Goal: Information Seeking & Learning: Learn about a topic

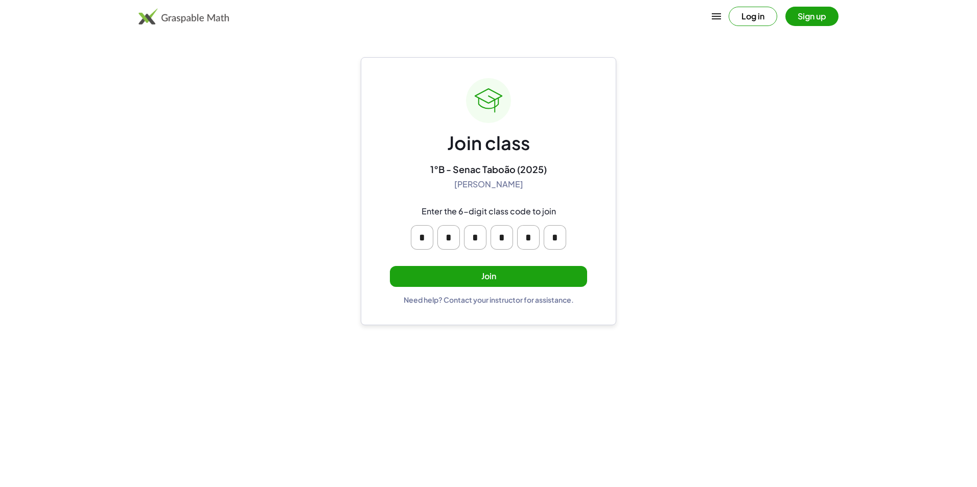
click at [546, 280] on button "Join" at bounding box center [488, 276] width 197 height 21
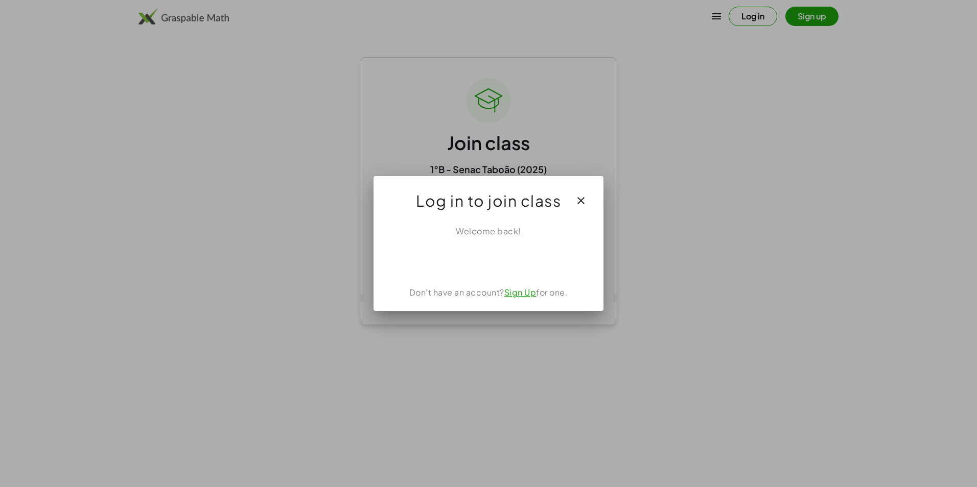
click at [848, 324] on div at bounding box center [488, 243] width 977 height 487
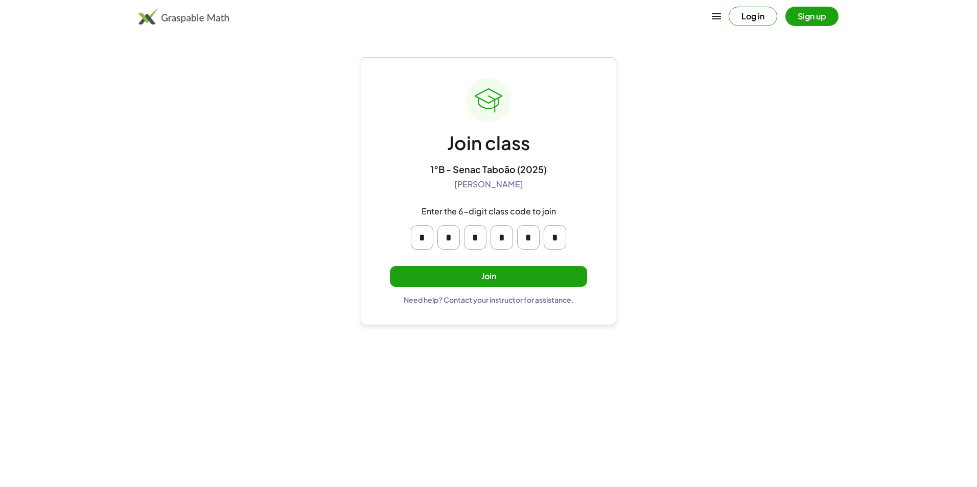
click at [563, 278] on button "Join" at bounding box center [488, 276] width 197 height 21
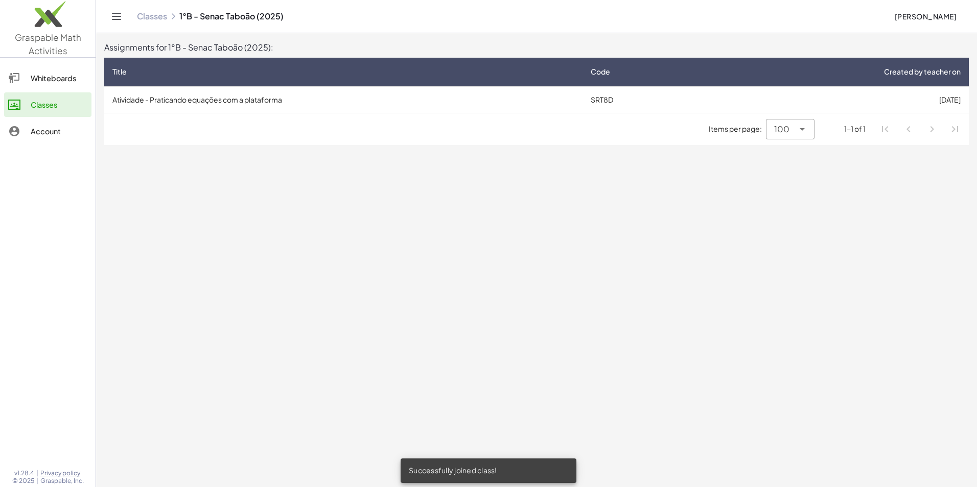
click at [614, 100] on td "SRT8D" at bounding box center [643, 99] width 120 height 27
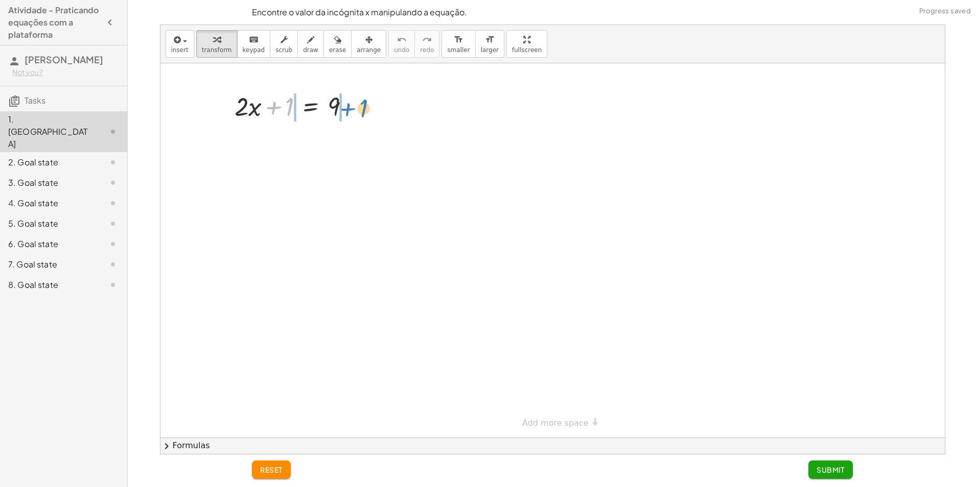
drag, startPoint x: 280, startPoint y: 108, endPoint x: 346, endPoint y: 107, distance: 66.4
click at [347, 107] on div at bounding box center [295, 105] width 133 height 35
click at [283, 111] on div at bounding box center [296, 105] width 199 height 35
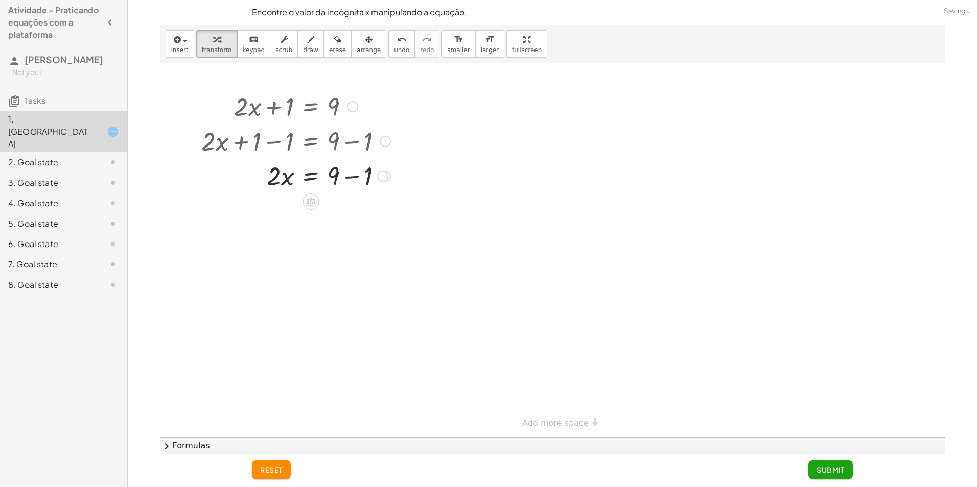
click at [362, 178] on div at bounding box center [296, 175] width 199 height 35
drag, startPoint x: 285, startPoint y: 212, endPoint x: 353, endPoint y: 211, distance: 68.5
click at [353, 211] on div at bounding box center [296, 210] width 199 height 35
click at [324, 251] on div at bounding box center [296, 252] width 199 height 51
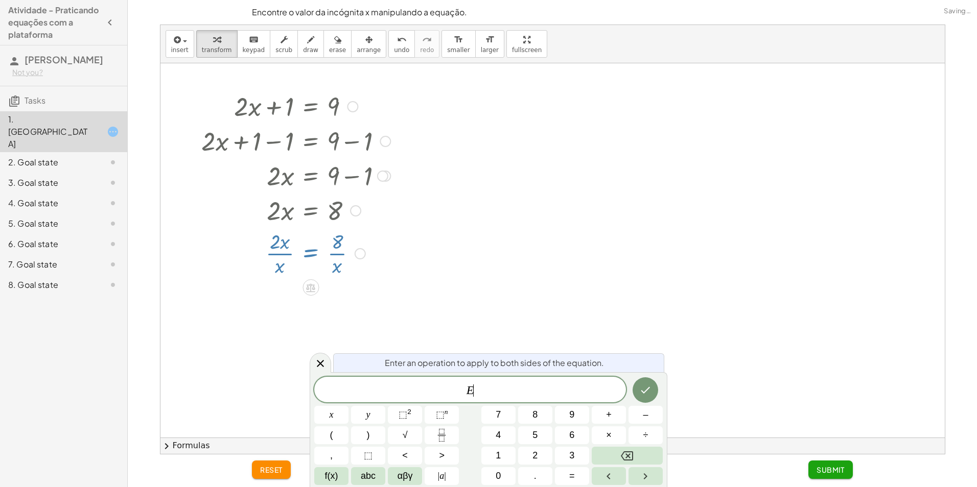
click at [289, 267] on div at bounding box center [296, 252] width 199 height 51
click at [382, 248] on div at bounding box center [296, 252] width 199 height 51
click at [339, 218] on div at bounding box center [294, 210] width 193 height 35
click at [335, 206] on div at bounding box center [294, 210] width 193 height 35
click at [323, 358] on icon at bounding box center [320, 364] width 12 height 12
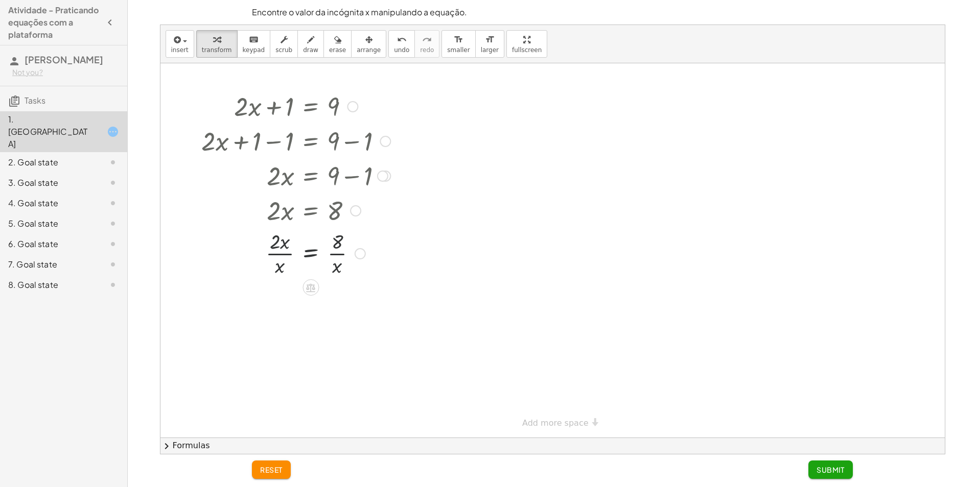
drag, startPoint x: 291, startPoint y: 245, endPoint x: 290, endPoint y: 214, distance: 31.7
click at [291, 245] on div at bounding box center [296, 252] width 199 height 51
click at [290, 213] on div at bounding box center [294, 210] width 193 height 35
drag, startPoint x: 290, startPoint y: 213, endPoint x: 299, endPoint y: 269, distance: 57.5
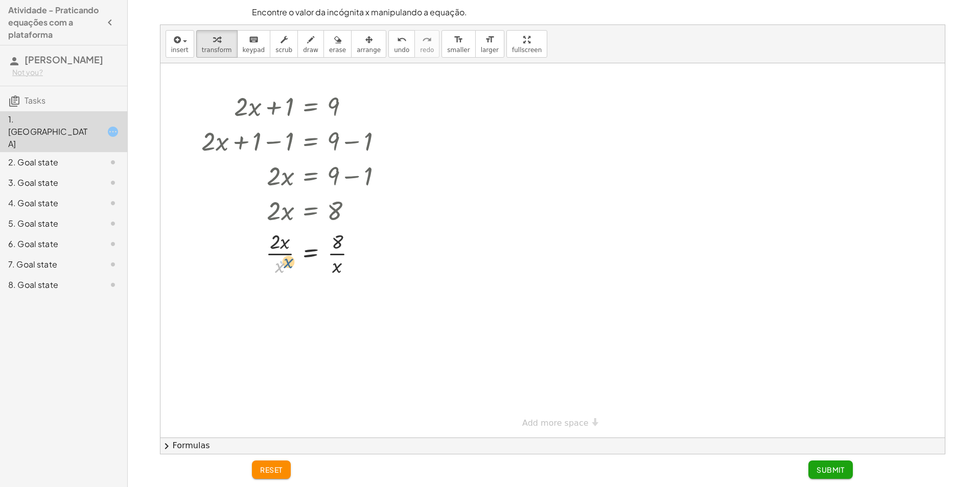
click at [289, 269] on div at bounding box center [296, 252] width 199 height 51
drag, startPoint x: 333, startPoint y: 268, endPoint x: 273, endPoint y: 272, distance: 59.9
click at [273, 272] on div at bounding box center [296, 252] width 199 height 51
click at [360, 255] on div at bounding box center [296, 252] width 199 height 51
click at [352, 255] on div at bounding box center [296, 252] width 199 height 51
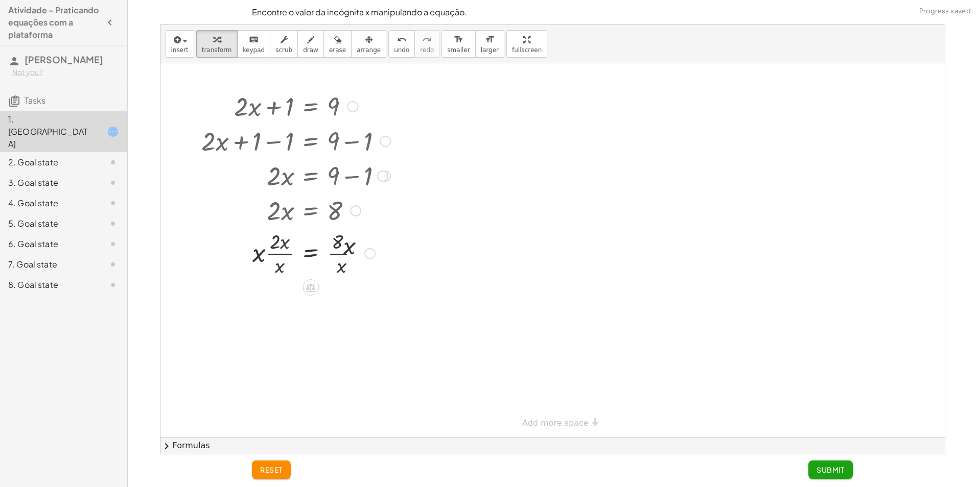
click at [345, 266] on div at bounding box center [296, 252] width 199 height 51
click at [345, 266] on div at bounding box center [296, 256] width 199 height 51
click at [345, 317] on div at bounding box center [296, 303] width 199 height 51
click at [343, 300] on div at bounding box center [296, 303] width 199 height 51
drag, startPoint x: 346, startPoint y: 291, endPoint x: 338, endPoint y: 319, distance: 28.8
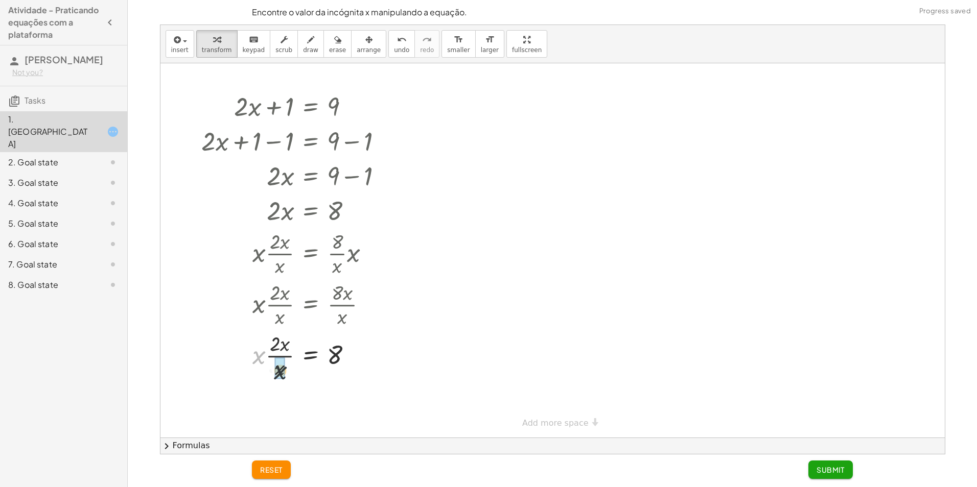
drag, startPoint x: 258, startPoint y: 356, endPoint x: 279, endPoint y: 373, distance: 27.6
click at [347, 364] on div at bounding box center [296, 355] width 199 height 35
drag, startPoint x: 288, startPoint y: 358, endPoint x: 328, endPoint y: 346, distance: 42.0
click at [328, 346] on div at bounding box center [296, 355] width 199 height 35
drag, startPoint x: 278, startPoint y: 359, endPoint x: 388, endPoint y: 361, distance: 109.4
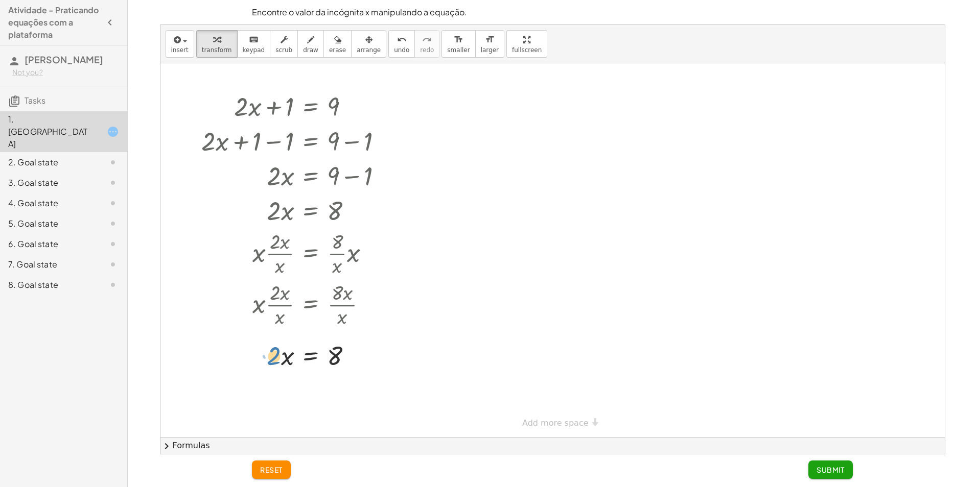
click at [392, 368] on div at bounding box center [296, 355] width 199 height 35
drag, startPoint x: 277, startPoint y: 353, endPoint x: 375, endPoint y: 301, distance: 110.4
click at [311, 107] on div "+ · 2 · x + 1 = 9 + · 2 · x + 1 − 1 = + 9 − 1 + · 2 · x + 0 = + 9 − 1 · 2 · x =…" at bounding box center [311, 107] width 0 height 0
drag, startPoint x: 338, startPoint y: 364, endPoint x: 249, endPoint y: 318, distance: 99.9
click at [311, 107] on div "+ · 2 · x + 1 = 9 + · 2 · x + 1 − 1 = + 9 − 1 + · 2 · x + 0 = + 9 − 1 · 2 · x =…" at bounding box center [311, 107] width 0 height 0
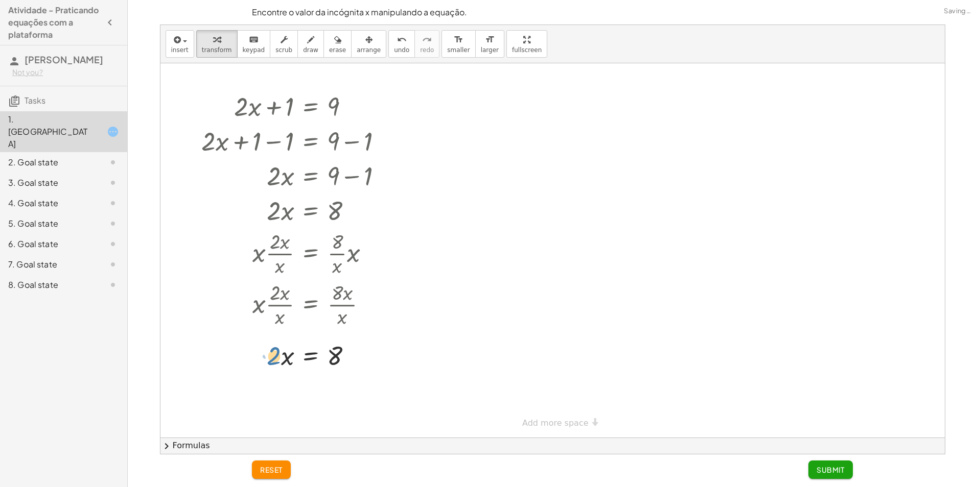
drag, startPoint x: 275, startPoint y: 358, endPoint x: 454, endPoint y: 333, distance: 180.7
click at [470, 337] on div "+ · 2 · x + 1 = 9 + · 2 · x + 1 − 1 = + 9 − 1 + · 2 · x + 0 = + 9 − 1 · 2 · x =…" at bounding box center [552, 250] width 784 height 375
drag, startPoint x: 283, startPoint y: 353, endPoint x: 305, endPoint y: 364, distance: 24.5
click at [309, 373] on div at bounding box center [296, 355] width 199 height 35
drag, startPoint x: 277, startPoint y: 355, endPoint x: 520, endPoint y: 202, distance: 286.4
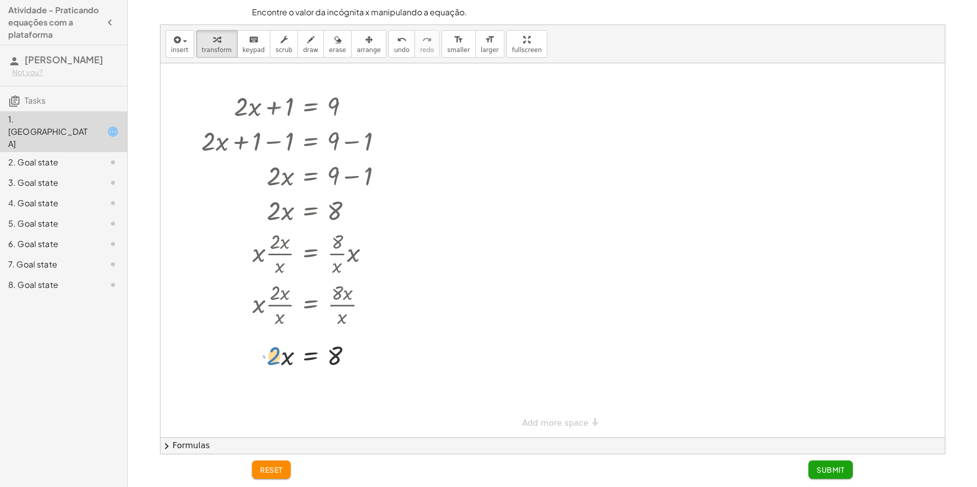
click at [514, 198] on div "+ · 2 · x + 1 = 9 + · 2 · x + 1 − 1 = + 9 − 1 + · 2 · x + 0 = + 9 − 1 · 2 · x =…" at bounding box center [552, 250] width 784 height 375
drag, startPoint x: 271, startPoint y: 350, endPoint x: 398, endPoint y: 348, distance: 127.2
click at [398, 348] on div "+ · 2 · x + 1 = 9 + · 2 · x + 1 − 1 = + 9 − 1 + · 2 · x + 0 = + 9 − 1 · 2 · x =…" at bounding box center [552, 250] width 784 height 375
drag, startPoint x: 269, startPoint y: 360, endPoint x: 571, endPoint y: 250, distance: 321.4
click at [571, 250] on div "+ · 2 · x + 1 = 9 + · 2 · x + 1 − 1 = + 9 − 1 + · 2 · x + 0 = + 9 − 1 · 2 · x =…" at bounding box center [552, 250] width 784 height 375
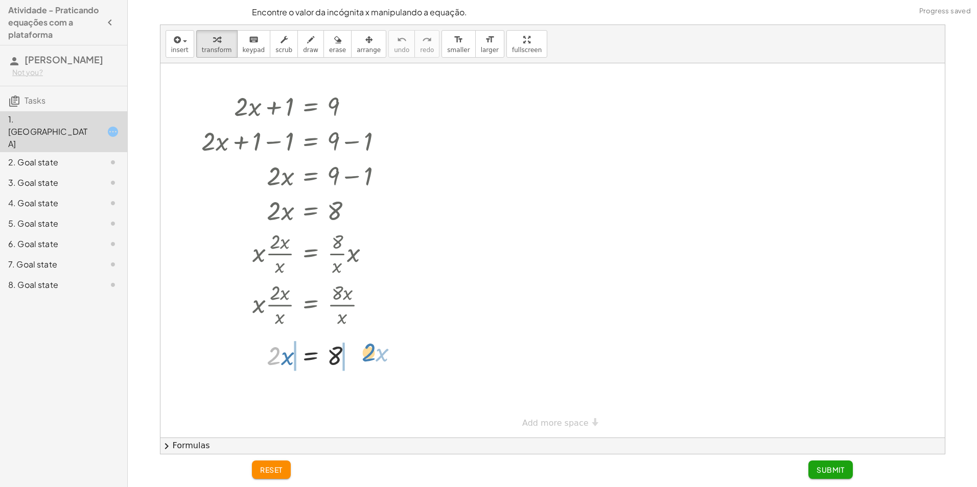
drag, startPoint x: 279, startPoint y: 356, endPoint x: 373, endPoint y: 353, distance: 94.1
click at [373, 353] on div at bounding box center [296, 355] width 199 height 35
drag, startPoint x: 270, startPoint y: 356, endPoint x: 348, endPoint y: 392, distance: 86.7
click at [278, 400] on div at bounding box center [296, 398] width 199 height 51
click at [340, 400] on div at bounding box center [296, 398] width 199 height 51
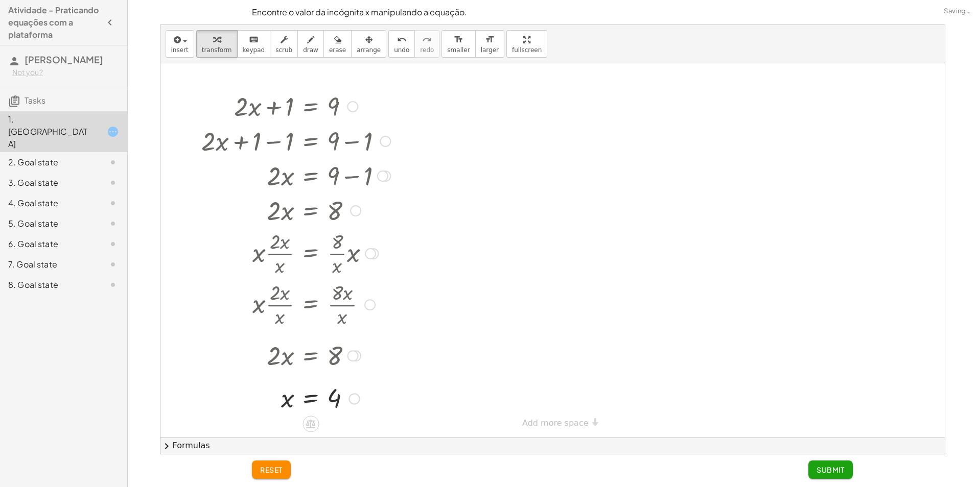
click at [389, 374] on div "+ · 2 · x + 1 = 9 + · 2 · x + 1 − 1 = + 9 − 1 + · 2 · x + 0 = + 9 − 1 · 2 · x =…" at bounding box center [293, 252] width 212 height 332
click at [839, 475] on button "Submit" at bounding box center [830, 470] width 44 height 18
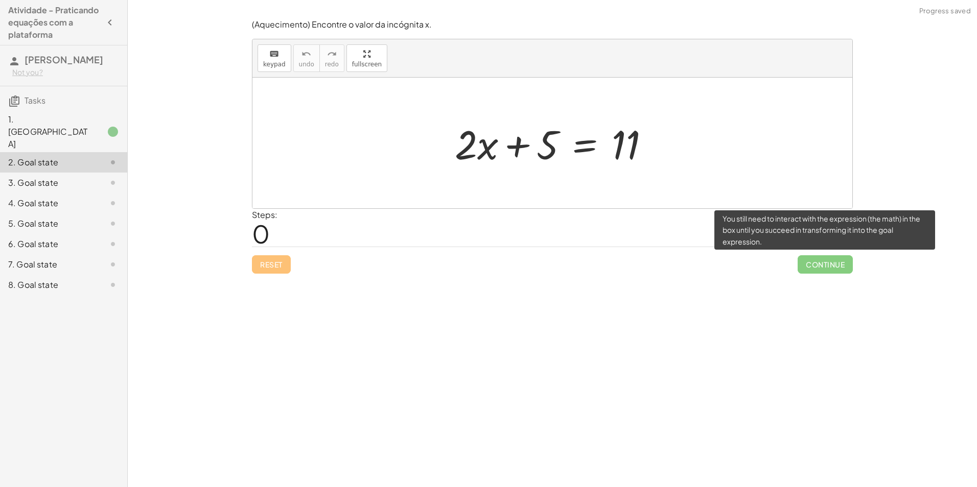
click at [831, 267] on span "Continue" at bounding box center [825, 264] width 55 height 18
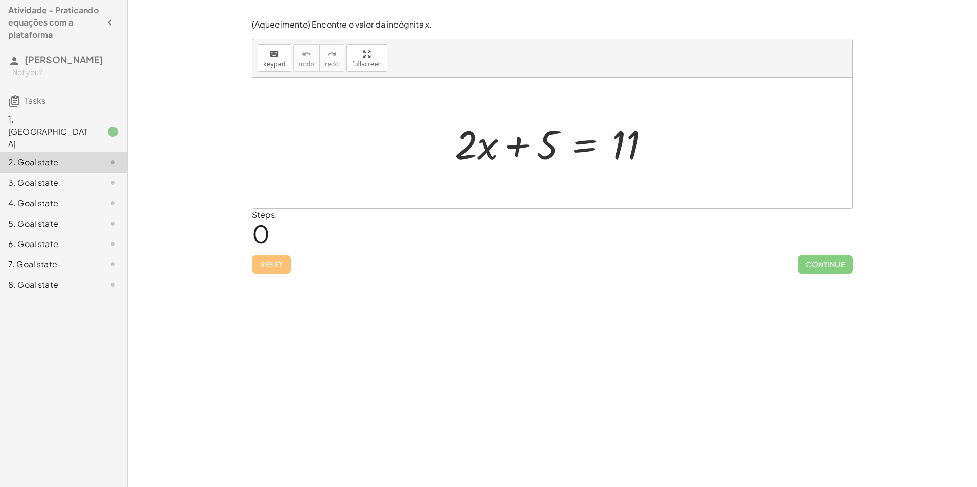
click at [77, 156] on div "2. Goal state" at bounding box center [49, 162] width 82 height 12
click at [521, 157] on div at bounding box center [556, 143] width 213 height 53
drag, startPoint x: 521, startPoint y: 157, endPoint x: 520, endPoint y: 149, distance: 7.7
click at [522, 153] on div at bounding box center [556, 143] width 213 height 53
drag, startPoint x: 550, startPoint y: 132, endPoint x: 679, endPoint y: 160, distance: 131.8
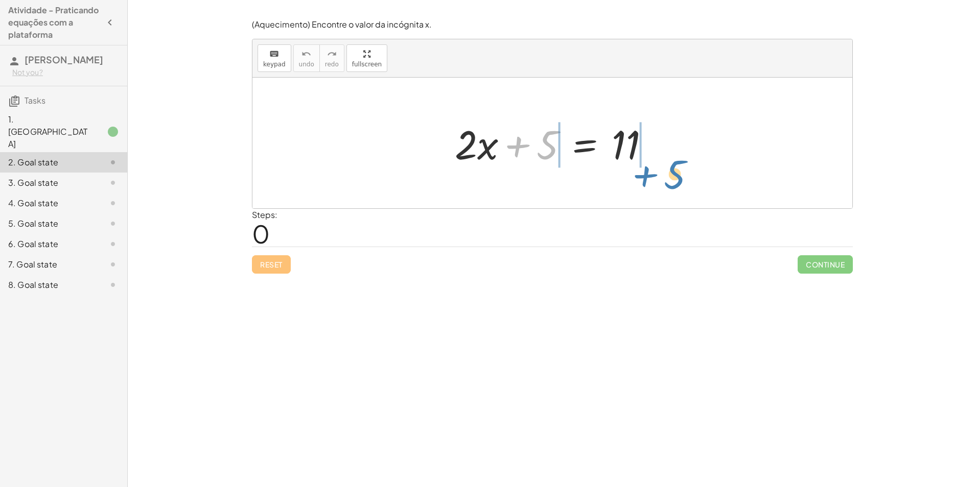
click at [679, 160] on div "+ 5 + · 2 · x + 5 = 11" at bounding box center [552, 143] width 600 height 131
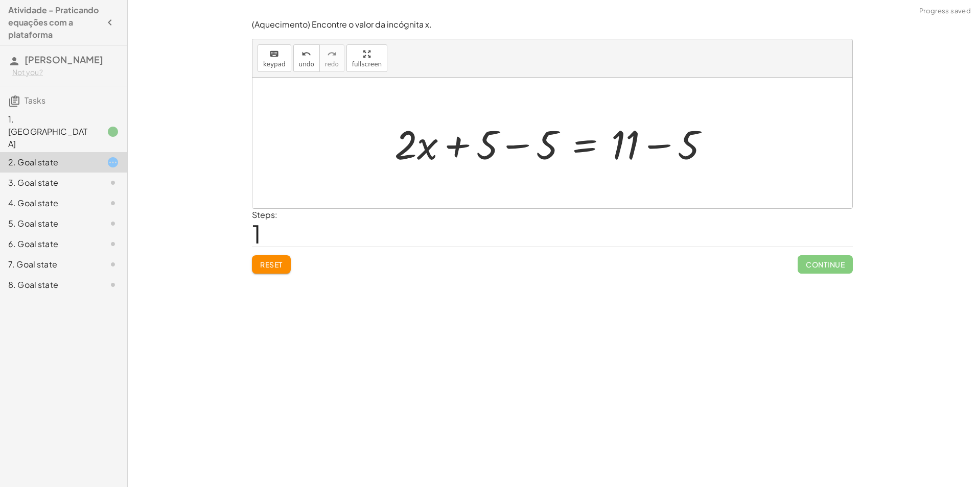
click at [541, 149] on div at bounding box center [555, 143] width 333 height 53
click at [552, 160] on div at bounding box center [555, 143] width 333 height 53
click at [553, 160] on div at bounding box center [555, 143] width 333 height 53
click at [503, 149] on div "+ · 2 · x + 5 = 11 + · 2 · x + 5 − 5 = + 11 − 5 + · 2 · x + 0 = + 11 − 5 · 2 · …" at bounding box center [613, 143] width 226 height 58
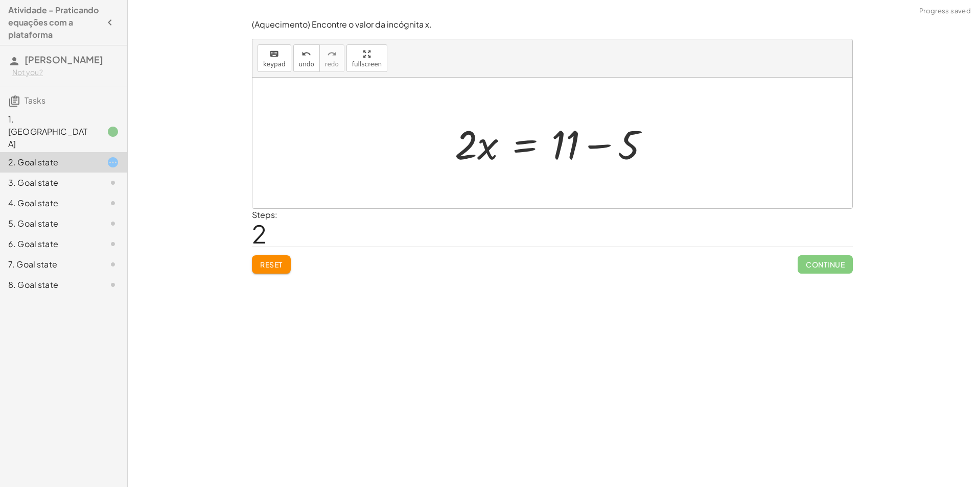
click at [637, 137] on div at bounding box center [556, 143] width 213 height 53
drag, startPoint x: 481, startPoint y: 156, endPoint x: 578, endPoint y: 178, distance: 99.7
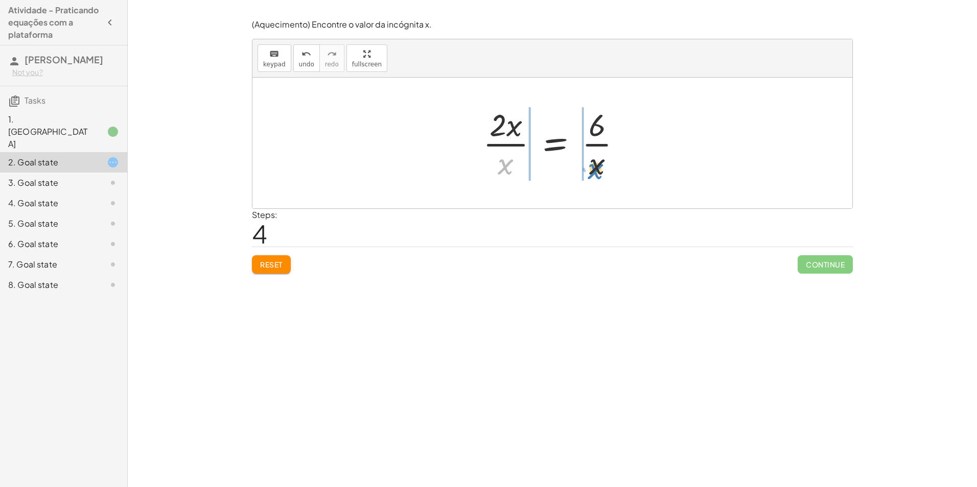
drag, startPoint x: 513, startPoint y: 169, endPoint x: 599, endPoint y: 173, distance: 87.0
click at [600, 173] on div at bounding box center [556, 143] width 157 height 79
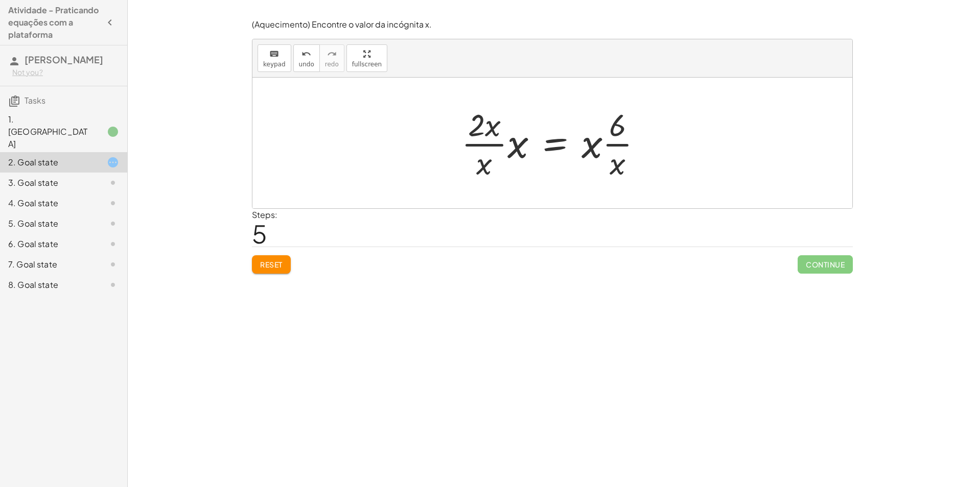
click at [733, 21] on p "(Aquecimento) Encontre o valor da incógnita x." at bounding box center [552, 25] width 601 height 12
drag, startPoint x: 597, startPoint y: 153, endPoint x: 611, endPoint y: 178, distance: 28.4
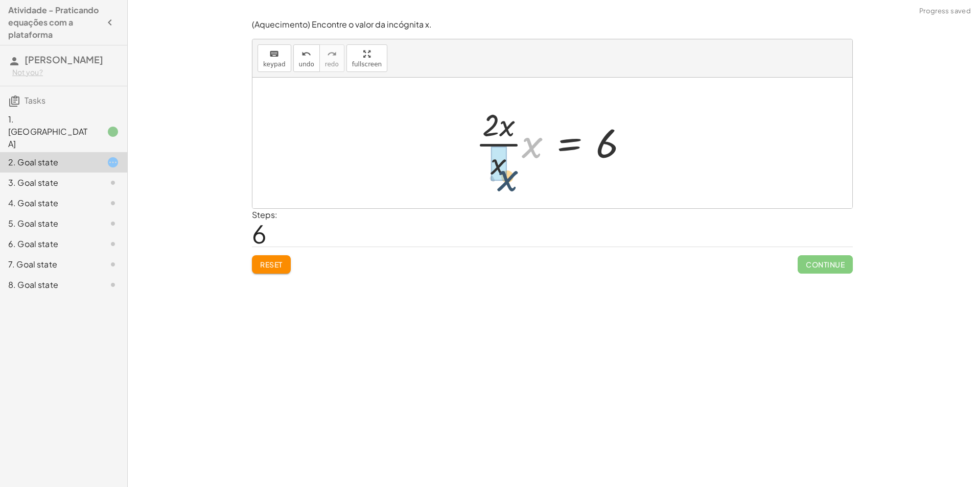
drag, startPoint x: 515, startPoint y: 145, endPoint x: 480, endPoint y: 170, distance: 42.5
click at [480, 170] on div at bounding box center [556, 143] width 171 height 79
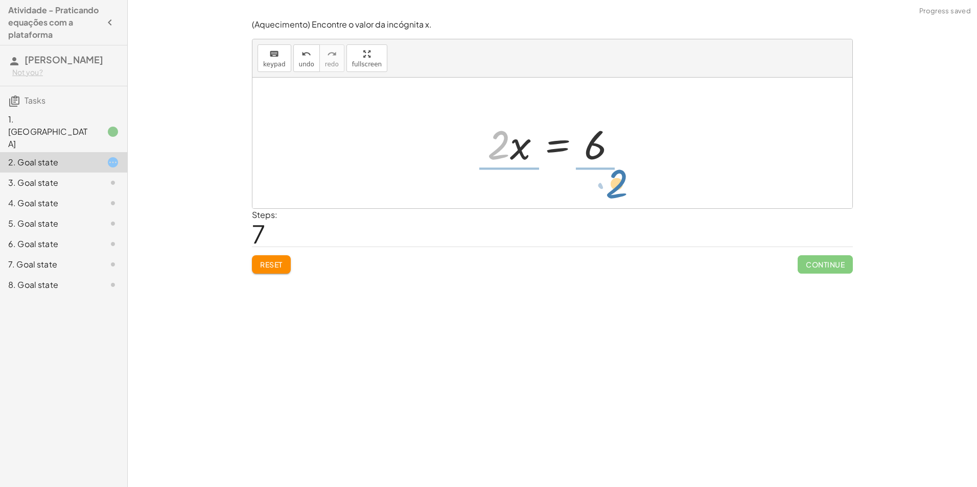
drag, startPoint x: 500, startPoint y: 148, endPoint x: 618, endPoint y: 187, distance: 124.3
click at [590, 138] on div at bounding box center [558, 143] width 157 height 79
click at [595, 155] on div at bounding box center [555, 143] width 150 height 79
click at [502, 153] on div at bounding box center [555, 143] width 150 height 79
click at [517, 154] on div at bounding box center [555, 143] width 150 height 79
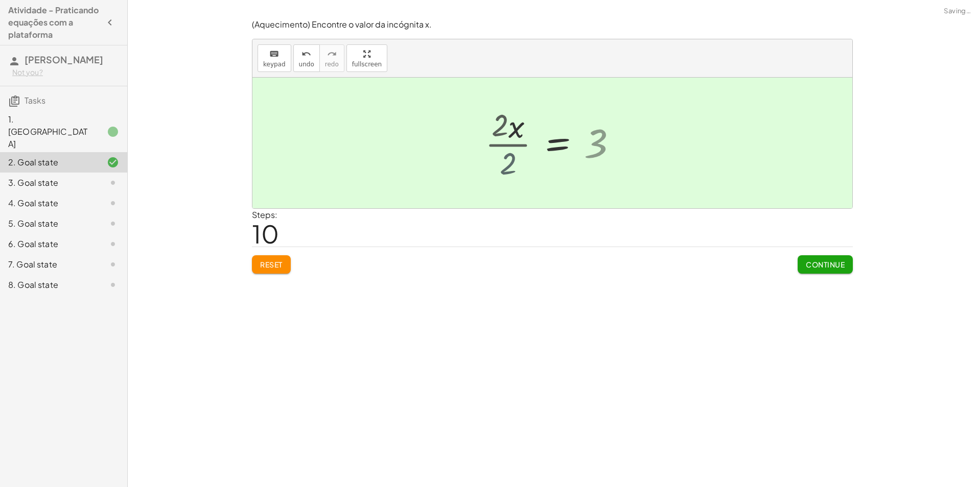
click at [513, 141] on div at bounding box center [568, 143] width 126 height 51
drag, startPoint x: 513, startPoint y: 152, endPoint x: 653, endPoint y: 188, distance: 144.5
click at [516, 162] on div at bounding box center [568, 143] width 126 height 51
click at [821, 265] on span "Continue" at bounding box center [825, 264] width 39 height 9
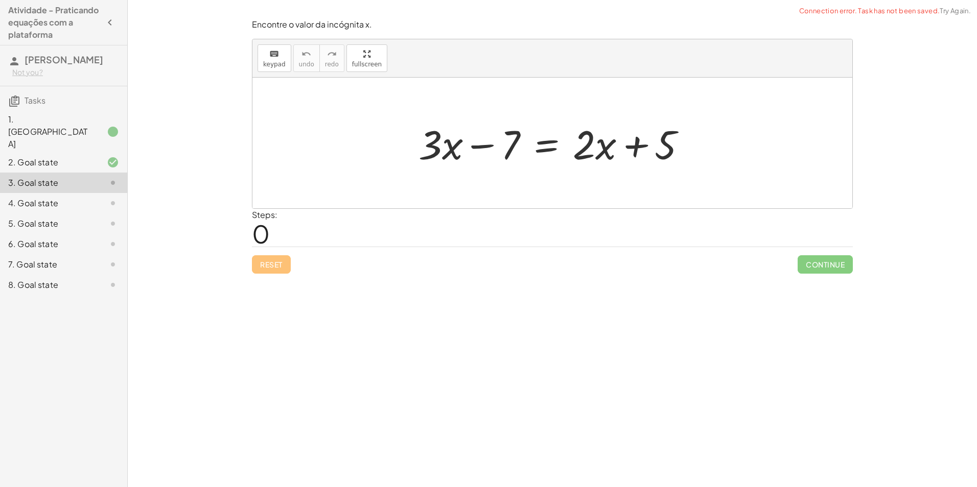
click at [587, 125] on div at bounding box center [556, 143] width 286 height 53
click at [593, 107] on div at bounding box center [552, 143] width 600 height 131
drag, startPoint x: 513, startPoint y: 143, endPoint x: 694, endPoint y: 152, distance: 181.7
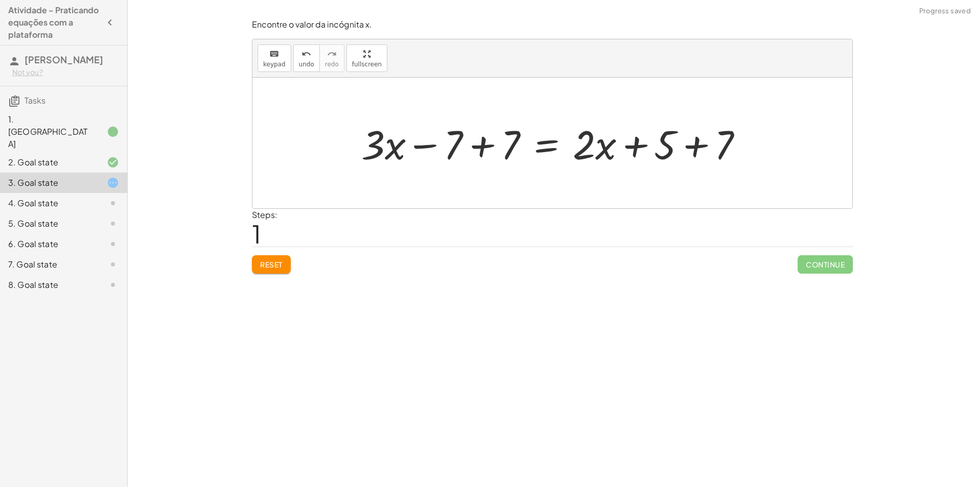
click at [468, 146] on div at bounding box center [556, 143] width 400 height 53
click at [665, 150] on div at bounding box center [613, 143] width 286 height 53
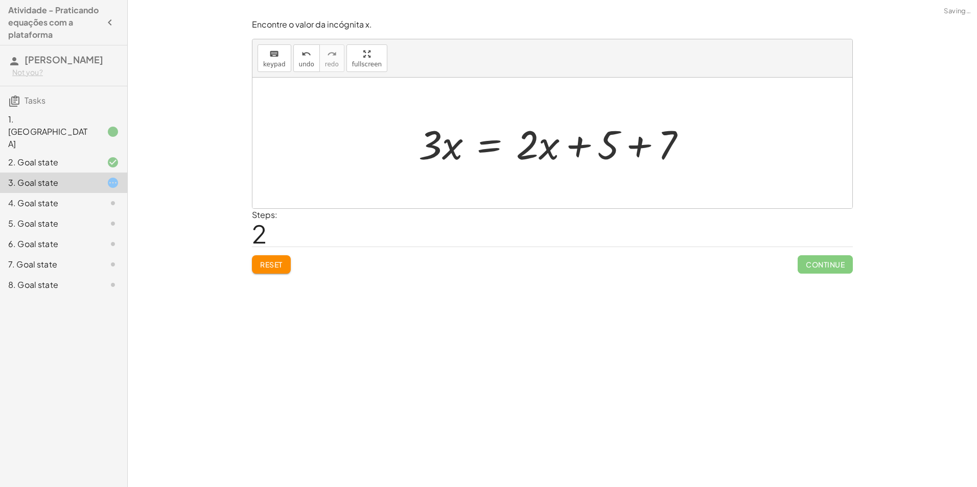
click at [595, 143] on div at bounding box center [556, 143] width 286 height 53
drag, startPoint x: 527, startPoint y: 148, endPoint x: 482, endPoint y: 143, distance: 45.3
click at [482, 143] on div at bounding box center [556, 143] width 286 height 53
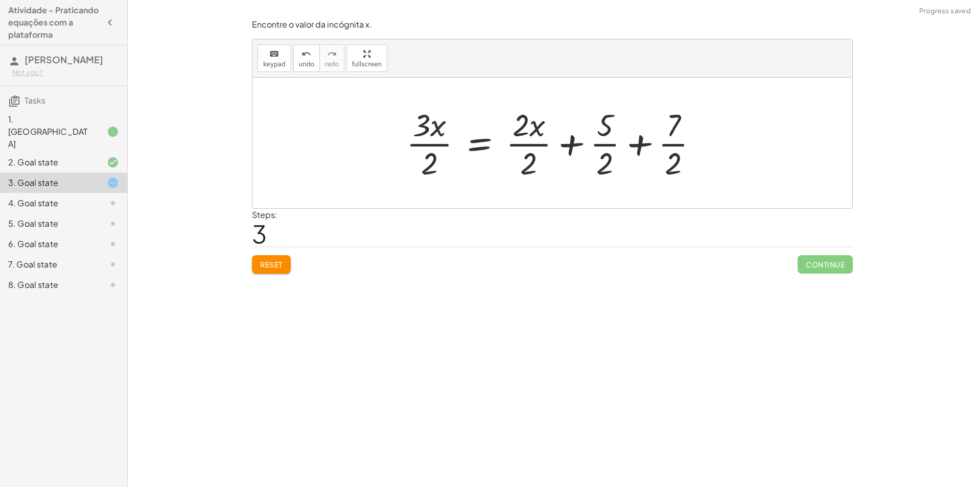
click at [536, 147] on div at bounding box center [556, 143] width 310 height 79
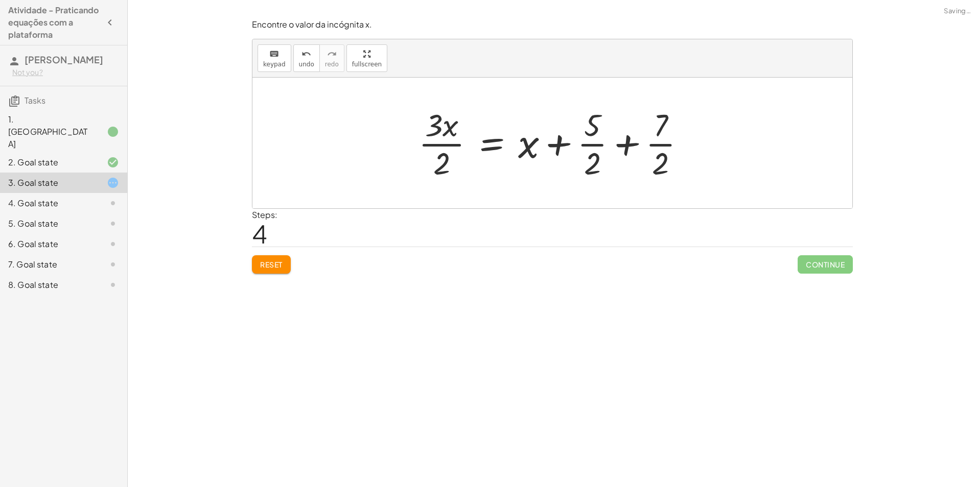
click at [588, 148] on div at bounding box center [555, 143] width 285 height 79
click at [664, 149] on div at bounding box center [555, 143] width 285 height 79
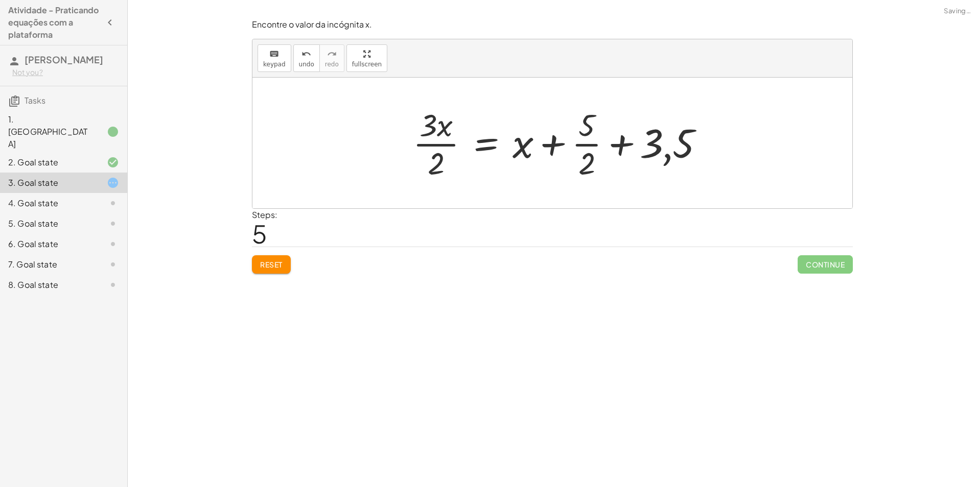
click at [271, 260] on button "Reset" at bounding box center [271, 264] width 39 height 18
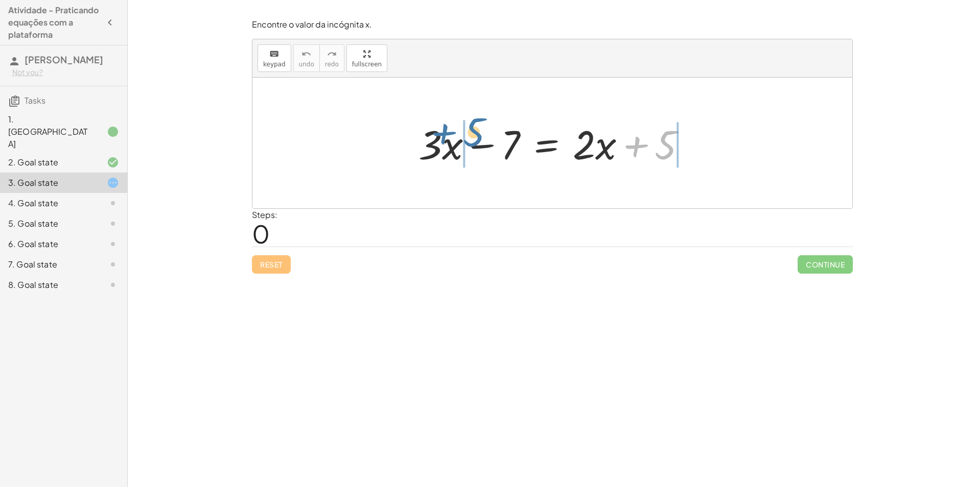
drag, startPoint x: 669, startPoint y: 151, endPoint x: 480, endPoint y: 143, distance: 189.8
click at [480, 143] on div at bounding box center [556, 143] width 286 height 53
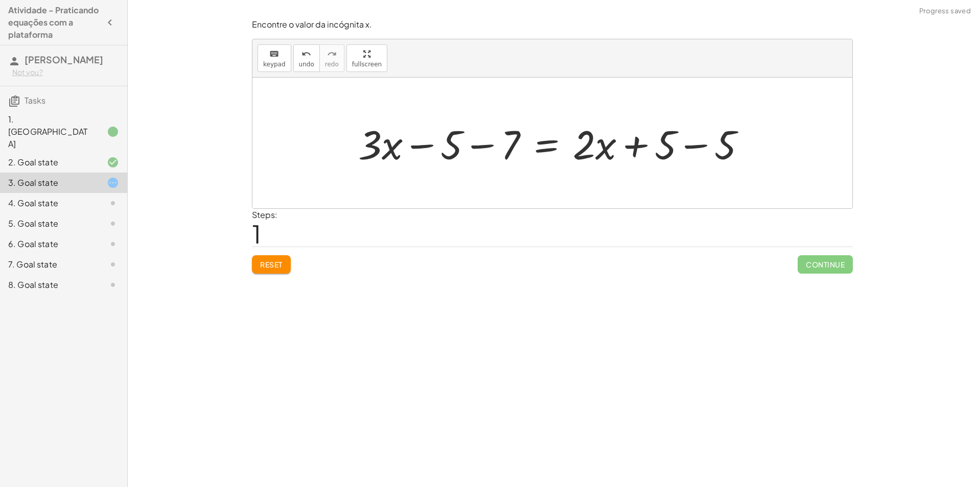
click at [501, 151] on div at bounding box center [556, 143] width 406 height 53
click at [709, 142] on div at bounding box center [578, 143] width 364 height 53
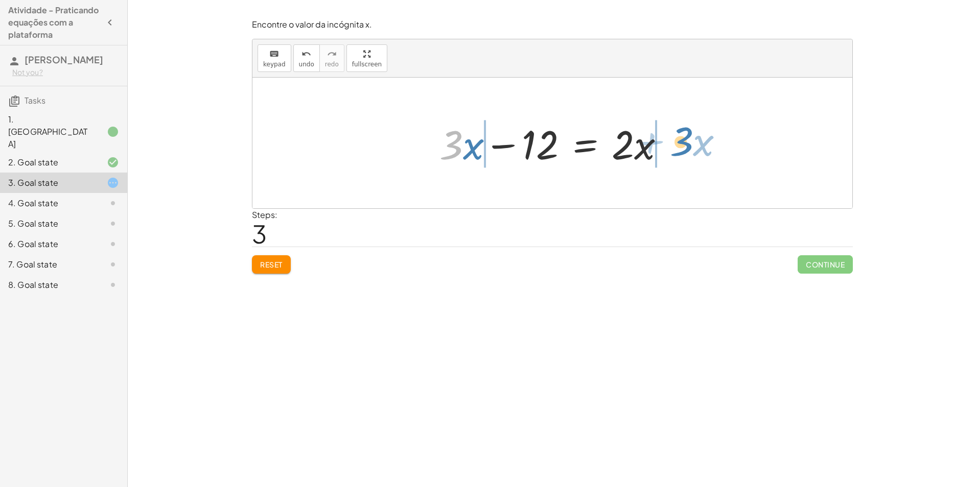
drag, startPoint x: 456, startPoint y: 150, endPoint x: 690, endPoint y: 145, distance: 234.1
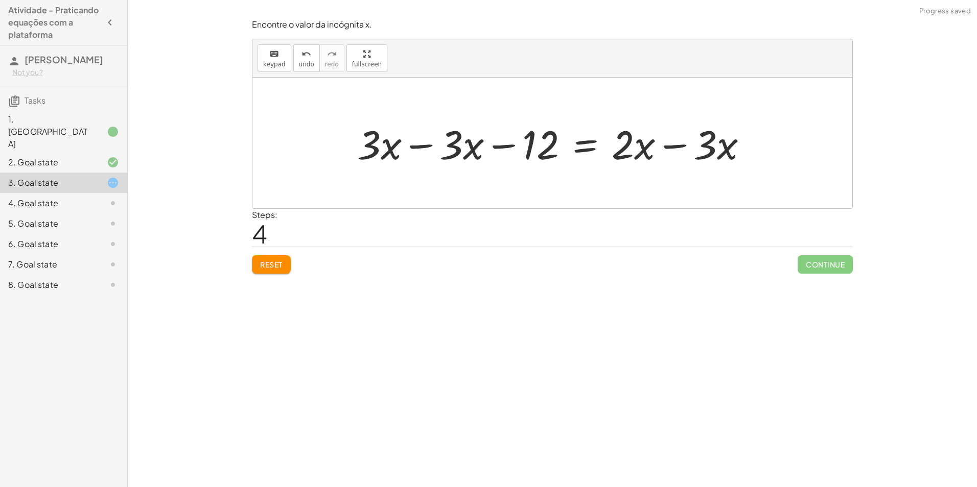
click at [674, 146] on div at bounding box center [556, 143] width 409 height 53
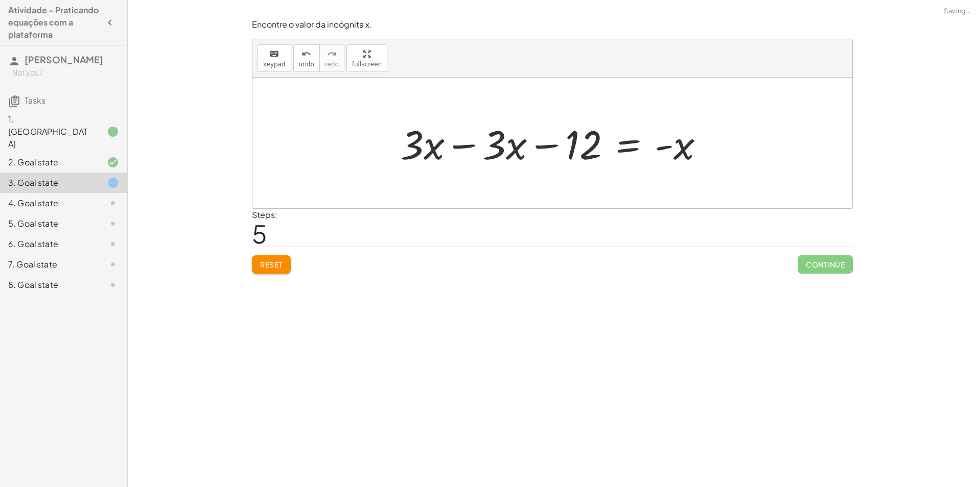
click at [469, 147] on div at bounding box center [556, 143] width 322 height 53
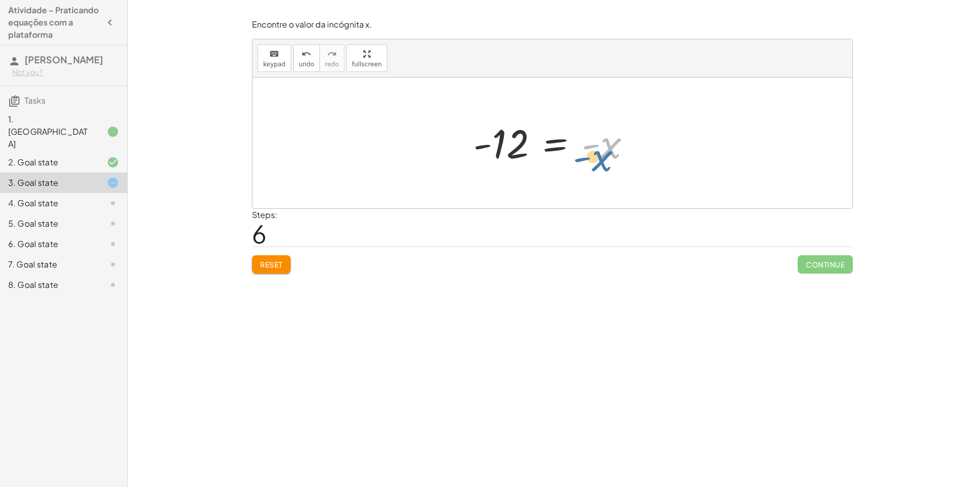
drag, startPoint x: 607, startPoint y: 149, endPoint x: 599, endPoint y: 148, distance: 7.7
click at [599, 148] on div at bounding box center [556, 143] width 176 height 51
click at [261, 67] on button "keyboard keypad" at bounding box center [275, 58] width 34 height 28
click at [267, 61] on span "keypad" at bounding box center [274, 64] width 22 height 7
drag, startPoint x: 609, startPoint y: 153, endPoint x: 598, endPoint y: 161, distance: 13.9
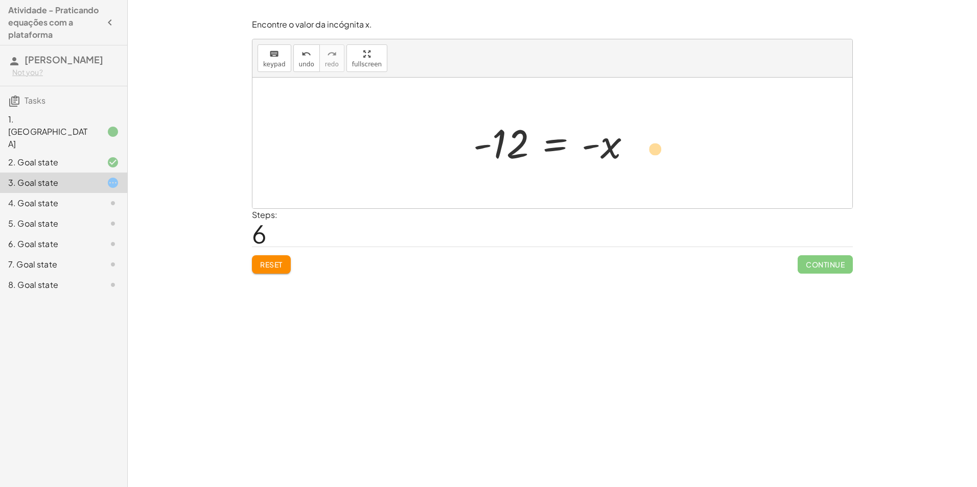
click at [669, 153] on div "+ · 3 · x − 7 = + · 2 · x + 5 + · 3 · x − 5 − 7 = + · 2 · x + 5 − 5 + · 3 · x −…" at bounding box center [552, 143] width 600 height 131
click at [281, 270] on button "Reset" at bounding box center [271, 264] width 39 height 18
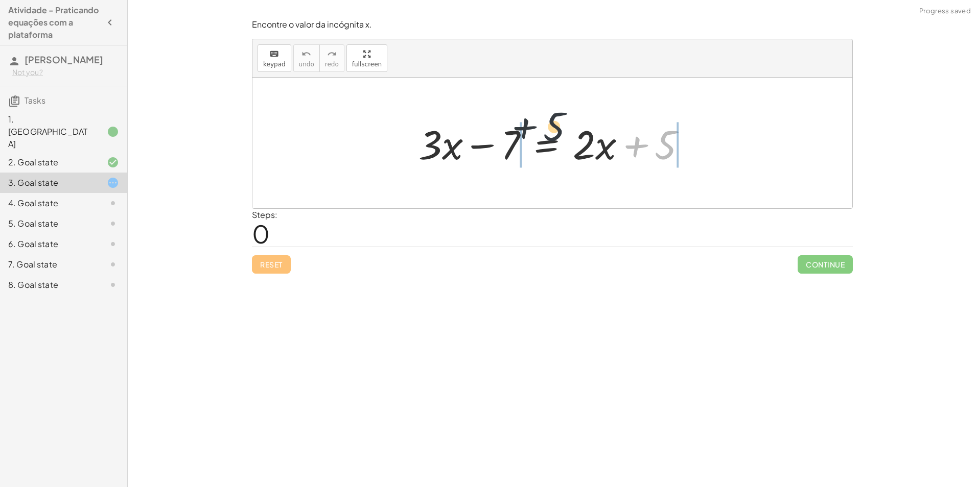
drag, startPoint x: 667, startPoint y: 146, endPoint x: 482, endPoint y: 149, distance: 185.0
click at [482, 149] on div at bounding box center [556, 143] width 286 height 53
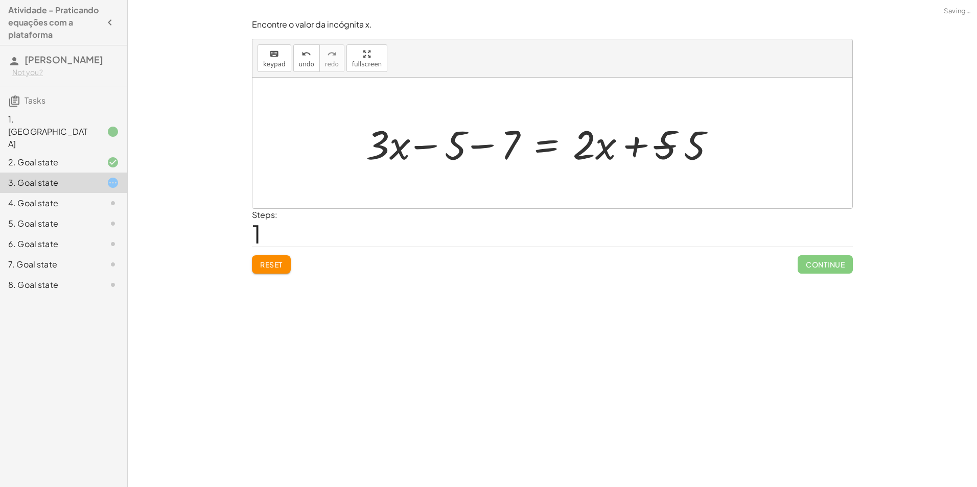
click at [514, 148] on div at bounding box center [556, 143] width 406 height 53
click at [512, 147] on div at bounding box center [578, 143] width 364 height 53
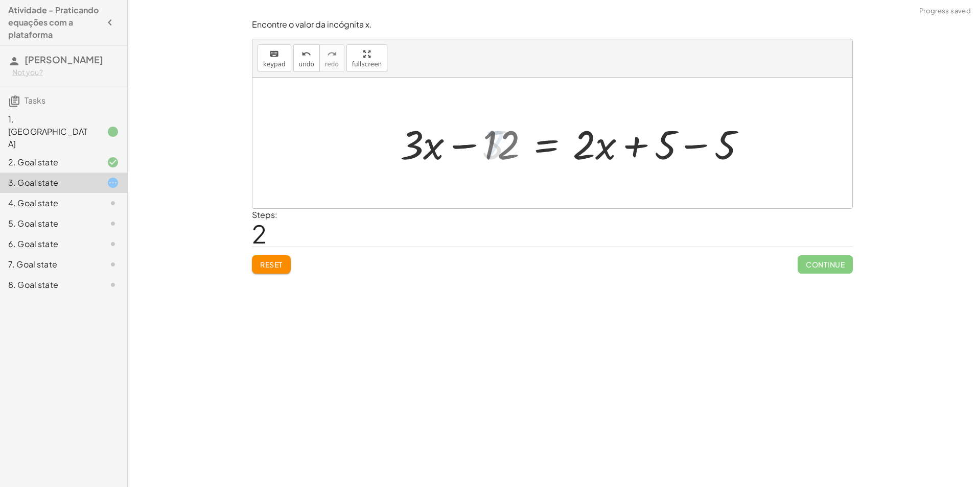
click at [679, 152] on div at bounding box center [578, 143] width 364 height 53
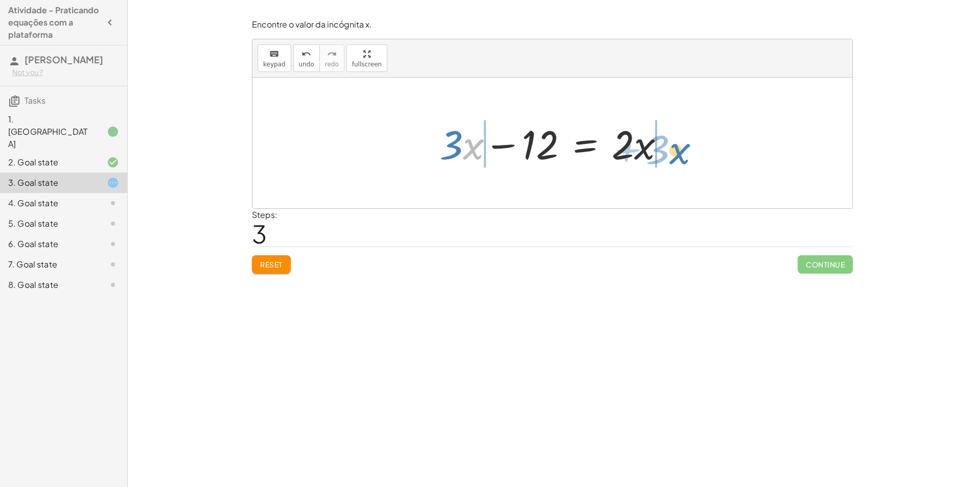
drag, startPoint x: 464, startPoint y: 149, endPoint x: 671, endPoint y: 153, distance: 206.5
click at [671, 153] on div at bounding box center [556, 143] width 244 height 53
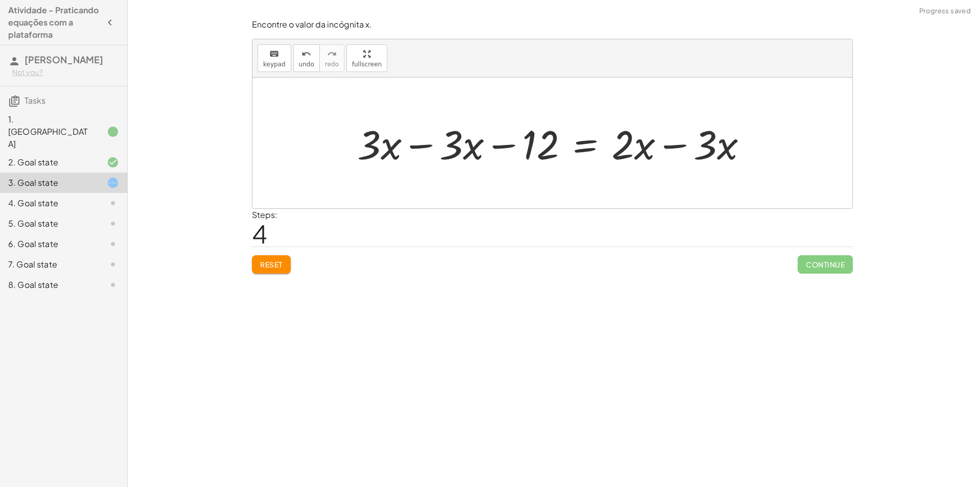
click at [267, 264] on span "Reset" at bounding box center [271, 264] width 22 height 9
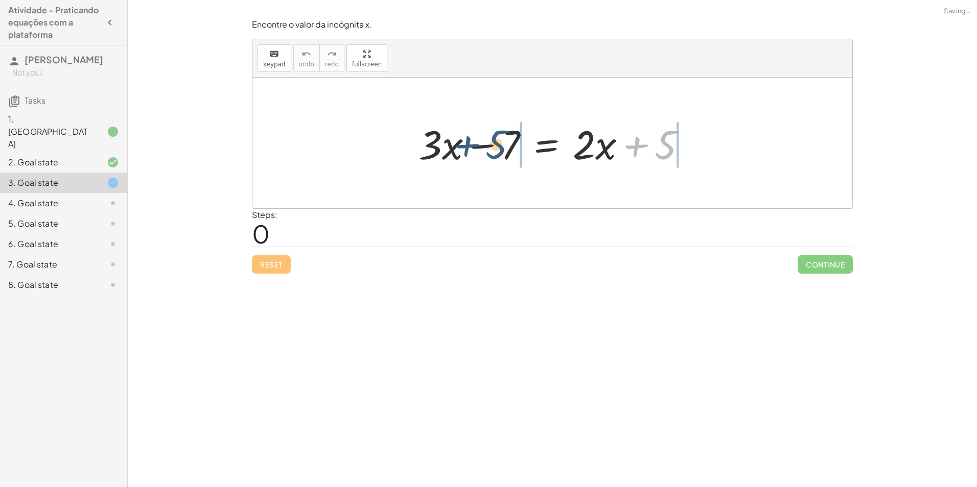
drag, startPoint x: 647, startPoint y: 156, endPoint x: 475, endPoint y: 158, distance: 172.2
click at [475, 158] on div at bounding box center [556, 143] width 286 height 53
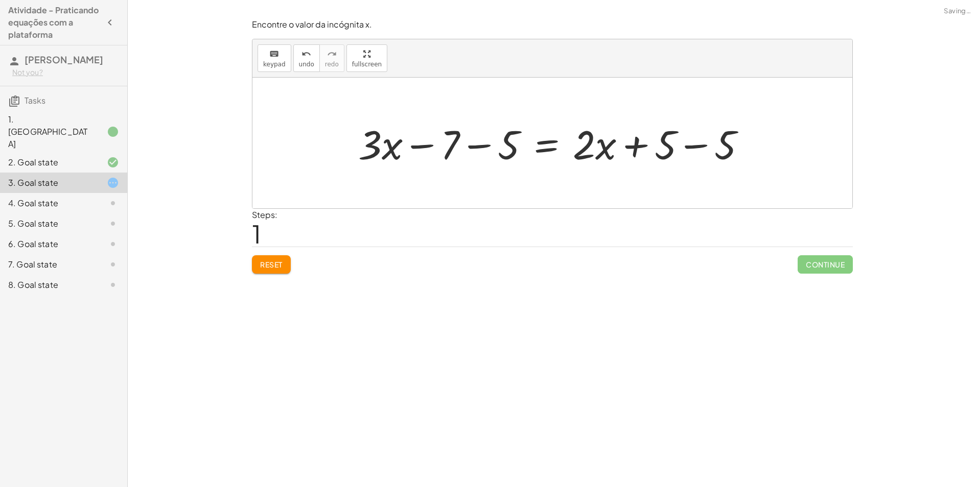
click at [491, 150] on div at bounding box center [556, 143] width 406 height 53
click at [662, 149] on div at bounding box center [578, 143] width 364 height 53
click at [659, 153] on div at bounding box center [578, 143] width 364 height 53
click at [691, 147] on div at bounding box center [578, 143] width 364 height 53
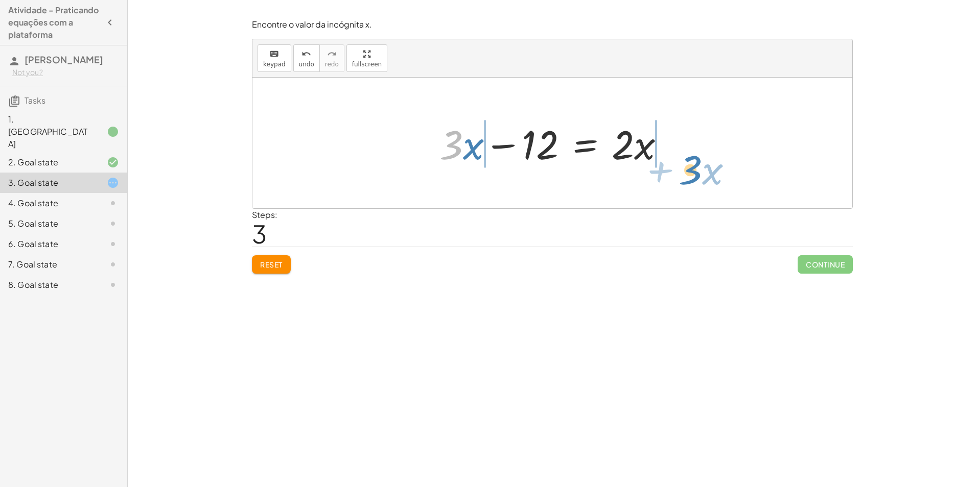
drag, startPoint x: 421, startPoint y: 153, endPoint x: 660, endPoint y: 178, distance: 240.5
click at [660, 178] on div "+ · 3 · x − 7 = + · 2 · x + 5 + · 3 · x − 7 − 5 = + · 2 · x + 5 − 5 + · 3 · x −…" at bounding box center [552, 143] width 600 height 131
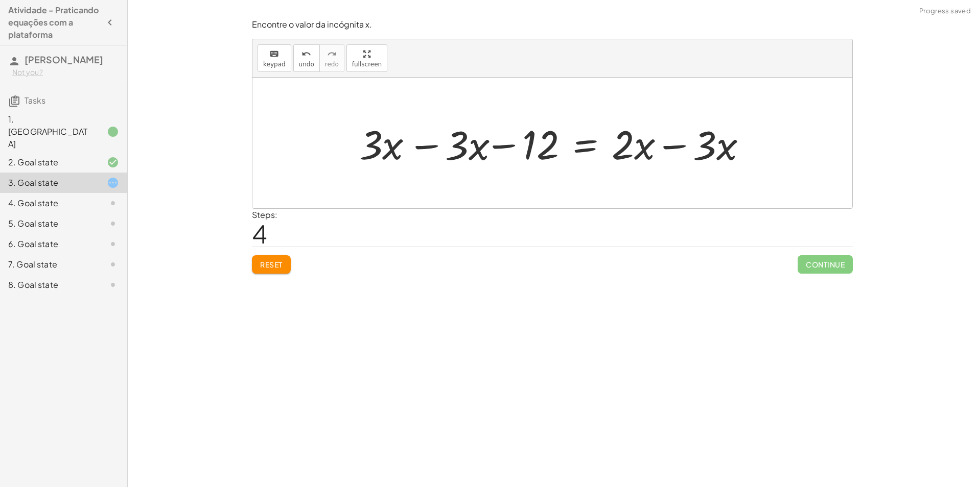
click at [655, 154] on div at bounding box center [556, 143] width 409 height 53
click at [632, 146] on div at bounding box center [556, 143] width 409 height 53
click at [474, 149] on div at bounding box center [556, 143] width 409 height 53
click at [452, 151] on div at bounding box center [556, 143] width 409 height 53
click at [455, 149] on div at bounding box center [556, 143] width 409 height 53
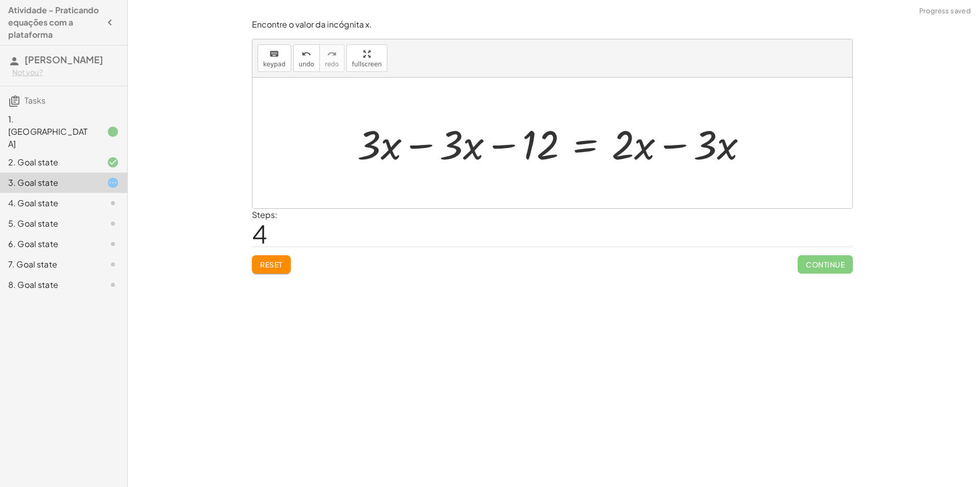
drag, startPoint x: 406, startPoint y: 140, endPoint x: 396, endPoint y: 143, distance: 11.2
click at [404, 140] on div at bounding box center [556, 143] width 409 height 53
drag, startPoint x: 390, startPoint y: 145, endPoint x: 383, endPoint y: 148, distance: 8.3
click at [383, 148] on div at bounding box center [552, 143] width 600 height 131
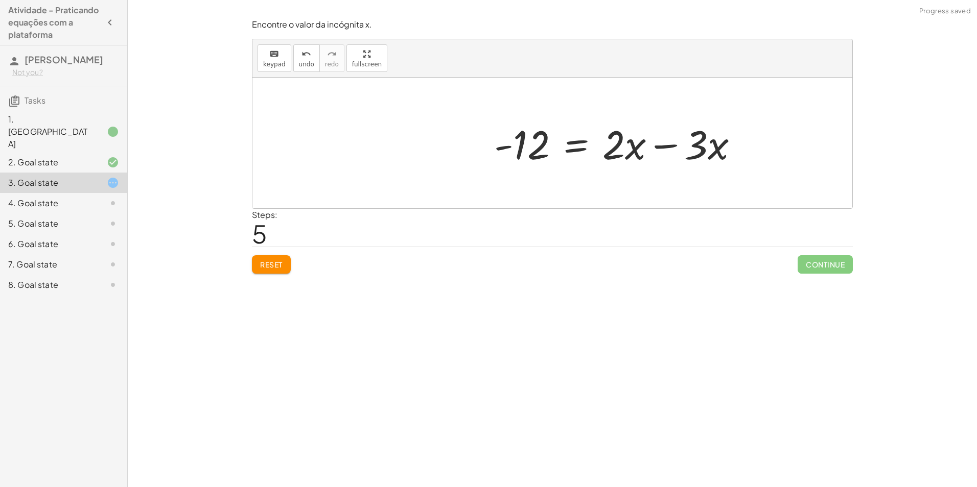
click at [696, 155] on div at bounding box center [620, 143] width 263 height 53
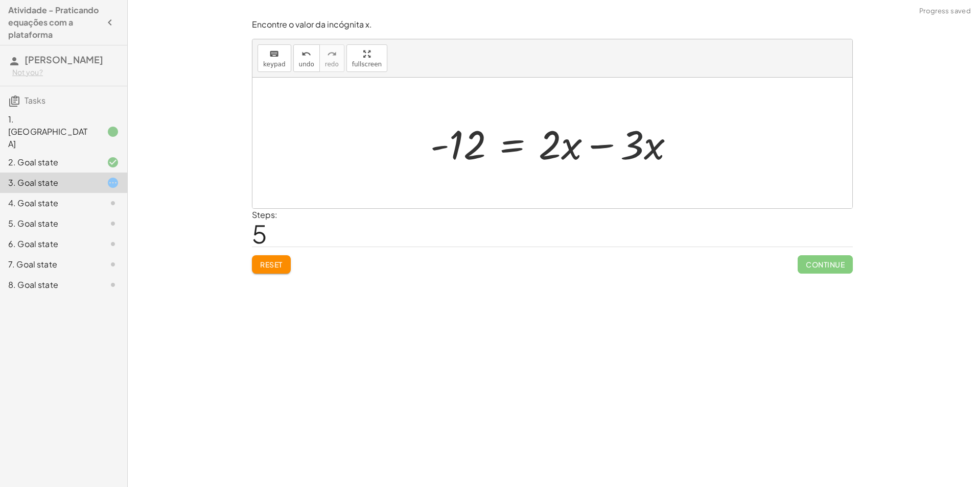
drag, startPoint x: 676, startPoint y: 152, endPoint x: 628, endPoint y: 155, distance: 48.1
click at [644, 155] on div "+ · 3 · x − 7 = + · 2 · x + 5 + · 3 · x − 7 − 5 = + · 2 · x + 5 − 5 + · 3 · x −…" at bounding box center [552, 143] width 600 height 131
drag, startPoint x: 573, startPoint y: 149, endPoint x: 621, endPoint y: 151, distance: 48.6
click at [579, 149] on div at bounding box center [556, 143] width 263 height 53
click at [621, 151] on div at bounding box center [552, 143] width 600 height 131
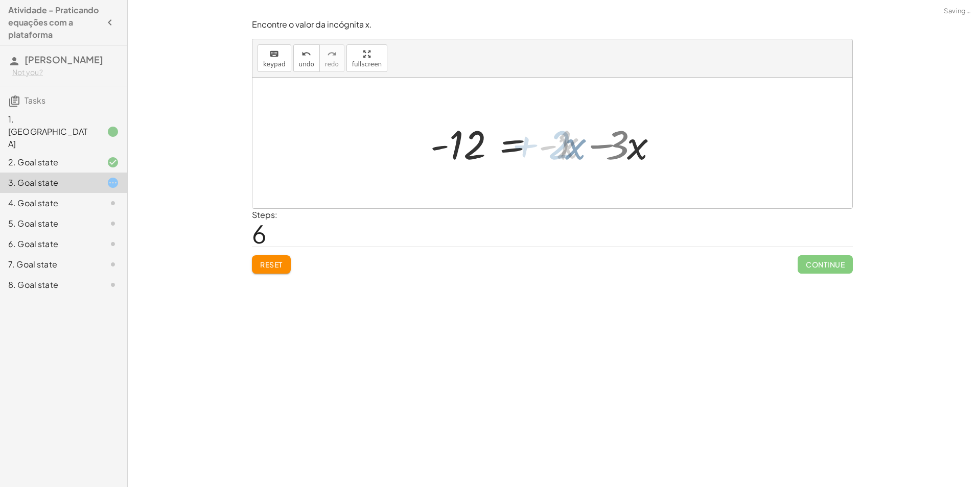
click at [628, 150] on div at bounding box center [552, 143] width 600 height 131
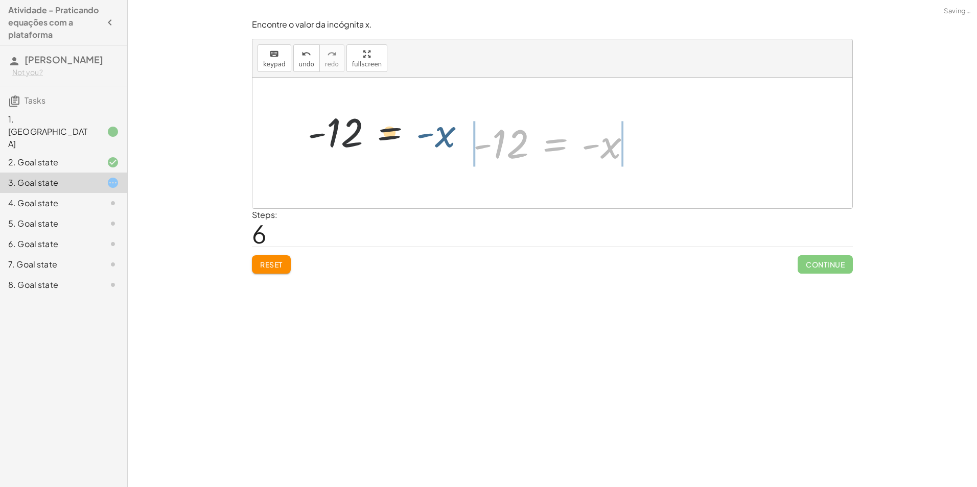
drag, startPoint x: 608, startPoint y: 142, endPoint x: 443, endPoint y: 130, distance: 165.9
click at [443, 130] on div "+ · 3 · x − 7 = + · 2 · x + 5 + · 3 · x − 7 − 5 = + · 2 · x + 5 − 5 + · 3 · x −…" at bounding box center [552, 143] width 600 height 131
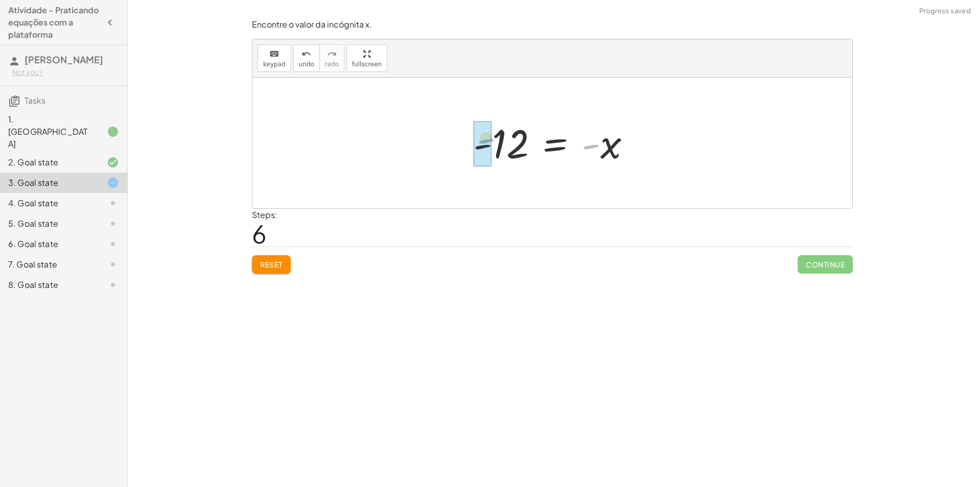
drag, startPoint x: 597, startPoint y: 149, endPoint x: 489, endPoint y: 146, distance: 108.4
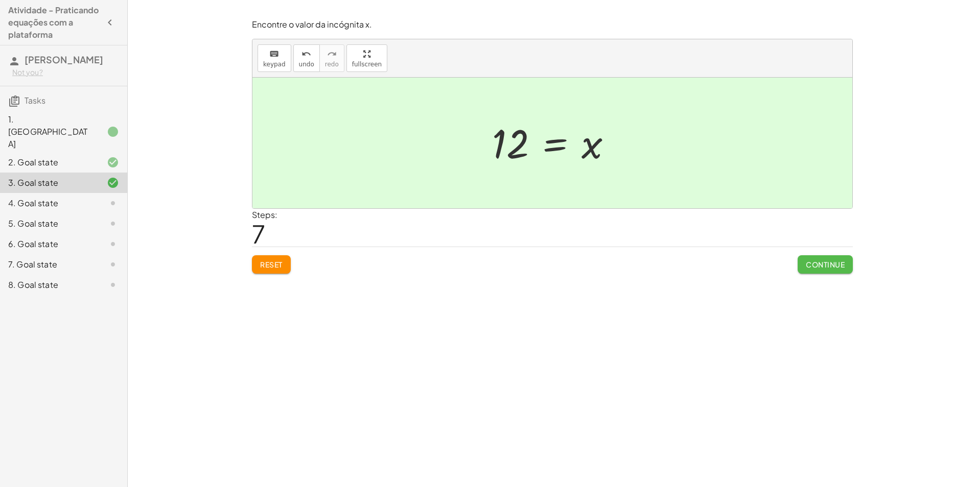
click at [844, 269] on span "Continue" at bounding box center [825, 264] width 39 height 9
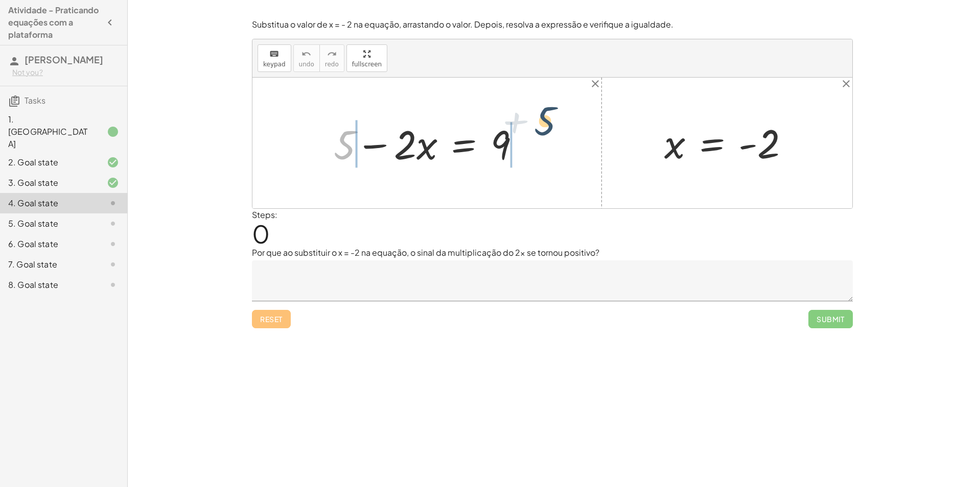
drag, startPoint x: 368, startPoint y: 136, endPoint x: 572, endPoint y: 143, distance: 204.0
click at [572, 143] on div "+ 5 + 5 − · 2 · x = 9 x = - 2" at bounding box center [552, 143] width 600 height 131
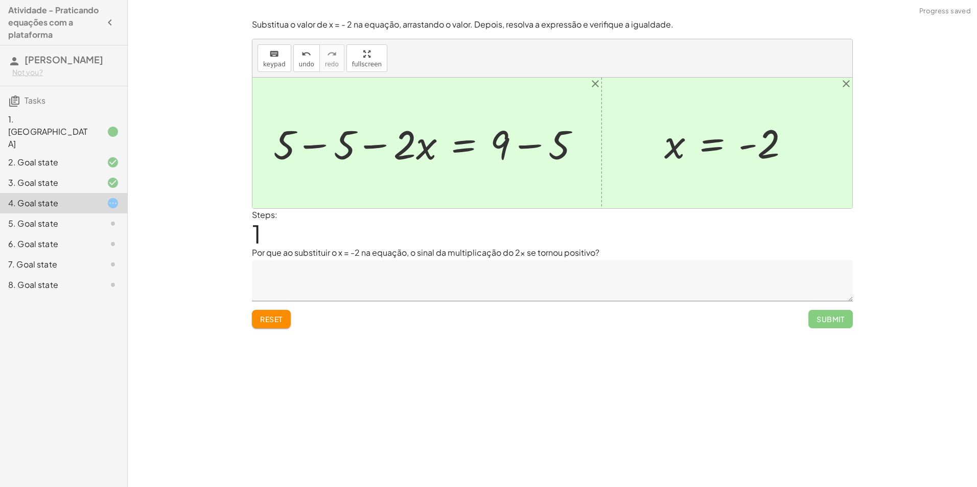
drag, startPoint x: 353, startPoint y: 149, endPoint x: 387, endPoint y: 149, distance: 34.2
click at [359, 149] on div at bounding box center [430, 143] width 325 height 53
click at [545, 143] on div at bounding box center [430, 143] width 325 height 53
click at [355, 153] on div at bounding box center [401, 143] width 267 height 53
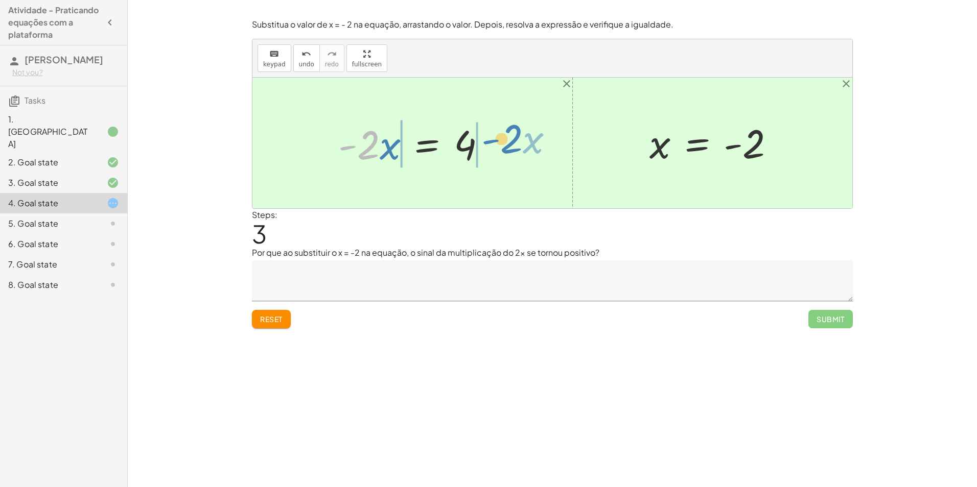
drag, startPoint x: 366, startPoint y: 155, endPoint x: 509, endPoint y: 149, distance: 143.2
click at [509, 149] on div "+ 5 − · 2 · x = 9 + 5 − 5 − · 2 · x = + 9 − 5 + 5 − 5 − · 2 · x = 4 + 0 − · 2 ·…" at bounding box center [552, 143] width 600 height 131
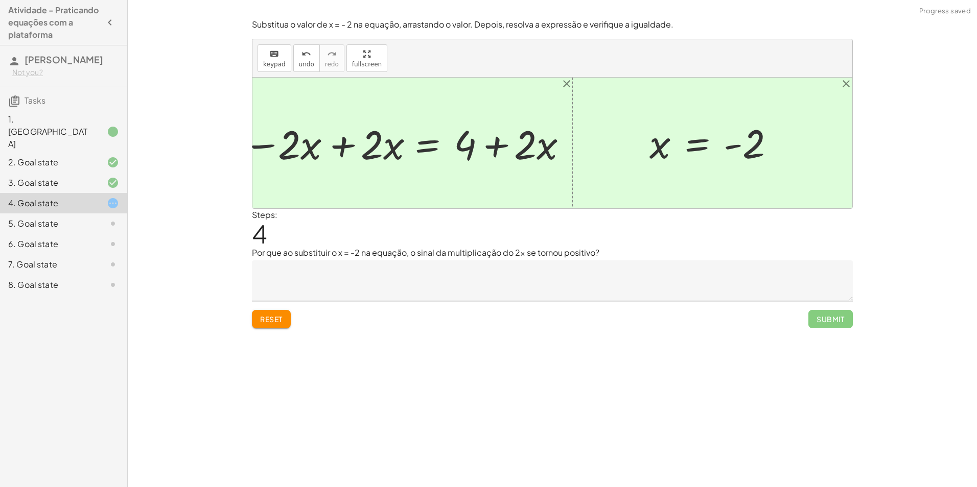
click at [511, 141] on div at bounding box center [404, 143] width 342 height 53
click at [381, 147] on div at bounding box center [404, 143] width 342 height 53
click at [283, 312] on button "Reset" at bounding box center [271, 319] width 39 height 18
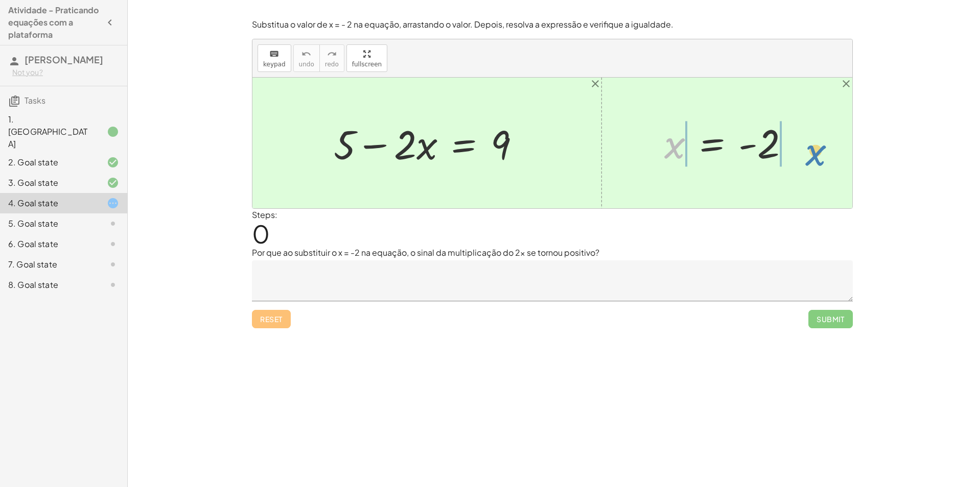
drag, startPoint x: 685, startPoint y: 148, endPoint x: 827, endPoint y: 154, distance: 141.7
click at [827, 154] on div "+ 5 − · 2 · x = 9 x x = - 2" at bounding box center [552, 143] width 600 height 131
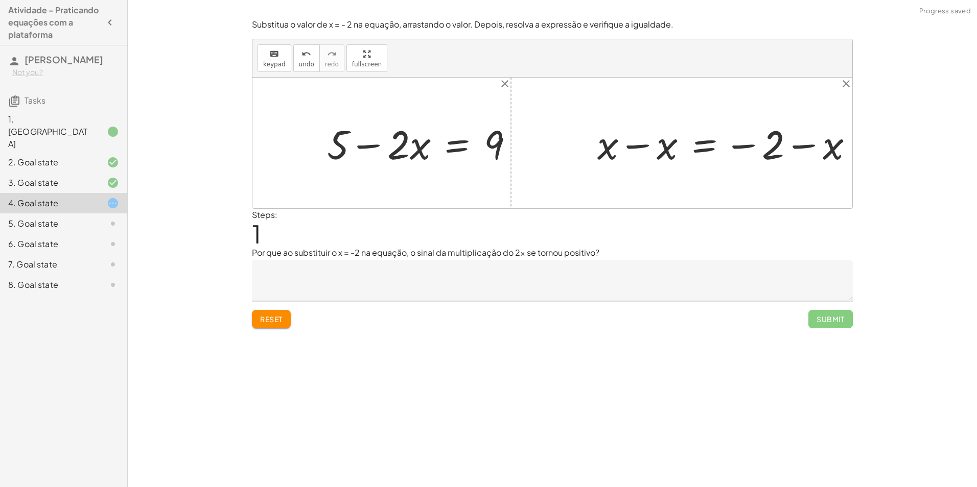
click at [791, 148] on div at bounding box center [729, 143] width 274 height 53
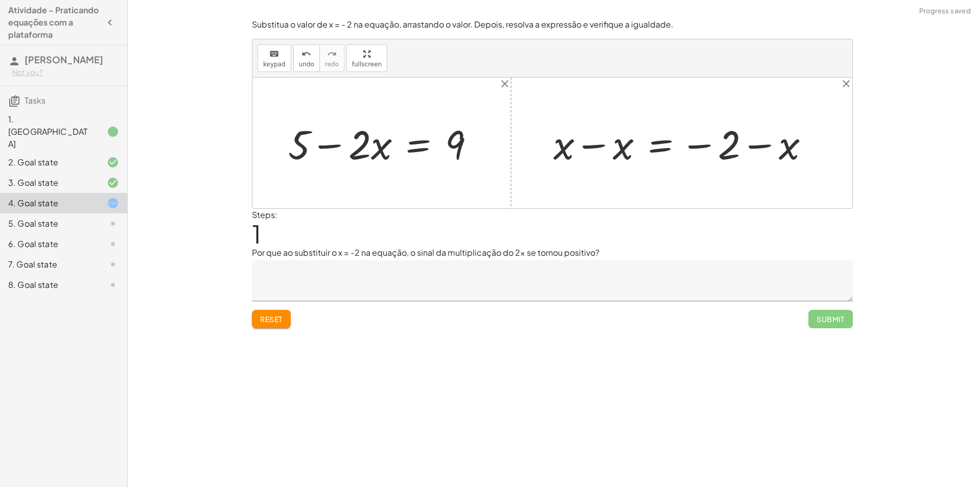
click at [746, 150] on div at bounding box center [685, 143] width 274 height 53
click at [608, 148] on div at bounding box center [685, 143] width 274 height 53
click at [777, 148] on div at bounding box center [715, 143] width 215 height 51
click at [283, 314] on button "Reset" at bounding box center [271, 319] width 39 height 18
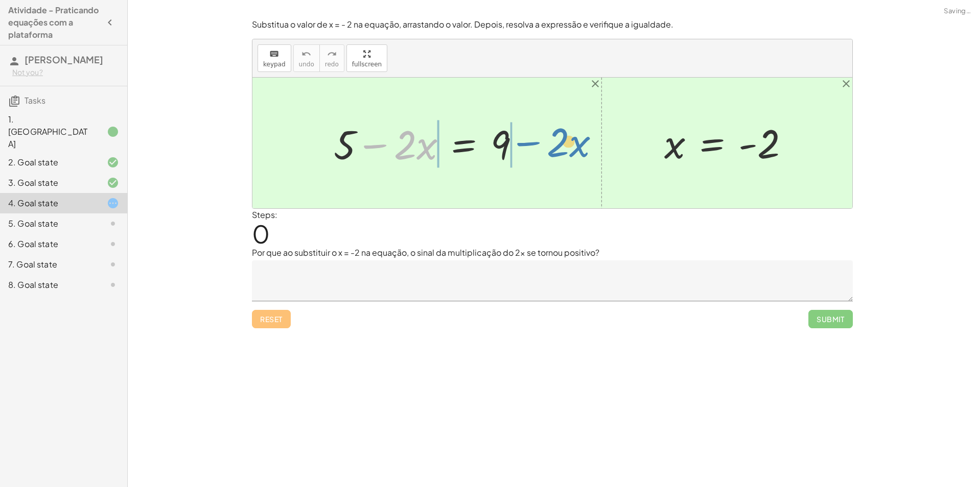
drag, startPoint x: 374, startPoint y: 147, endPoint x: 527, endPoint y: 145, distance: 152.8
click at [527, 145] on div at bounding box center [431, 143] width 205 height 53
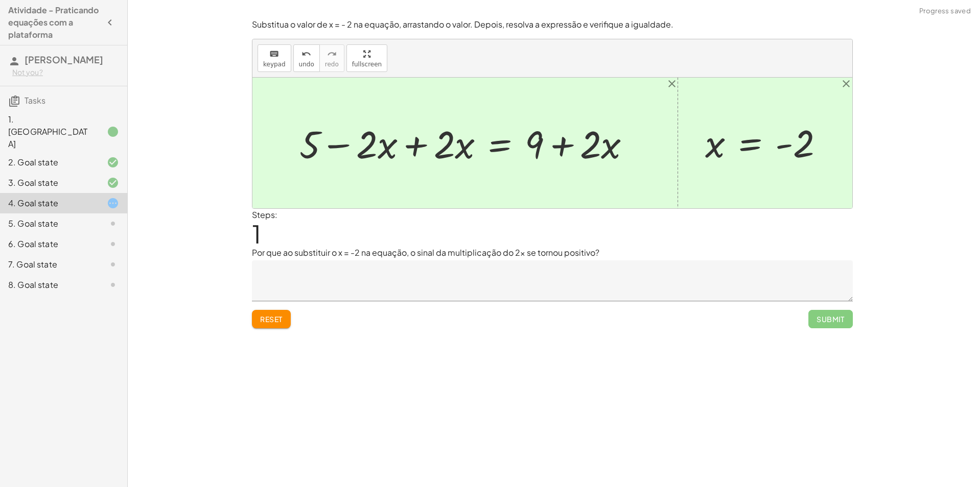
click at [270, 317] on span "Reset" at bounding box center [271, 319] width 22 height 9
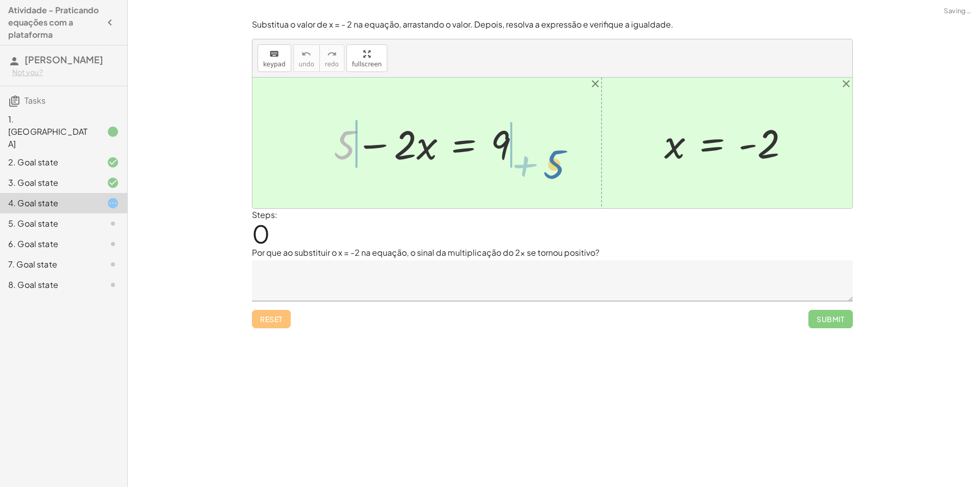
drag, startPoint x: 382, startPoint y: 152, endPoint x: 527, endPoint y: 162, distance: 146.0
click at [527, 162] on div at bounding box center [431, 143] width 205 height 53
click at [495, 145] on div at bounding box center [430, 143] width 325 height 53
drag, startPoint x: 297, startPoint y: 146, endPoint x: 328, endPoint y: 142, distance: 31.5
click at [301, 145] on div at bounding box center [430, 143] width 325 height 53
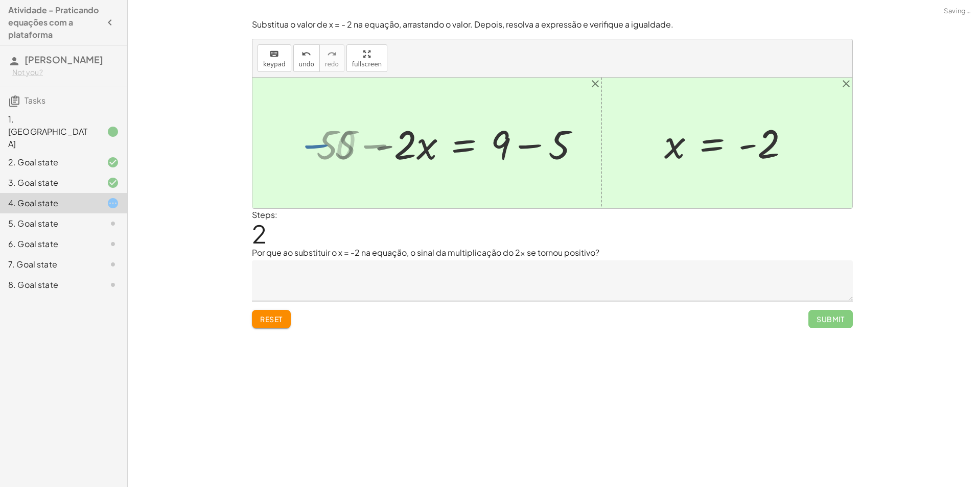
click at [508, 157] on div at bounding box center [481, 143] width 223 height 53
click at [506, 145] on div at bounding box center [481, 143] width 223 height 53
drag, startPoint x: 505, startPoint y: 144, endPoint x: 518, endPoint y: 141, distance: 13.1
click at [512, 142] on div at bounding box center [481, 143] width 223 height 53
click at [528, 146] on div at bounding box center [481, 143] width 223 height 53
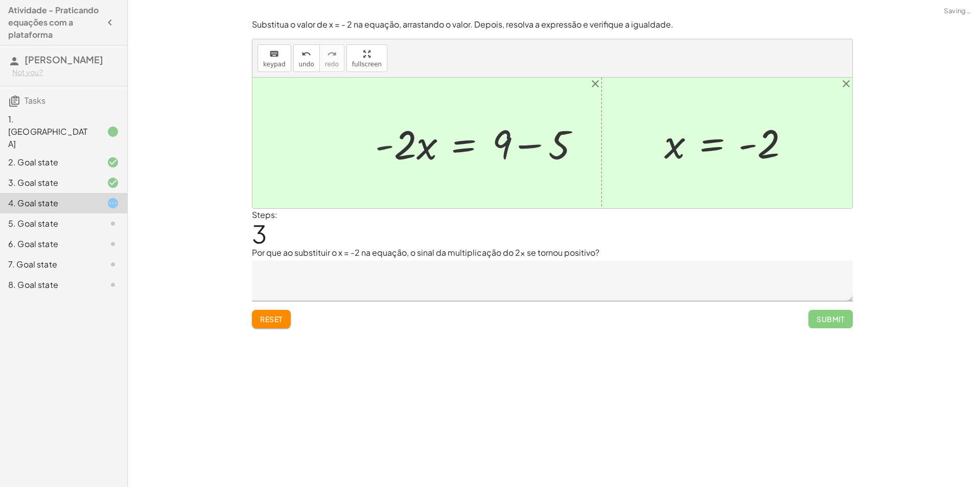
click at [531, 149] on div at bounding box center [453, 143] width 166 height 53
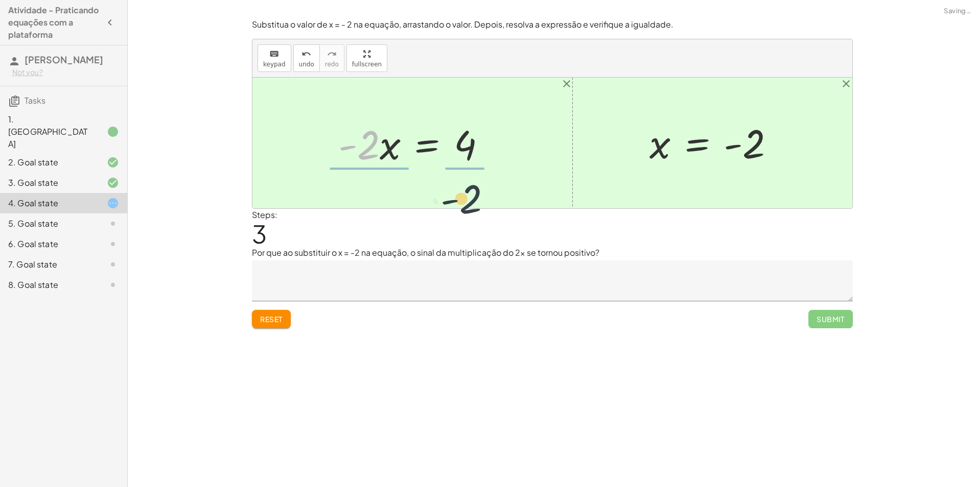
drag, startPoint x: 373, startPoint y: 148, endPoint x: 495, endPoint y: 198, distance: 132.0
click at [495, 198] on div "+ 5 − · 2 · x = 9 + 5 − 5 − · 2 · x = + 9 − 5 + 0 − · 2 · x = + 9 − 5 · - 2 · x…" at bounding box center [552, 143] width 600 height 131
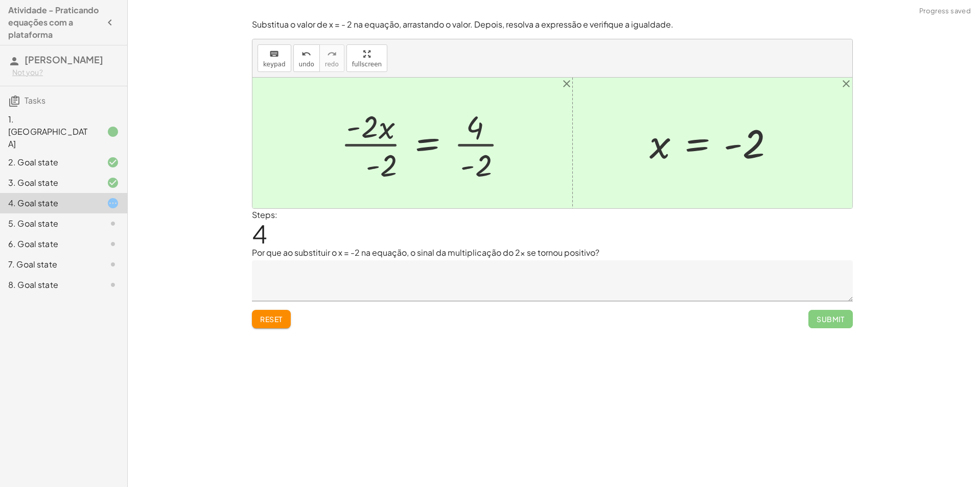
click at [468, 152] on div at bounding box center [428, 143] width 185 height 79
click at [375, 166] on div at bounding box center [428, 143] width 185 height 79
drag, startPoint x: 376, startPoint y: 165, endPoint x: 444, endPoint y: 152, distance: 69.7
click at [376, 165] on div at bounding box center [448, 143] width 146 height 79
drag, startPoint x: 453, startPoint y: 150, endPoint x: 474, endPoint y: 154, distance: 20.8
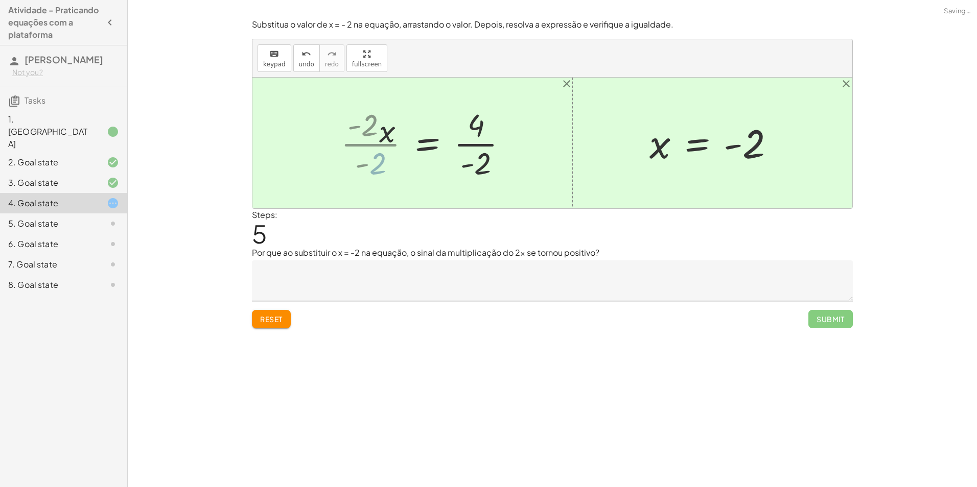
click at [461, 151] on div at bounding box center [448, 143] width 146 height 79
drag, startPoint x: 478, startPoint y: 159, endPoint x: 487, endPoint y: 162, distance: 10.3
click at [481, 161] on div at bounding box center [448, 143] width 146 height 79
click at [485, 165] on div at bounding box center [448, 143] width 146 height 79
click at [490, 165] on div at bounding box center [448, 143] width 146 height 79
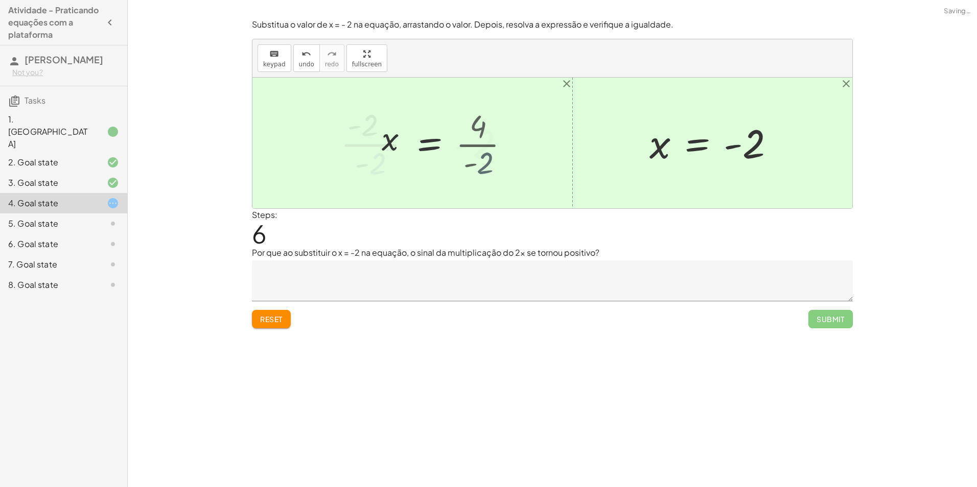
click at [490, 165] on div at bounding box center [447, 143] width 144 height 51
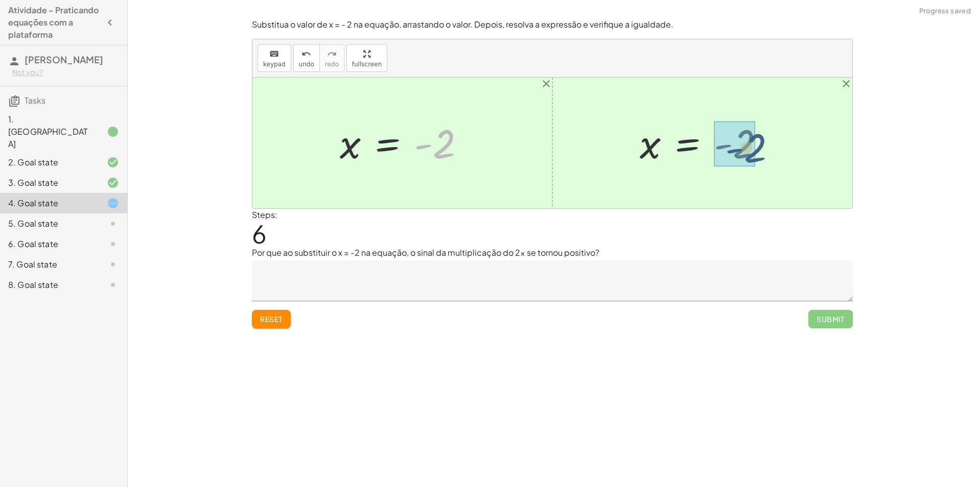
drag, startPoint x: 448, startPoint y: 148, endPoint x: 761, endPoint y: 152, distance: 312.7
click at [761, 152] on div "+ 5 − · 2 · x = 9 + 5 − 5 − · 2 · x = + 9 − 5 + 0 − · 2 · x = + 9 − 5 · - 2 · x…" at bounding box center [552, 143] width 600 height 131
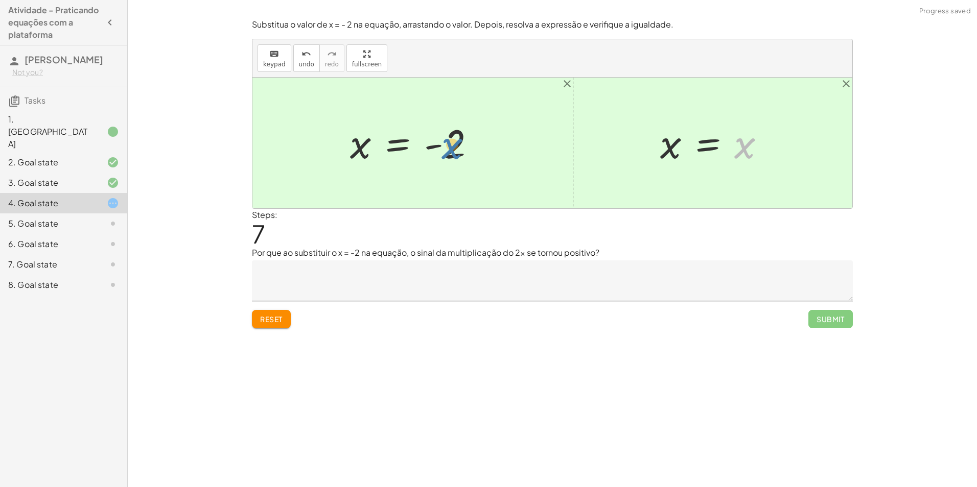
drag, startPoint x: 740, startPoint y: 148, endPoint x: 442, endPoint y: 149, distance: 297.9
drag, startPoint x: 448, startPoint y: 136, endPoint x: 758, endPoint y: 140, distance: 310.2
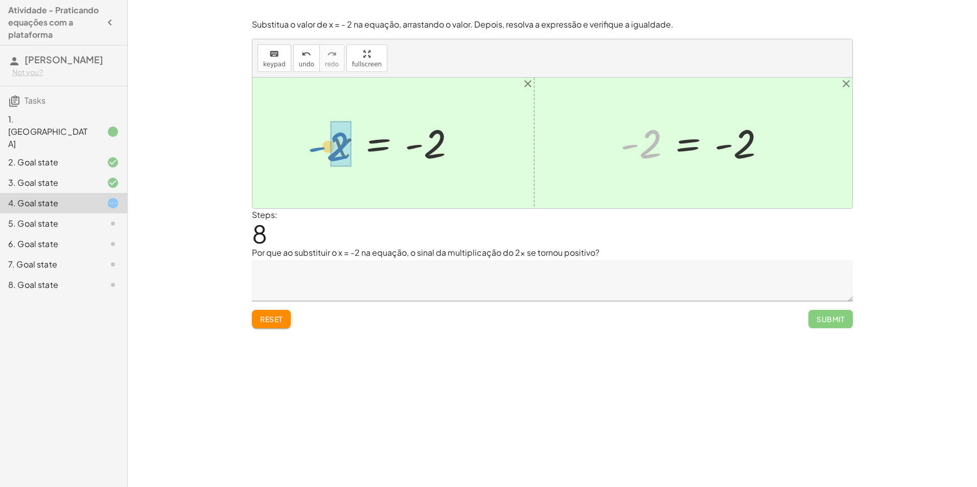
drag, startPoint x: 652, startPoint y: 148, endPoint x: 357, endPoint y: 152, distance: 294.9
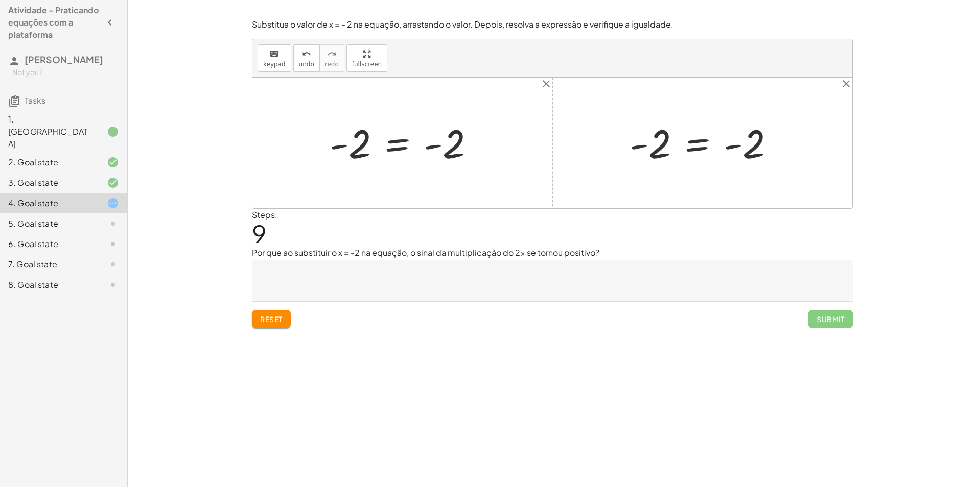
click at [287, 317] on button "Reset" at bounding box center [271, 319] width 39 height 18
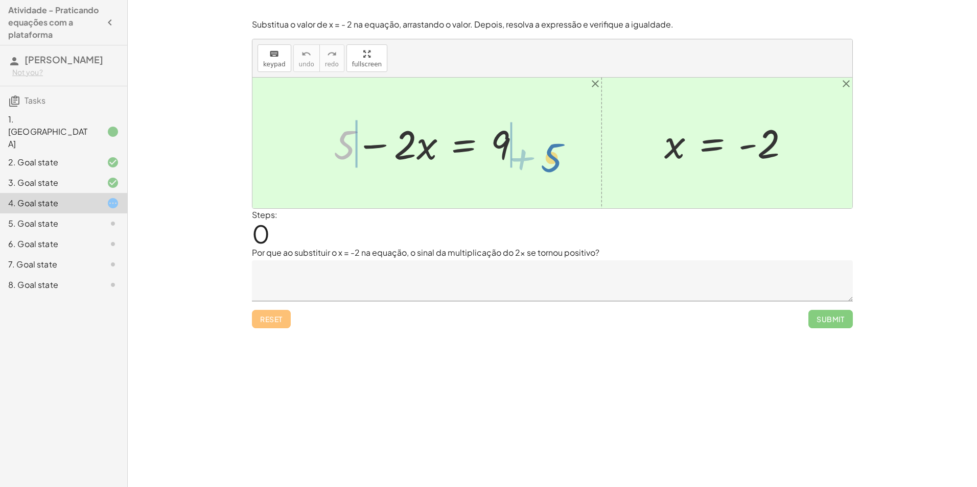
drag, startPoint x: 341, startPoint y: 147, endPoint x: 533, endPoint y: 150, distance: 192.7
click at [520, 139] on div at bounding box center [430, 143] width 325 height 53
click at [486, 141] on div at bounding box center [401, 143] width 267 height 53
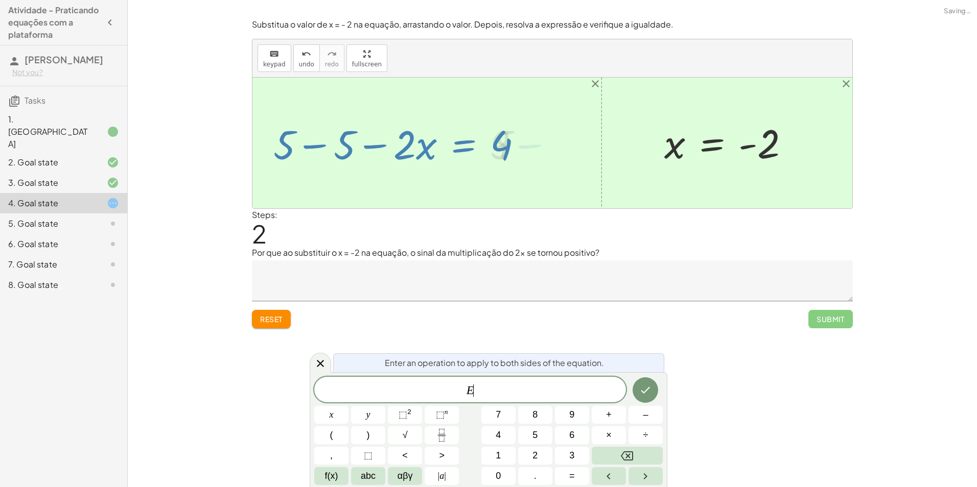
click at [359, 137] on div at bounding box center [401, 143] width 267 height 53
click at [348, 143] on div at bounding box center [401, 143] width 267 height 53
click at [342, 140] on div at bounding box center [401, 143] width 267 height 53
click at [328, 148] on div at bounding box center [401, 143] width 267 height 53
click at [693, 338] on div "Encontre o valor da incógnita x manipulando a equação. insert select one: Math …" at bounding box center [552, 243] width 849 height 487
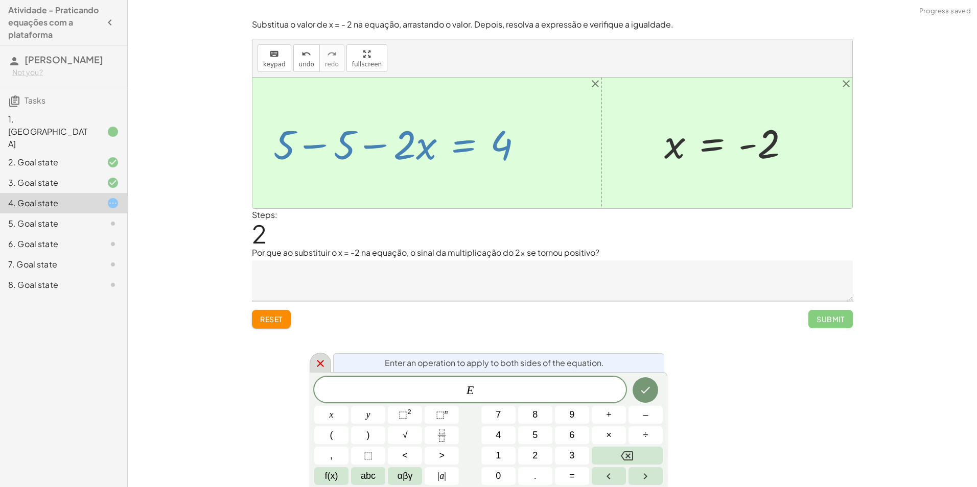
click at [326, 357] on div at bounding box center [320, 363] width 21 height 20
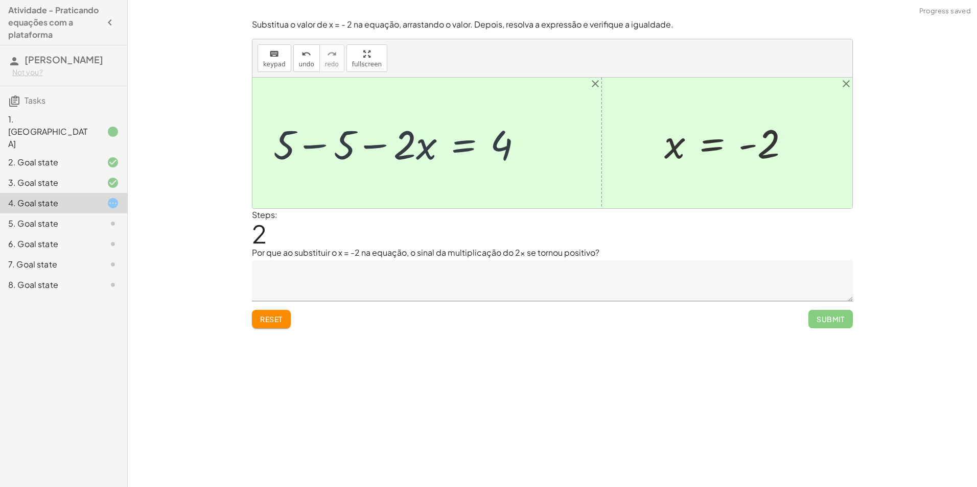
click at [335, 137] on div at bounding box center [401, 143] width 267 height 53
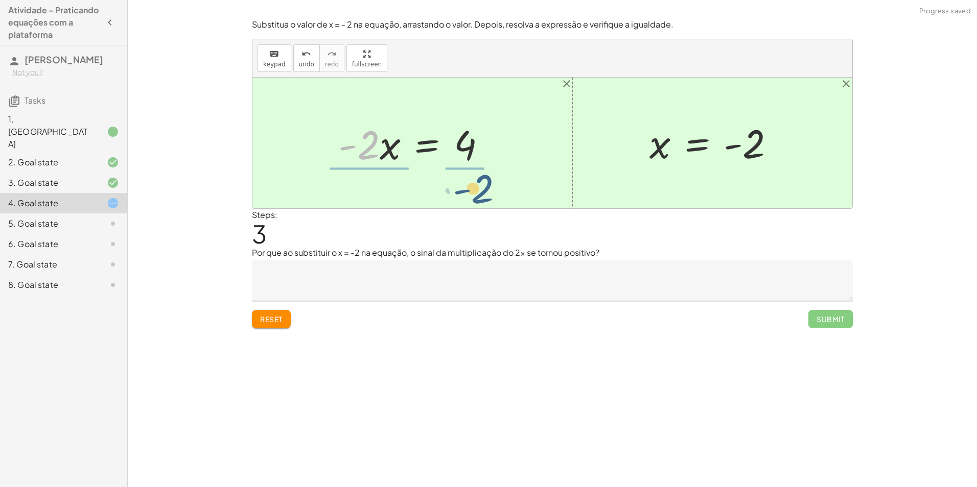
drag, startPoint x: 376, startPoint y: 149, endPoint x: 491, endPoint y: 192, distance: 122.9
click at [491, 192] on div "+ 5 − · 2 · x = 9 + 5 − 5 − · 2 · x = + 9 − 5 + 5 − 5 − · 2 · x = 4 + 0 − · 2 ·…" at bounding box center [552, 143] width 600 height 131
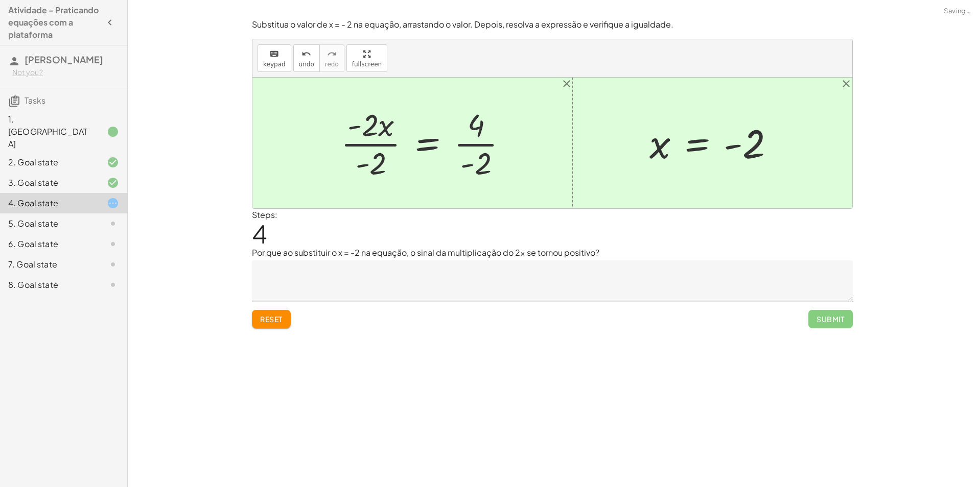
click at [482, 142] on div at bounding box center [428, 143] width 185 height 79
click at [380, 148] on div at bounding box center [427, 143] width 182 height 79
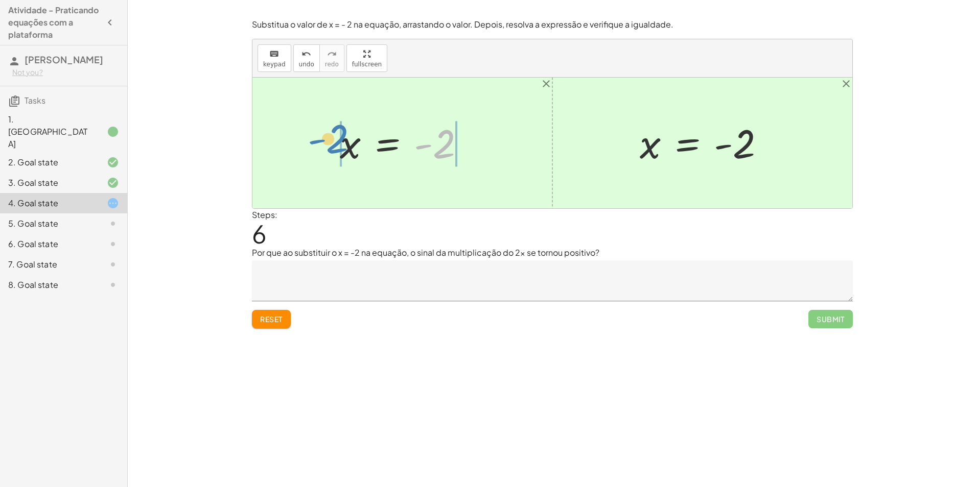
drag, startPoint x: 450, startPoint y: 142, endPoint x: 343, endPoint y: 137, distance: 106.9
click at [343, 137] on div at bounding box center [407, 143] width 144 height 51
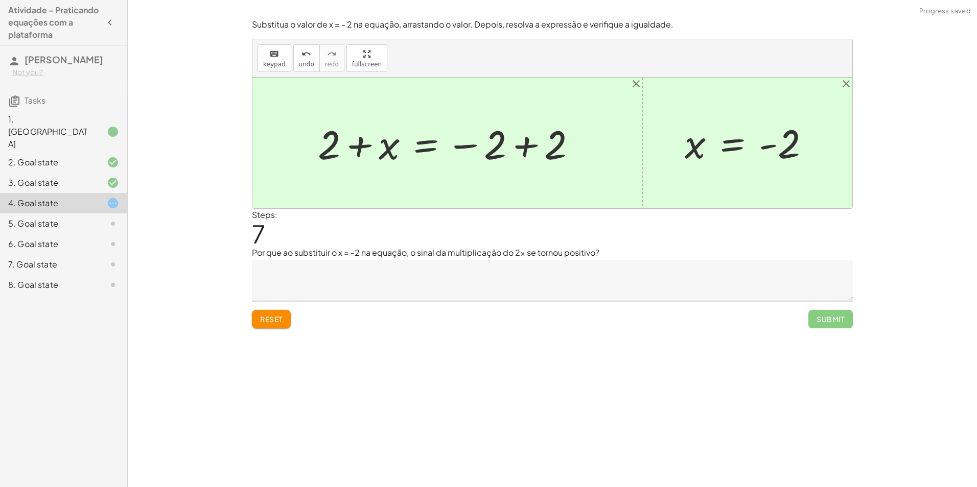
click at [486, 129] on div at bounding box center [451, 143] width 277 height 53
click at [485, 137] on div at bounding box center [451, 143] width 277 height 53
click at [364, 140] on div at bounding box center [451, 143] width 277 height 53
drag, startPoint x: 495, startPoint y: 142, endPoint x: 505, endPoint y: 142, distance: 10.2
click at [496, 142] on div at bounding box center [451, 143] width 277 height 53
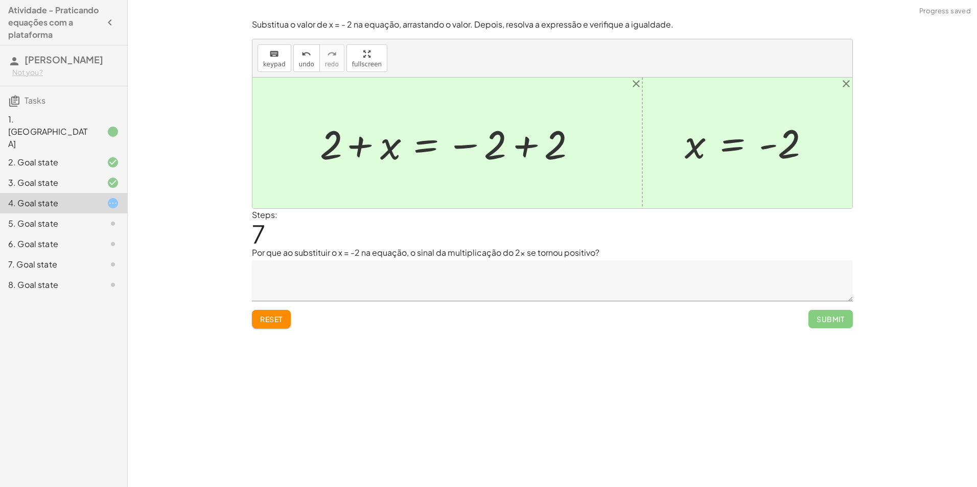
click at [506, 142] on div at bounding box center [451, 143] width 277 height 53
click at [524, 144] on div at bounding box center [451, 143] width 277 height 53
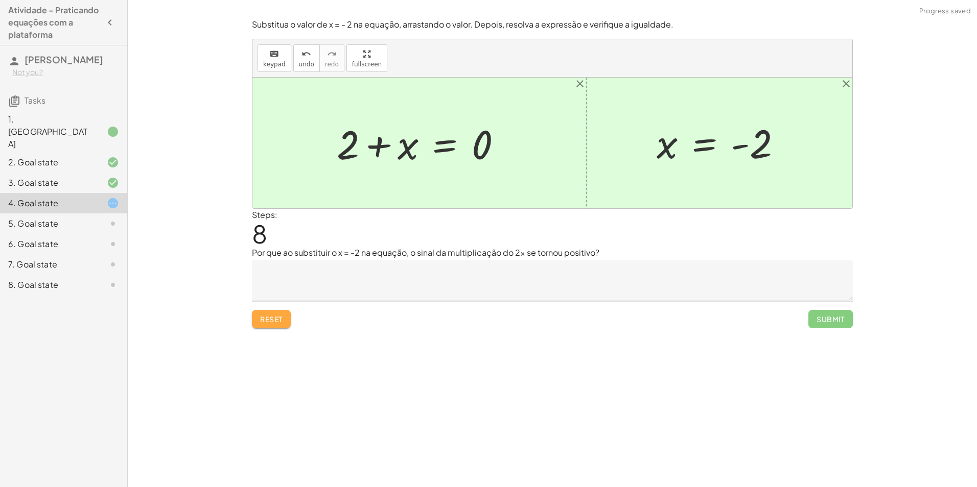
click at [278, 321] on span "Reset" at bounding box center [271, 319] width 22 height 9
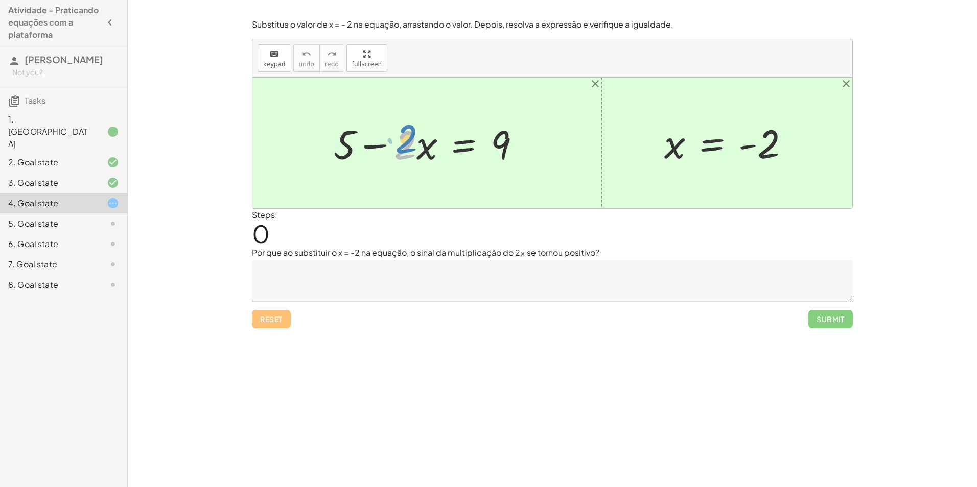
drag, startPoint x: 399, startPoint y: 149, endPoint x: 396, endPoint y: 143, distance: 6.6
click at [396, 143] on div at bounding box center [431, 143] width 205 height 53
drag, startPoint x: 344, startPoint y: 141, endPoint x: 492, endPoint y: 144, distance: 147.2
click at [481, 147] on div at bounding box center [446, 143] width 356 height 53
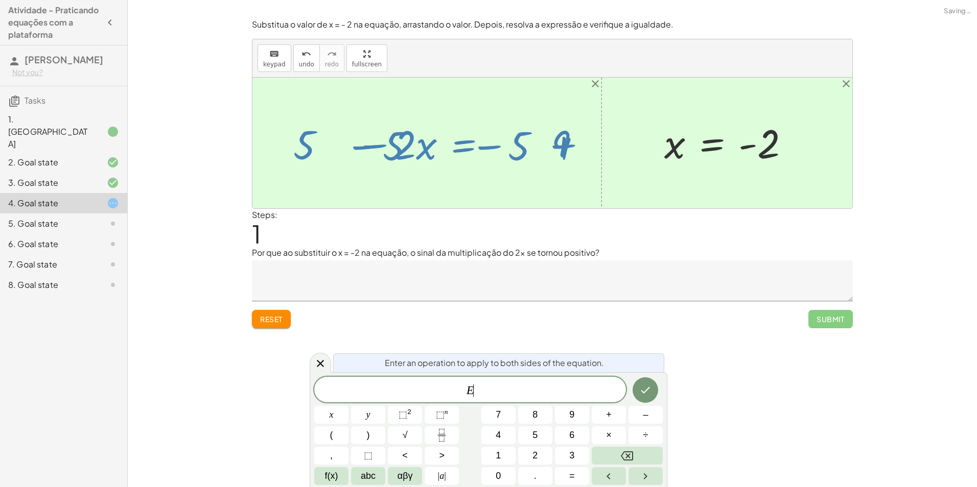
click at [481, 147] on div at bounding box center [446, 143] width 356 height 53
click at [519, 144] on div at bounding box center [446, 143] width 356 height 53
drag, startPoint x: 392, startPoint y: 170, endPoint x: 405, endPoint y: 173, distance: 13.0
click at [402, 172] on div "+ 5 − · 2 · x = 9 − · 2 · x = 9 + 5 − 5 − 5 +" at bounding box center [442, 143] width 369 height 58
click at [661, 320] on div "Reset Submit" at bounding box center [552, 314] width 601 height 27
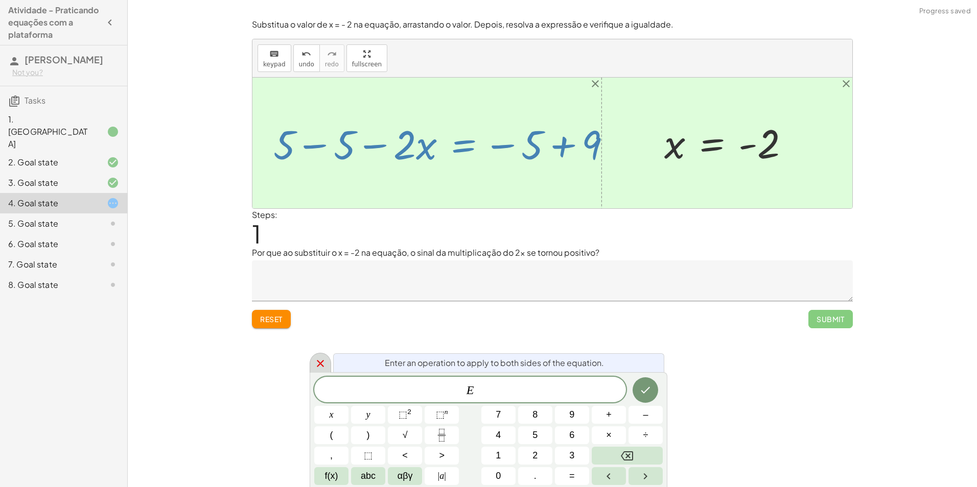
click at [315, 358] on icon at bounding box center [320, 364] width 12 height 12
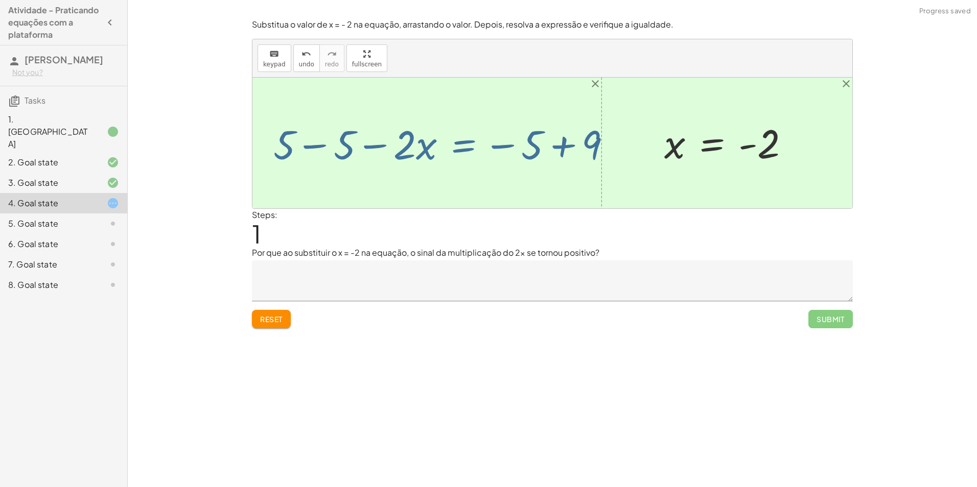
click at [335, 153] on div at bounding box center [446, 143] width 356 height 53
click at [568, 159] on div at bounding box center [497, 143] width 255 height 53
click at [562, 154] on div at bounding box center [552, 143] width 600 height 131
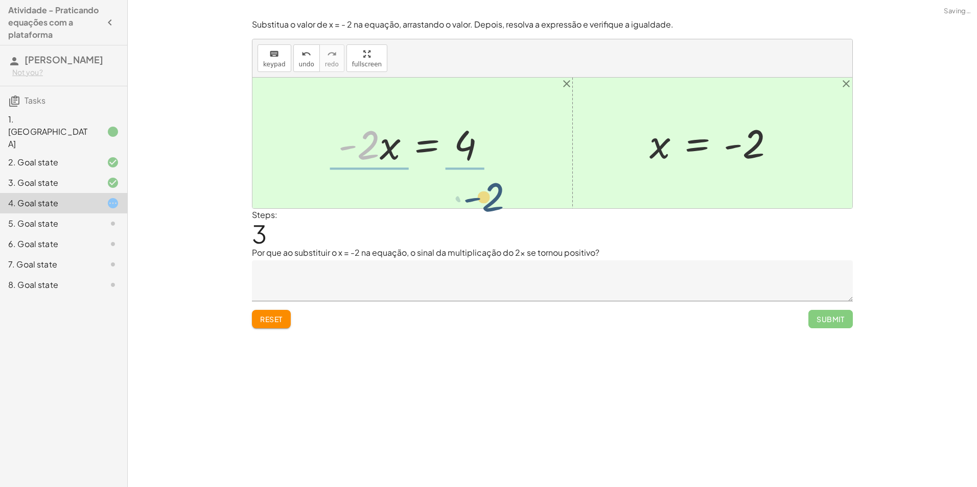
drag, startPoint x: 366, startPoint y: 146, endPoint x: 492, endPoint y: 198, distance: 136.1
click at [492, 198] on div "+ 5 − · 2 · x = 9 + 5 − 5 − · 2 · x = − 5 + 9 + 0 − · 2 · x = − 5 + 9 · - 2 · x…" at bounding box center [552, 143] width 600 height 131
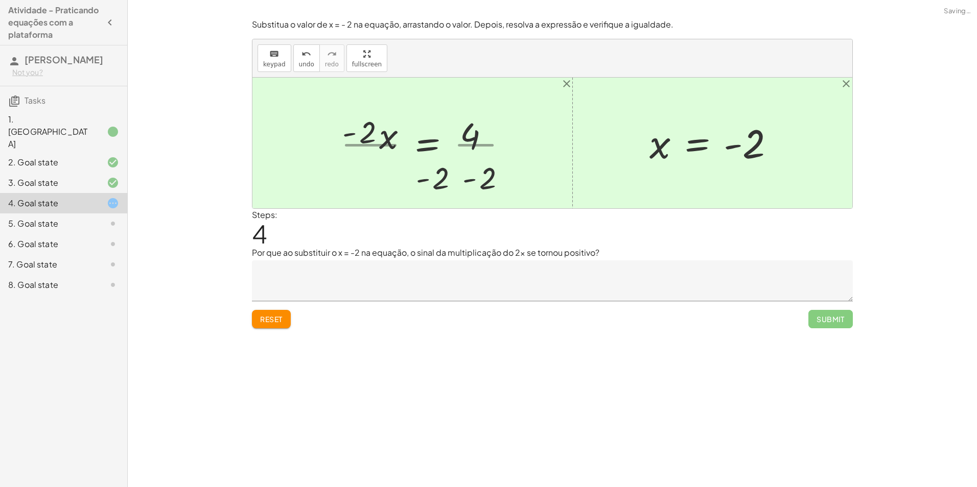
click at [468, 137] on div at bounding box center [428, 143] width 185 height 79
click at [468, 137] on div at bounding box center [427, 143] width 182 height 79
click at [472, 139] on div at bounding box center [427, 143] width 182 height 79
drag, startPoint x: 364, startPoint y: 144, endPoint x: 381, endPoint y: 140, distance: 17.2
click at [370, 142] on div at bounding box center [427, 143] width 182 height 79
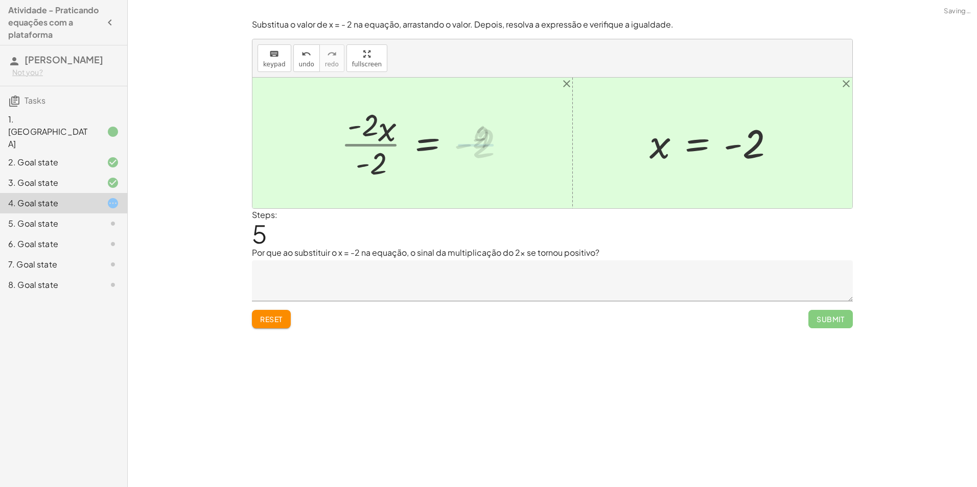
click at [381, 140] on div at bounding box center [427, 143] width 182 height 79
click at [486, 195] on div at bounding box center [552, 143] width 600 height 131
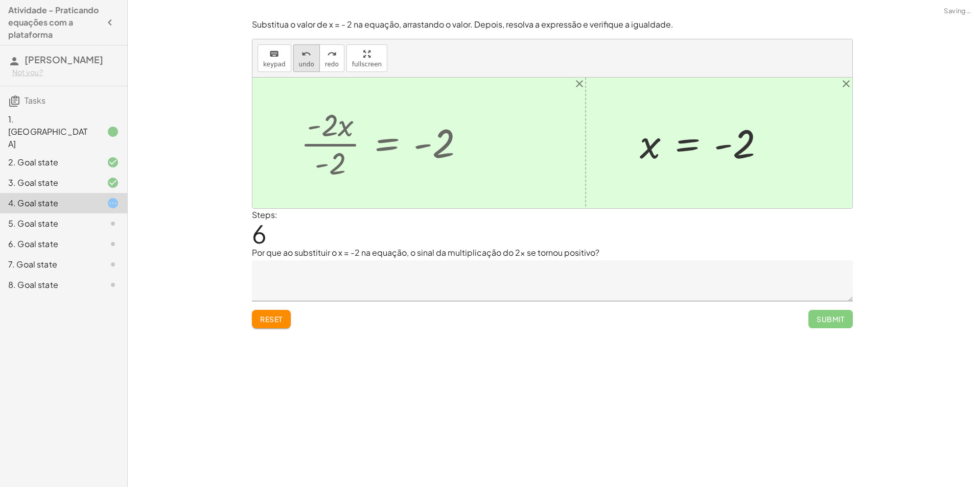
click at [300, 69] on button "undo undo" at bounding box center [306, 58] width 27 height 28
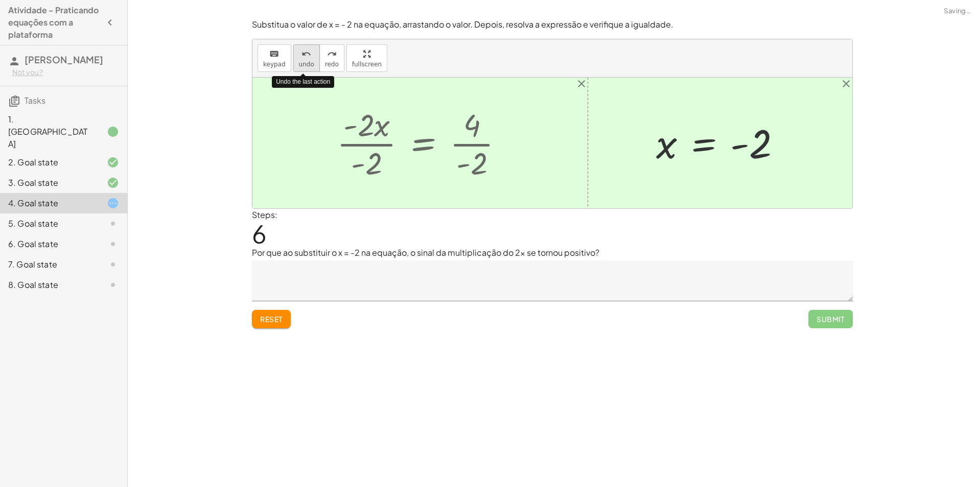
click at [300, 69] on button "undo undo" at bounding box center [306, 58] width 27 height 28
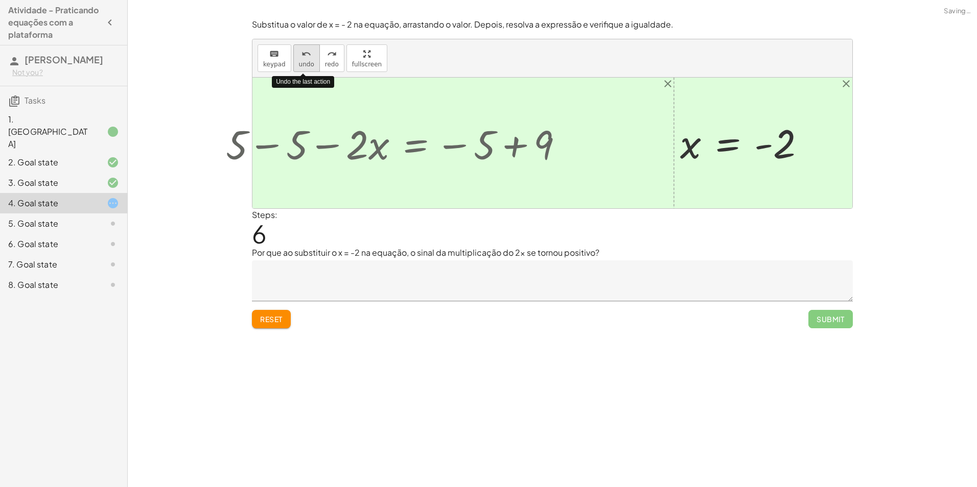
click at [300, 69] on button "undo undo" at bounding box center [306, 58] width 27 height 28
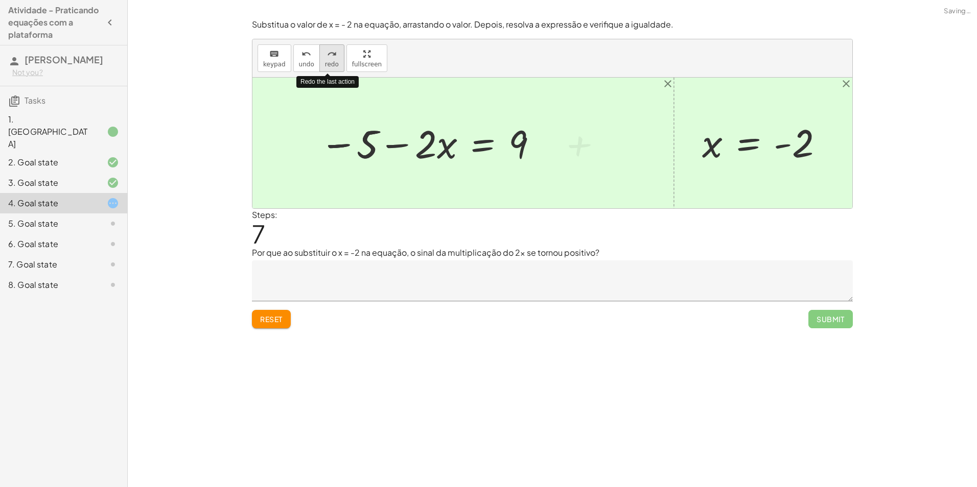
click at [333, 55] on div "redo" at bounding box center [332, 54] width 14 height 12
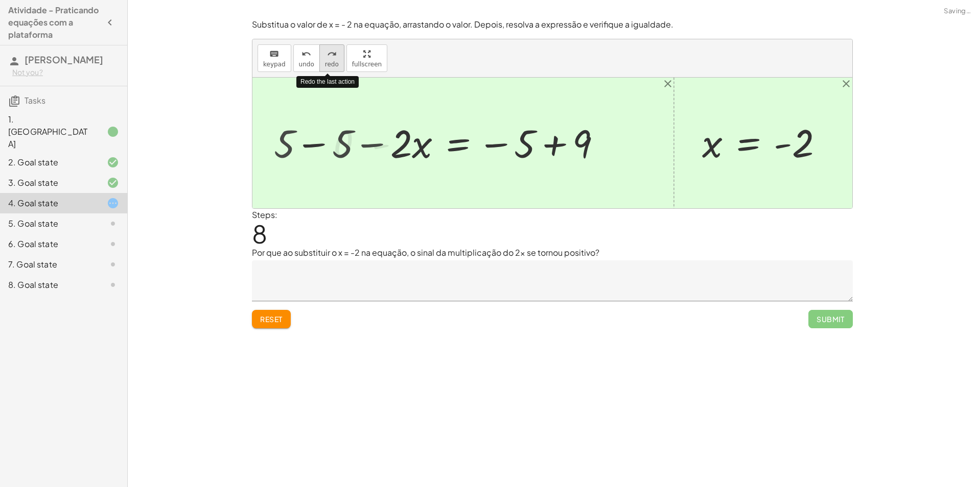
click at [333, 55] on div "redo" at bounding box center [332, 54] width 14 height 12
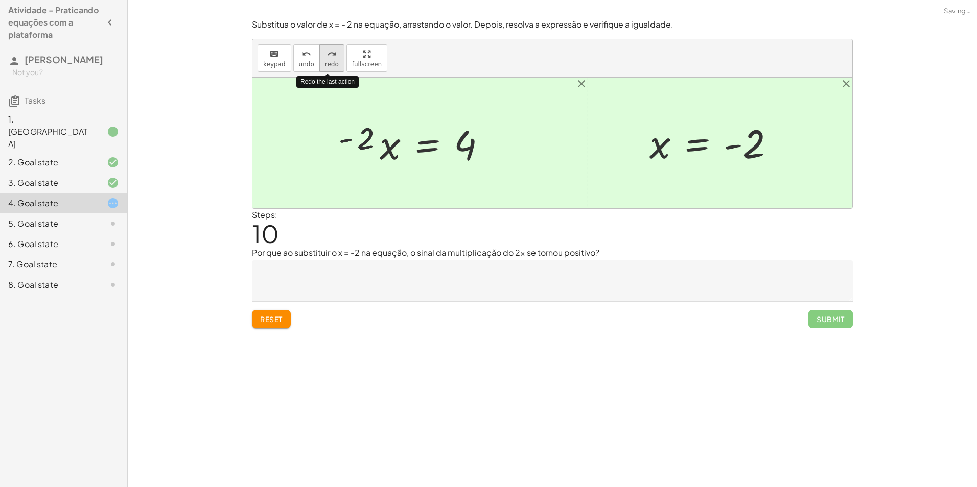
click at [333, 55] on div "redo" at bounding box center [332, 54] width 14 height 12
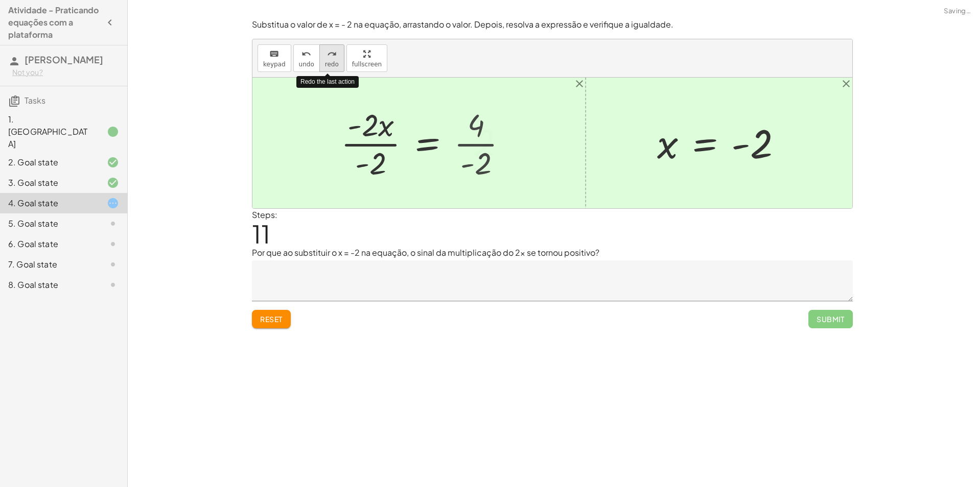
click at [333, 55] on div "redo" at bounding box center [332, 54] width 14 height 12
click at [300, 59] on button "undo undo" at bounding box center [306, 58] width 27 height 28
click at [334, 54] on button "redo redo" at bounding box center [331, 58] width 25 height 28
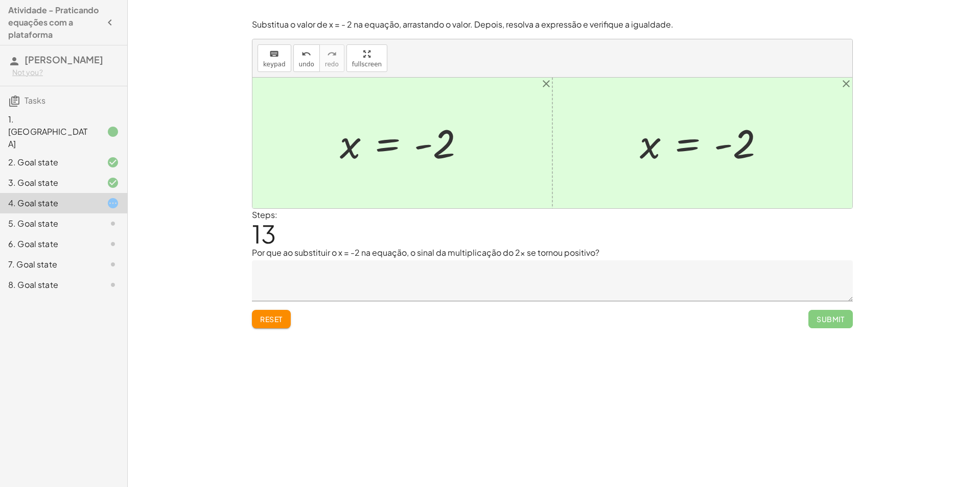
click at [263, 316] on span "Reset" at bounding box center [271, 319] width 22 height 9
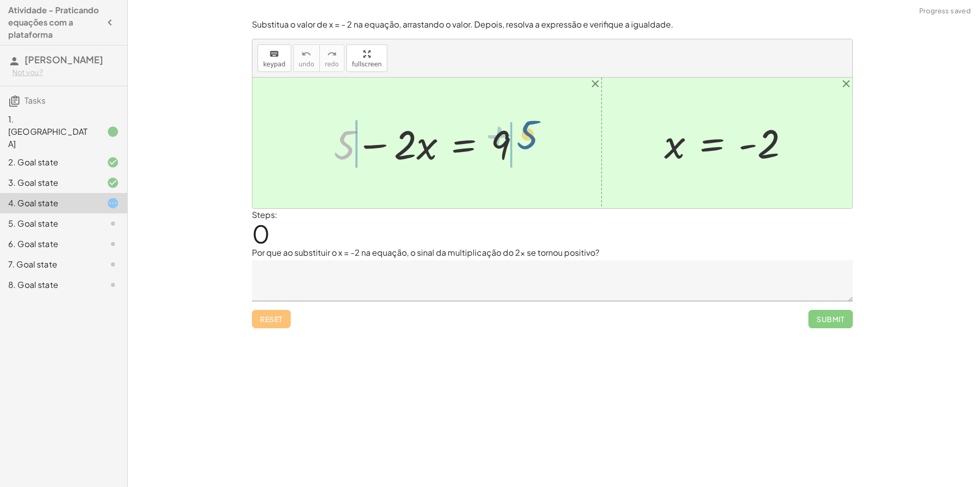
drag, startPoint x: 341, startPoint y: 147, endPoint x: 526, endPoint y: 137, distance: 184.7
click at [526, 137] on div at bounding box center [431, 143] width 205 height 53
click at [509, 146] on div at bounding box center [430, 143] width 325 height 53
click at [322, 143] on div at bounding box center [430, 143] width 325 height 53
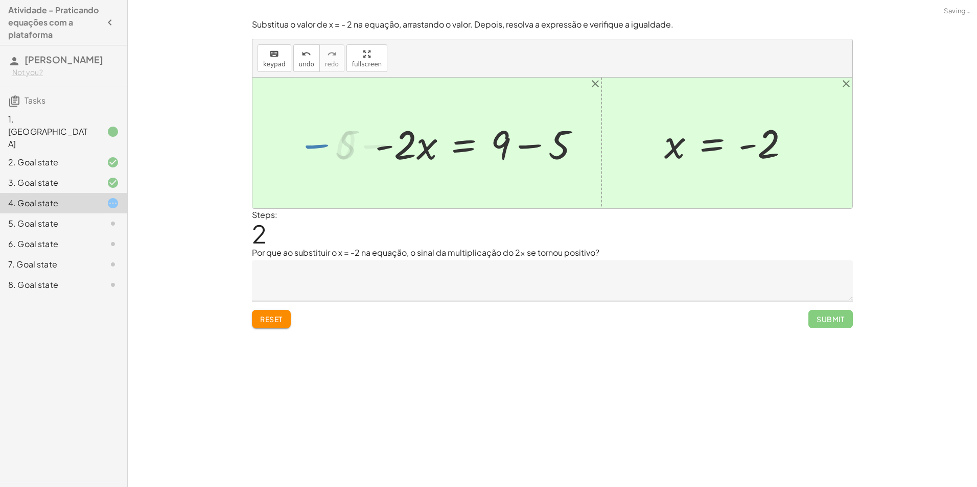
click at [526, 143] on div at bounding box center [481, 143] width 223 height 53
click at [527, 144] on div at bounding box center [481, 143] width 223 height 53
click at [527, 144] on div at bounding box center [453, 143] width 166 height 53
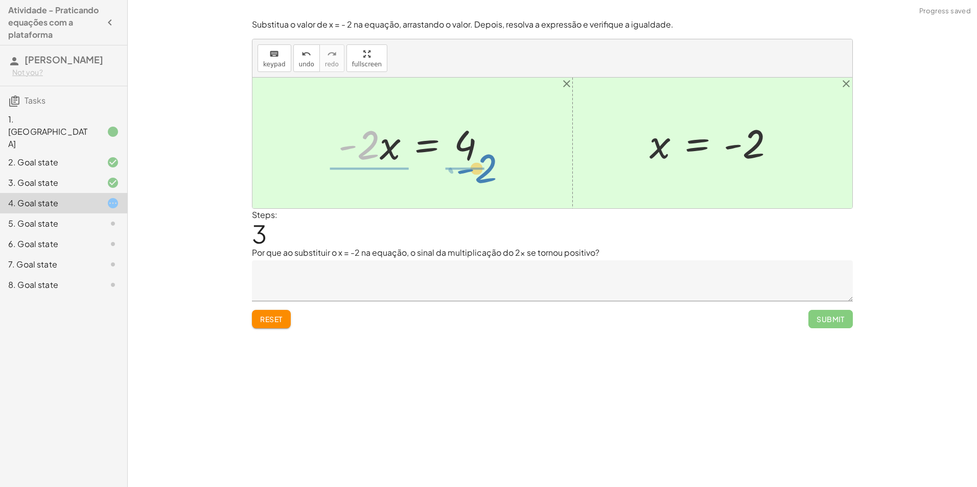
drag, startPoint x: 374, startPoint y: 152, endPoint x: 492, endPoint y: 176, distance: 119.9
click at [492, 176] on div "+ 5 − · 2 · x = 9 + 5 − 5 − · 2 · x = + 9 − 5 + 0 − · 2 · x = + 9 − 5 · - 2 · x…" at bounding box center [552, 143] width 600 height 131
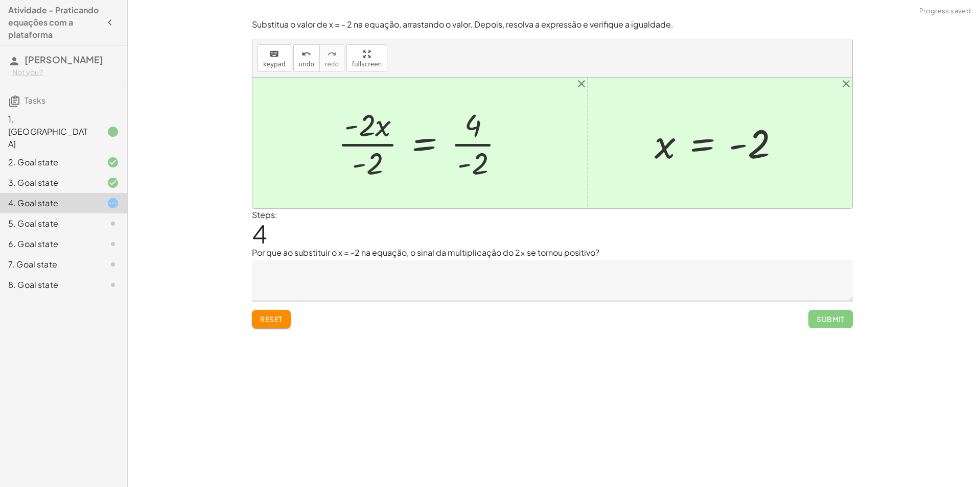
click at [383, 147] on div at bounding box center [425, 143] width 185 height 79
click at [479, 143] on div at bounding box center [443, 143] width 146 height 79
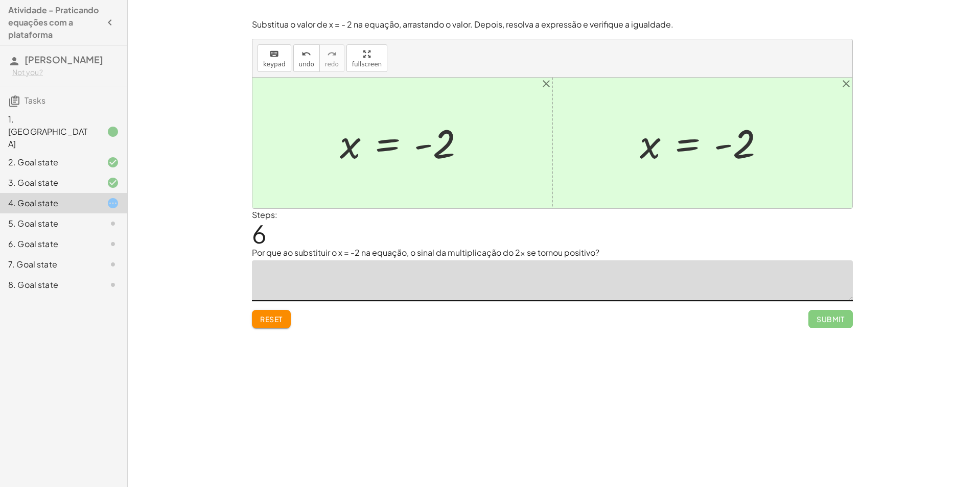
click at [380, 265] on textarea at bounding box center [552, 281] width 601 height 41
type textarea "**********"
click at [820, 322] on span "Submit" at bounding box center [831, 319] width 28 height 9
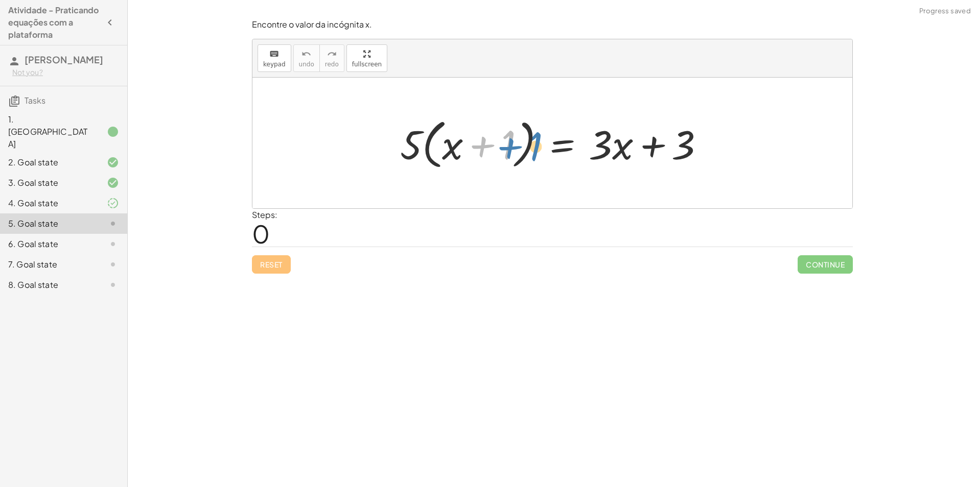
drag, startPoint x: 492, startPoint y: 147, endPoint x: 524, endPoint y: 147, distance: 32.7
click at [526, 149] on div at bounding box center [556, 143] width 323 height 59
drag, startPoint x: 447, startPoint y: 155, endPoint x: 470, endPoint y: 147, distance: 24.1
click at [470, 147] on div at bounding box center [556, 143] width 323 height 59
drag, startPoint x: 399, startPoint y: 149, endPoint x: 490, endPoint y: 151, distance: 91.5
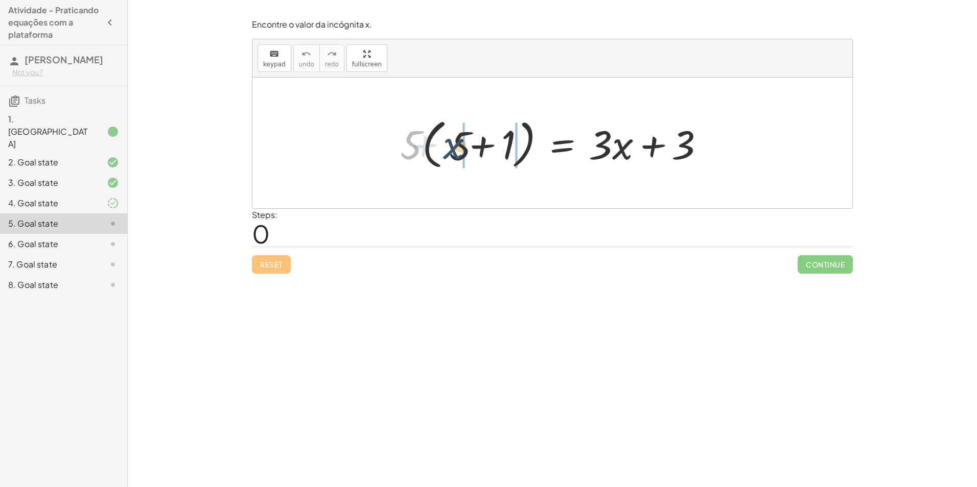
click at [490, 151] on div at bounding box center [556, 143] width 323 height 59
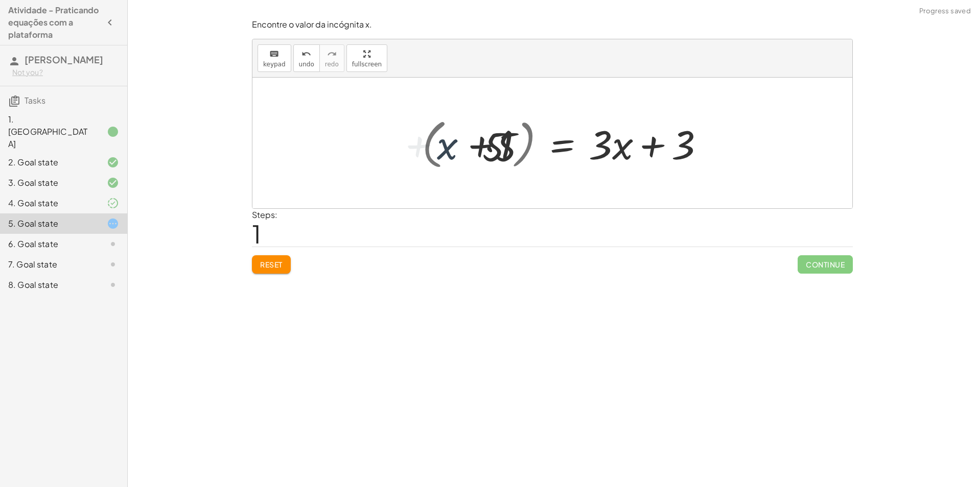
click at [489, 151] on div at bounding box center [561, 143] width 314 height 53
click at [490, 150] on div at bounding box center [561, 143] width 314 height 53
drag, startPoint x: 490, startPoint y: 150, endPoint x: 447, endPoint y: 154, distance: 43.6
click at [484, 150] on div at bounding box center [573, 143] width 290 height 53
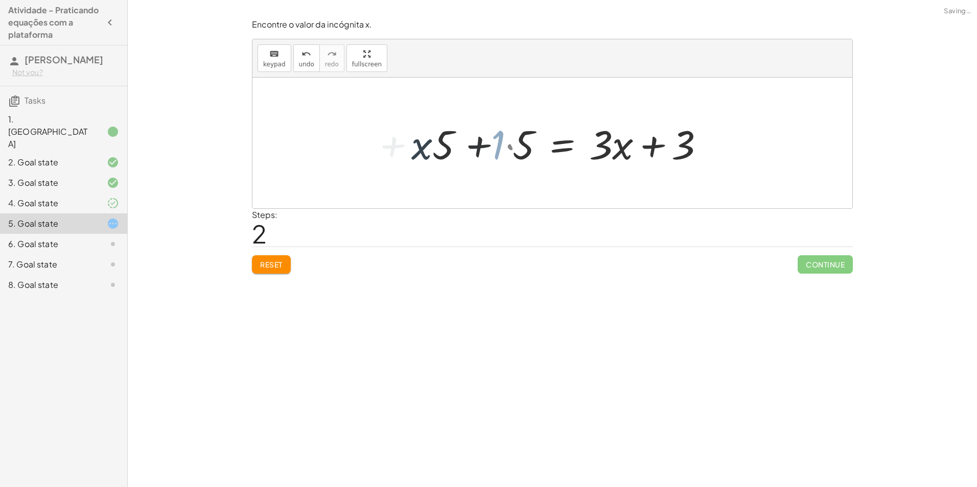
click at [439, 155] on div at bounding box center [573, 143] width 290 height 53
click at [492, 154] on div at bounding box center [573, 143] width 290 height 53
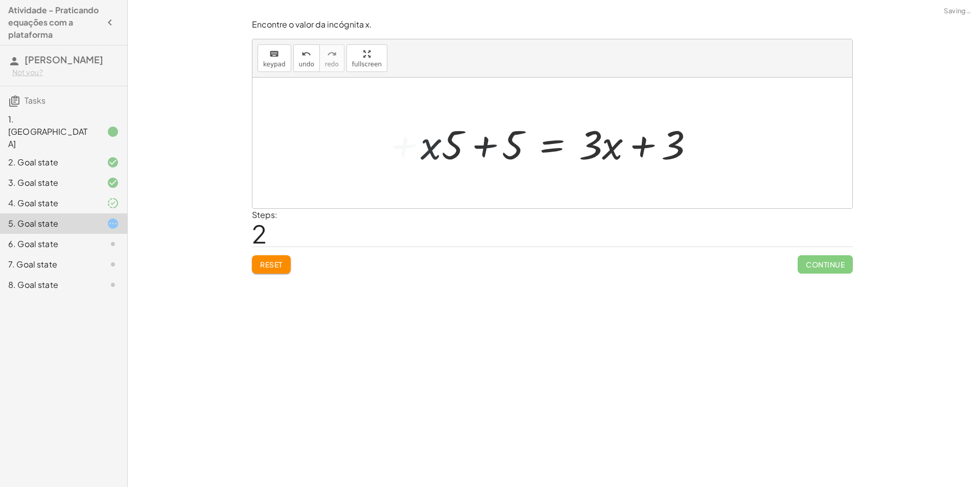
drag, startPoint x: 465, startPoint y: 157, endPoint x: 439, endPoint y: 155, distance: 26.2
click at [460, 157] on div at bounding box center [562, 143] width 290 height 53
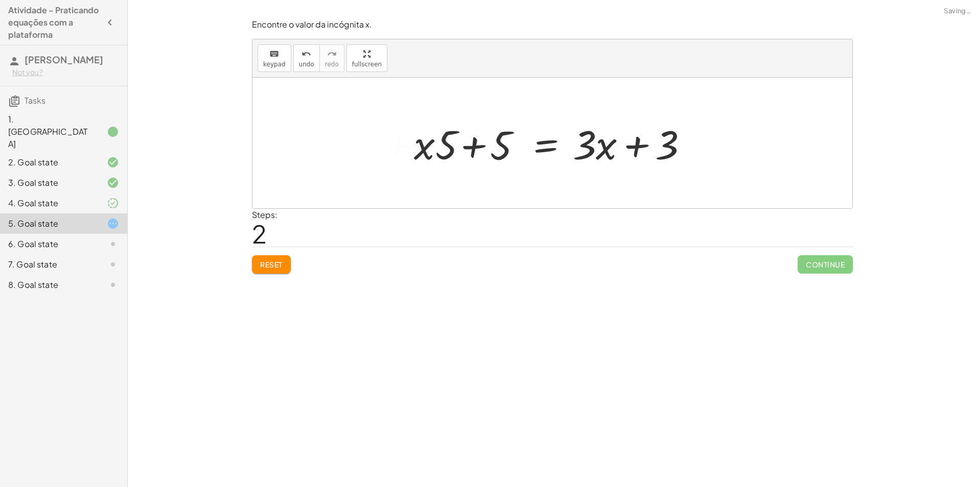
click at [439, 155] on div at bounding box center [556, 143] width 290 height 53
click at [439, 153] on div at bounding box center [556, 143] width 290 height 53
click at [443, 151] on div at bounding box center [556, 143] width 290 height 53
click at [447, 151] on div at bounding box center [556, 143] width 290 height 53
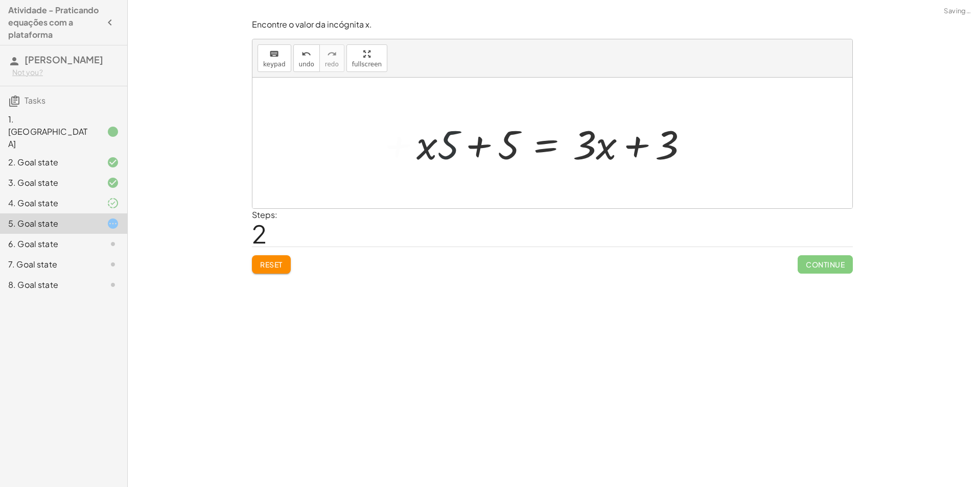
click at [452, 151] on div at bounding box center [556, 143] width 290 height 53
click at [454, 150] on div at bounding box center [556, 143] width 290 height 53
click at [456, 148] on div at bounding box center [556, 143] width 290 height 53
click at [441, 153] on div at bounding box center [556, 143] width 290 height 53
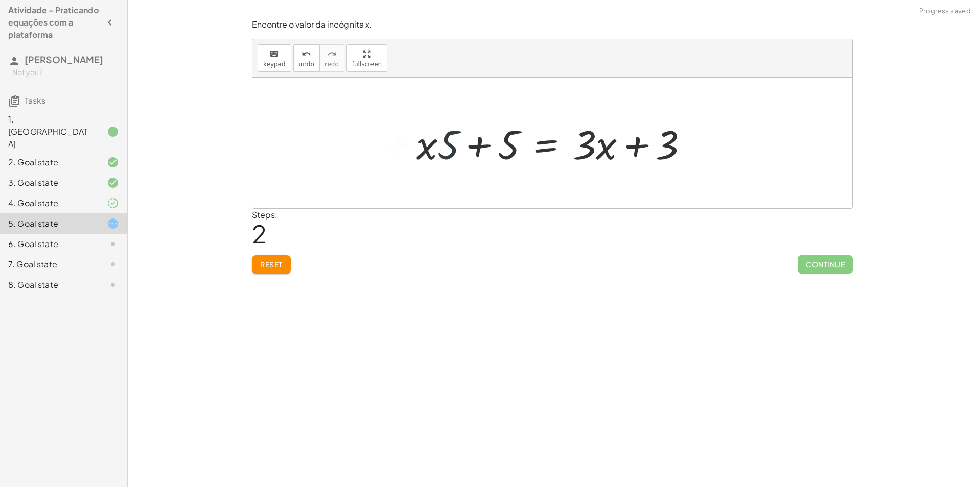
click at [440, 155] on div at bounding box center [556, 143] width 290 height 53
click at [466, 153] on div at bounding box center [556, 143] width 290 height 53
drag, startPoint x: 448, startPoint y: 155, endPoint x: 306, endPoint y: 227, distance: 159.5
click at [447, 155] on div at bounding box center [556, 143] width 290 height 53
click at [291, 259] on div "Reset Continue" at bounding box center [552, 260] width 601 height 27
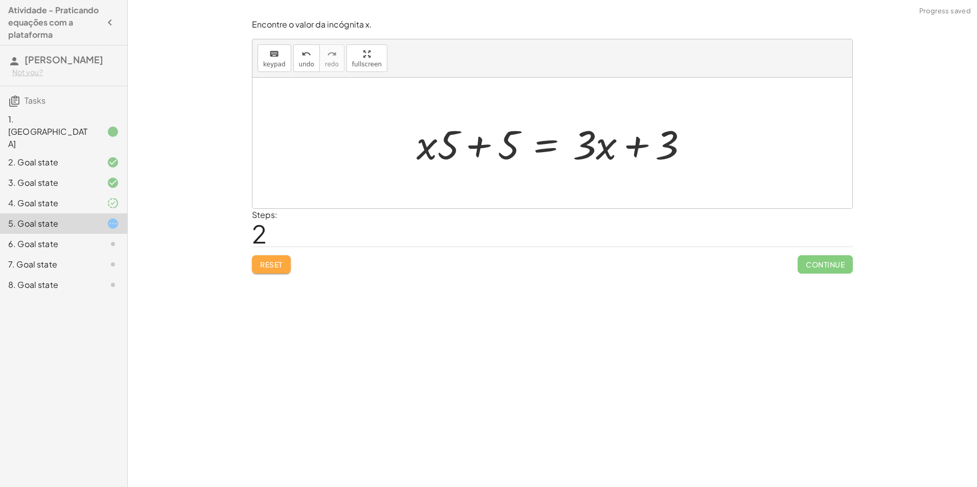
click at [282, 270] on button "Reset" at bounding box center [271, 264] width 39 height 18
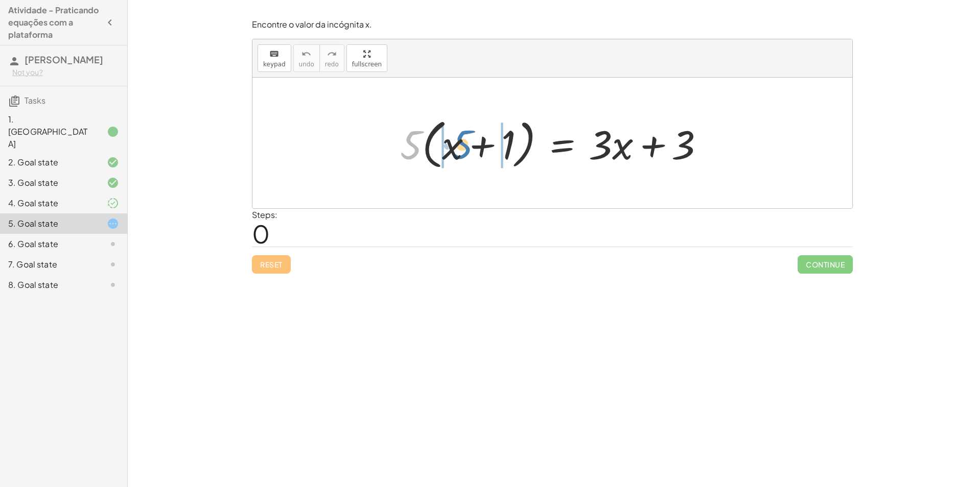
drag, startPoint x: 402, startPoint y: 150, endPoint x: 454, endPoint y: 149, distance: 52.6
click at [454, 149] on div at bounding box center [556, 143] width 323 height 59
click at [457, 147] on div at bounding box center [561, 143] width 314 height 53
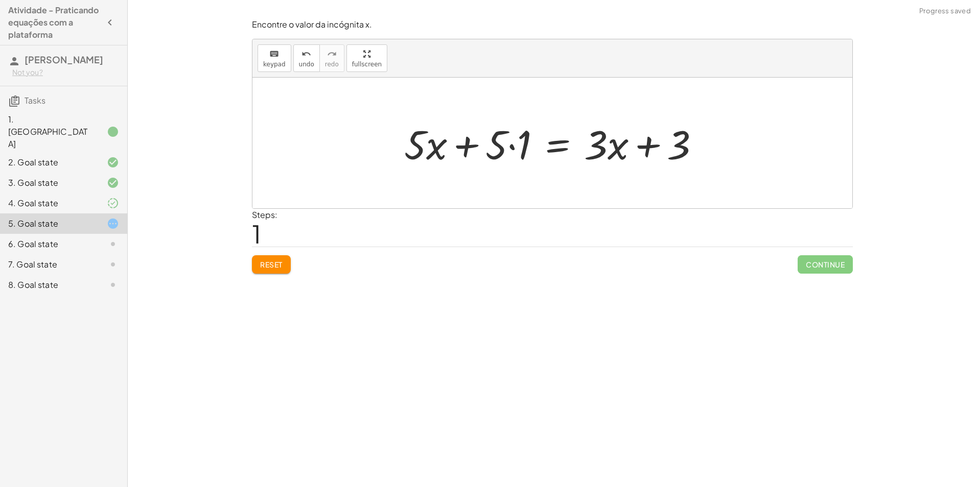
click at [509, 144] on div at bounding box center [556, 143] width 314 height 53
drag, startPoint x: 441, startPoint y: 157, endPoint x: 457, endPoint y: 153, distance: 15.9
click at [443, 156] on div at bounding box center [568, 143] width 290 height 53
click at [457, 153] on div at bounding box center [568, 143] width 290 height 53
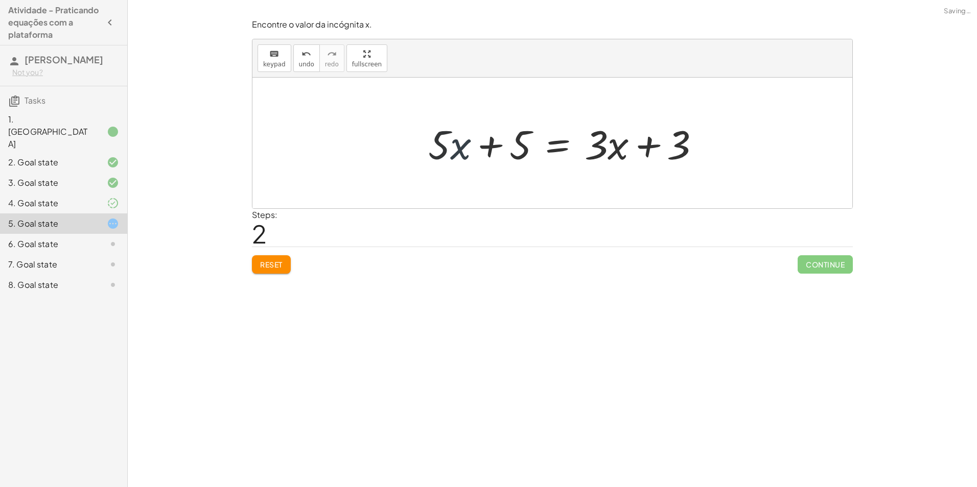
click at [457, 153] on div at bounding box center [568, 143] width 290 height 53
click at [443, 153] on div at bounding box center [568, 143] width 290 height 53
click at [433, 153] on div at bounding box center [568, 143] width 290 height 53
click at [266, 273] on button "Reset" at bounding box center [271, 264] width 39 height 18
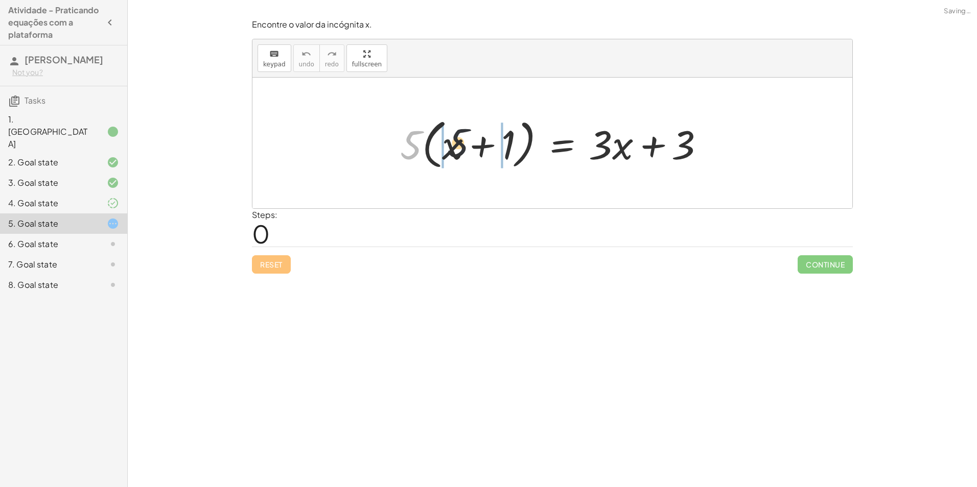
drag, startPoint x: 414, startPoint y: 146, endPoint x: 475, endPoint y: 148, distance: 60.8
click at [475, 148] on div at bounding box center [556, 143] width 323 height 59
click at [467, 155] on div at bounding box center [561, 143] width 314 height 53
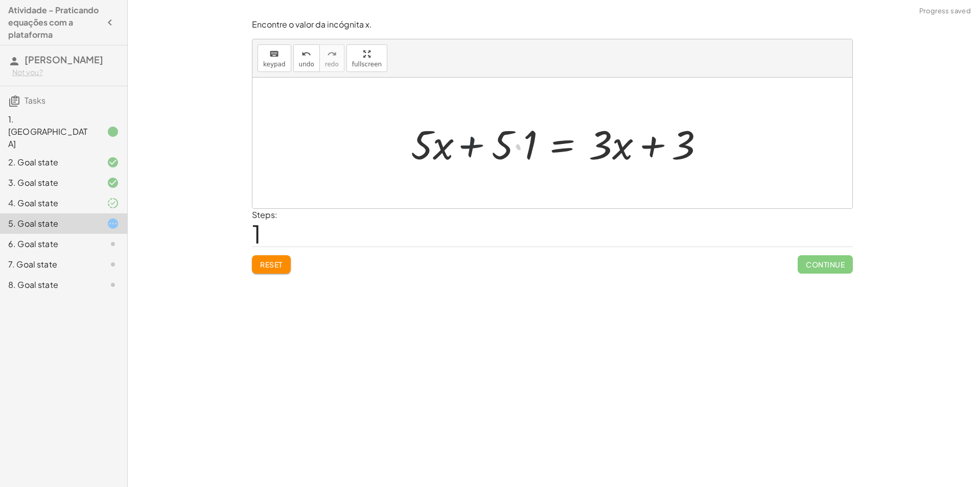
click at [467, 155] on div at bounding box center [561, 143] width 314 height 53
click at [466, 150] on div at bounding box center [561, 143] width 314 height 53
click at [493, 141] on div at bounding box center [561, 143] width 314 height 53
click at [507, 143] on div at bounding box center [561, 143] width 314 height 53
click at [507, 149] on div at bounding box center [561, 143] width 314 height 53
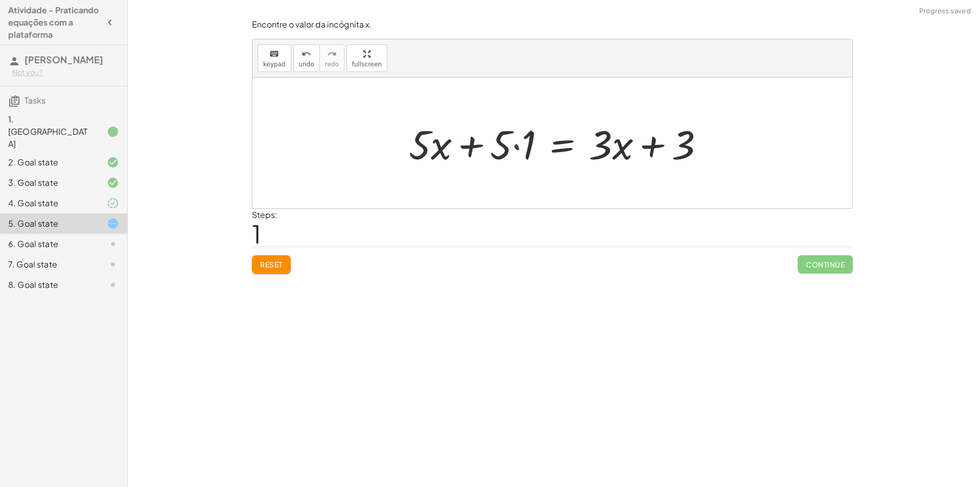
click at [508, 148] on div at bounding box center [561, 143] width 314 height 53
click at [506, 148] on div at bounding box center [561, 143] width 314 height 53
click at [502, 146] on div at bounding box center [561, 143] width 314 height 53
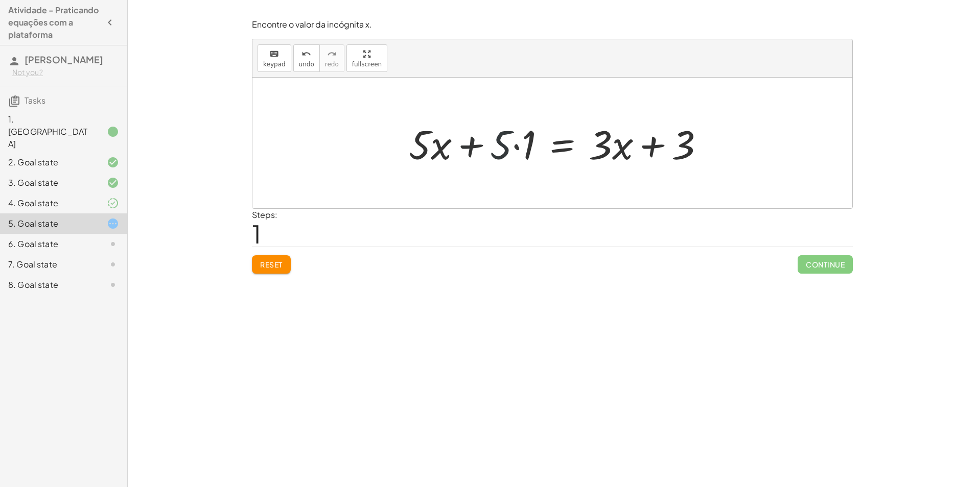
click at [524, 147] on div at bounding box center [561, 143] width 314 height 53
click at [524, 147] on div at bounding box center [573, 143] width 290 height 53
click at [513, 155] on div at bounding box center [573, 143] width 290 height 53
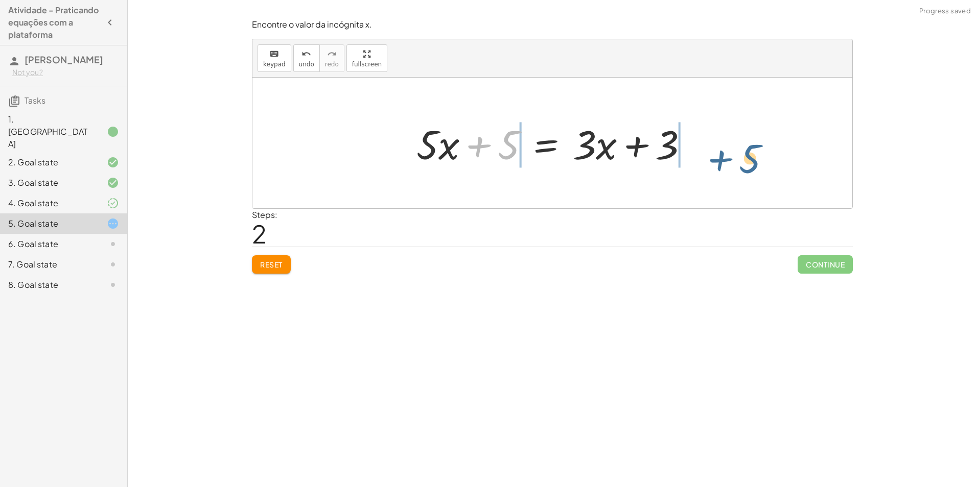
drag, startPoint x: 504, startPoint y: 149, endPoint x: 748, endPoint y: 164, distance: 244.2
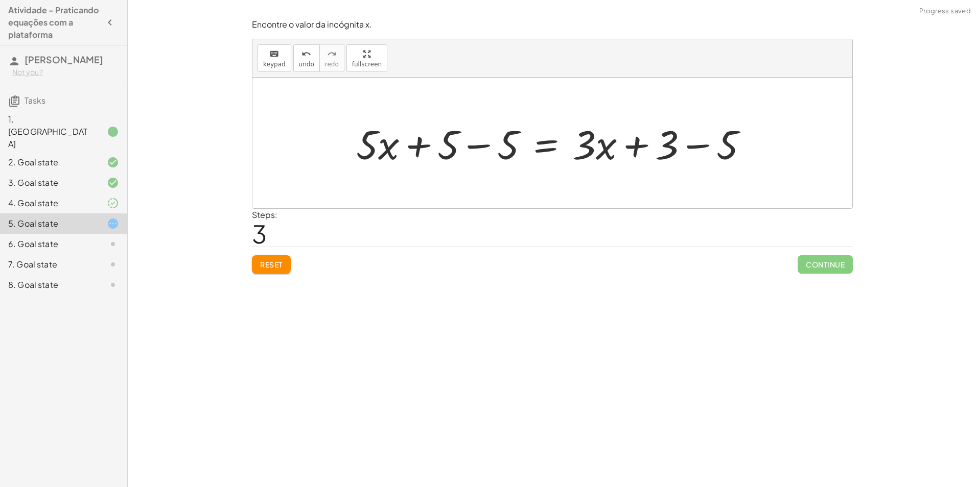
click at [520, 148] on div at bounding box center [556, 143] width 410 height 53
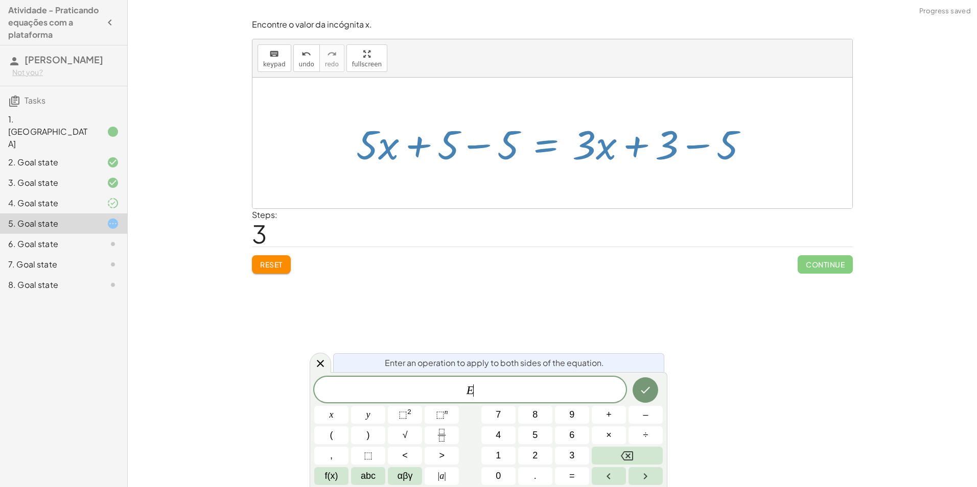
click at [506, 146] on div at bounding box center [556, 143] width 410 height 53
click at [498, 145] on div at bounding box center [556, 143] width 410 height 53
click at [487, 149] on div at bounding box center [556, 143] width 410 height 53
click at [477, 145] on div at bounding box center [556, 143] width 410 height 53
click at [459, 190] on div at bounding box center [552, 143] width 600 height 131
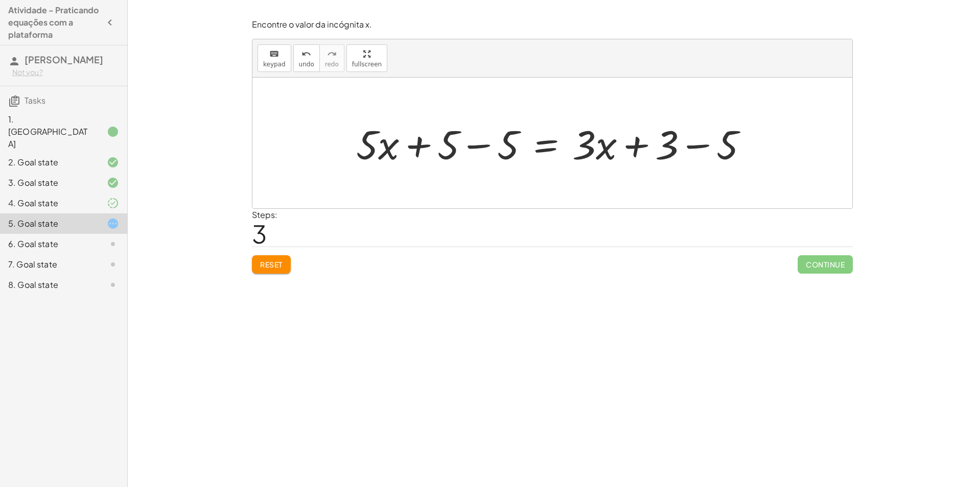
click at [672, 149] on div at bounding box center [556, 143] width 410 height 53
click at [693, 148] on div at bounding box center [556, 143] width 410 height 53
click at [696, 148] on div at bounding box center [556, 143] width 410 height 53
click at [433, 149] on div at bounding box center [526, 143] width 350 height 53
click at [413, 145] on div at bounding box center [526, 143] width 350 height 53
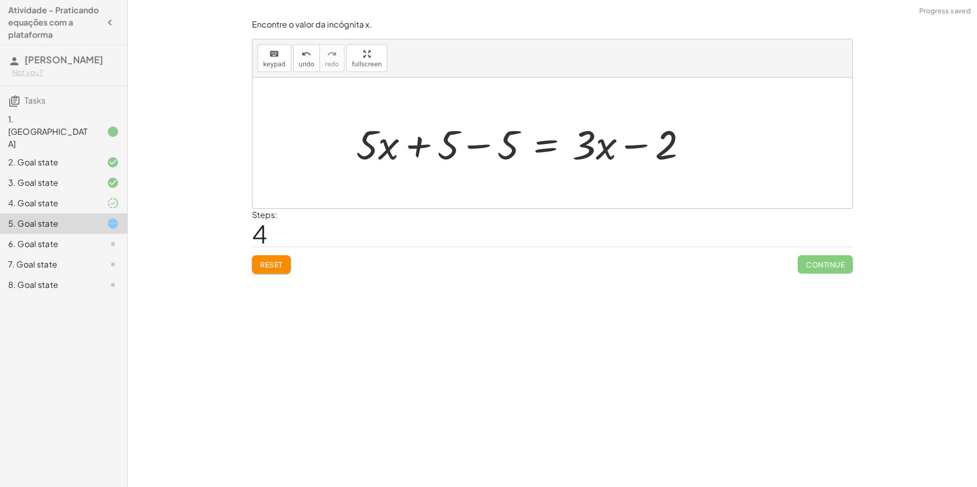
click at [468, 145] on div at bounding box center [526, 143] width 350 height 53
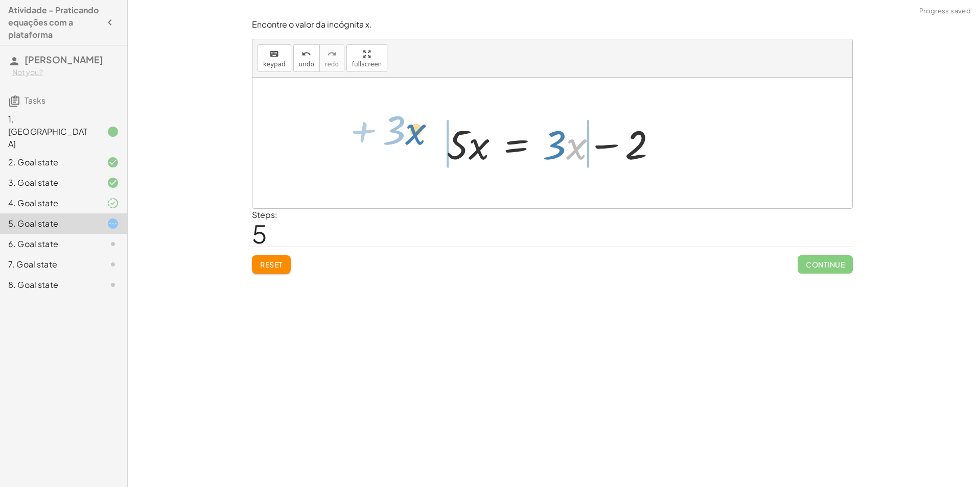
drag, startPoint x: 569, startPoint y: 148, endPoint x: 410, endPoint y: 139, distance: 159.2
click at [410, 136] on div "· 5 · ( + x + 1 ) = + · 3 · x + 3 + · 5 · x + · 5 · 1 = + · 3 · x + 3 + · 5 · x…" at bounding box center [552, 143] width 600 height 131
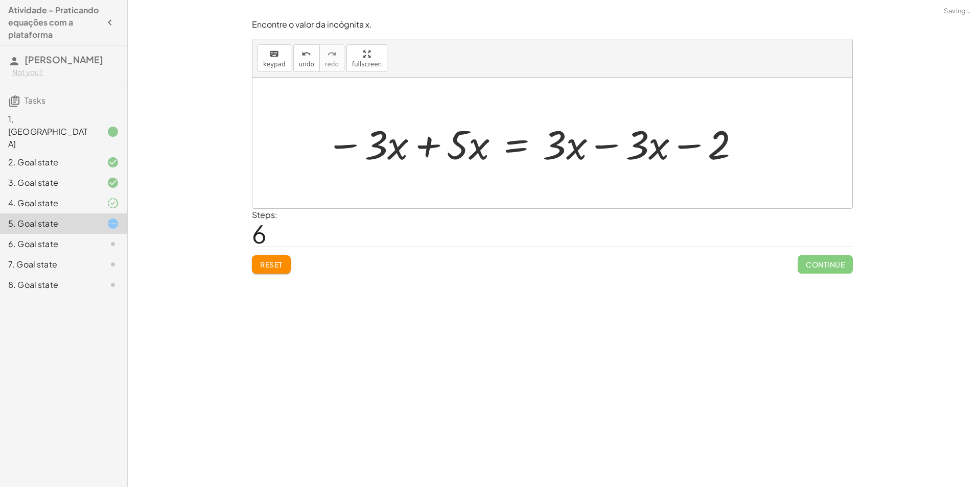
click at [420, 153] on div at bounding box center [534, 143] width 426 height 53
click at [601, 155] on div at bounding box center [597, 143] width 312 height 53
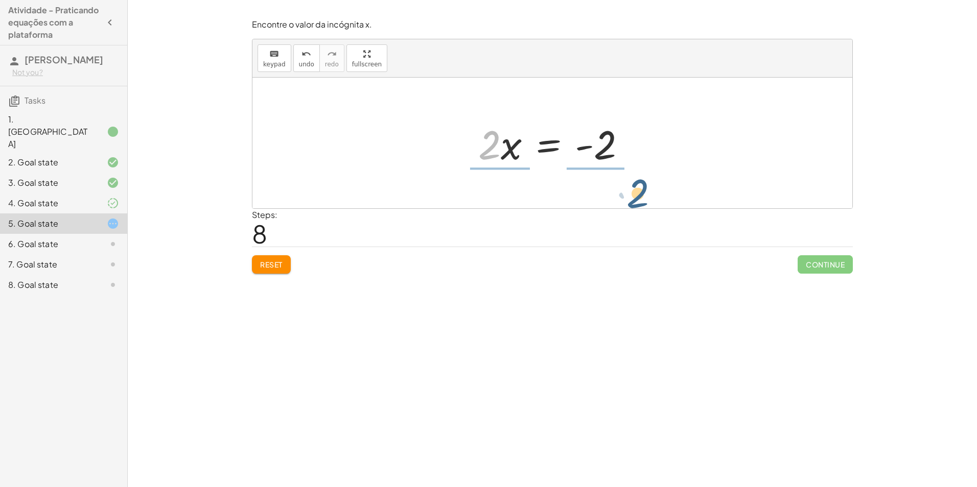
drag, startPoint x: 490, startPoint y: 153, endPoint x: 640, endPoint y: 201, distance: 157.7
click at [638, 201] on div "· 5 · ( + x + 1 ) = + · 3 · x + 3 + · 5 · x + · 5 · 1 = + · 3 · x + 3 + · 5 · x…" at bounding box center [552, 143] width 600 height 131
click at [624, 141] on div at bounding box center [556, 143] width 176 height 79
click at [612, 145] on div at bounding box center [548, 143] width 160 height 79
click at [499, 145] on div at bounding box center [553, 143] width 160 height 79
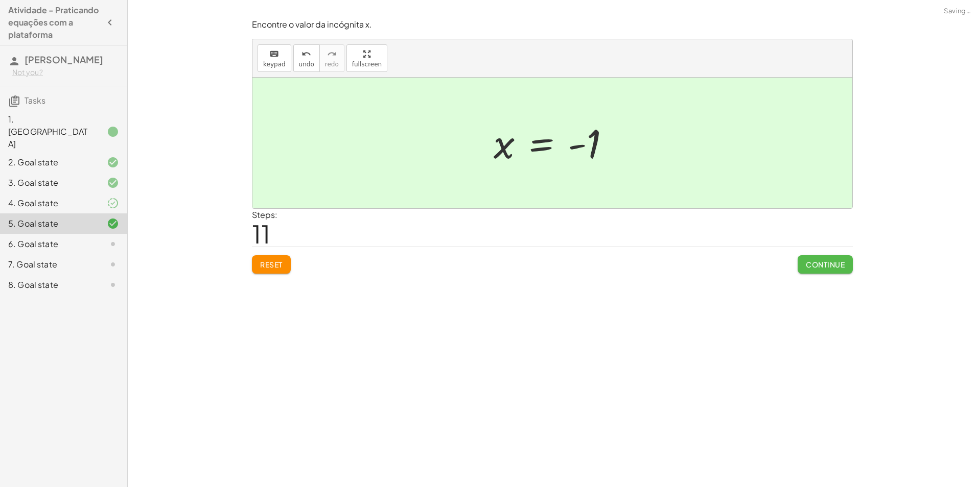
click at [808, 260] on span "Continue" at bounding box center [825, 264] width 39 height 9
click at [0, 0] on span "Continue" at bounding box center [0, 0] width 0 height 0
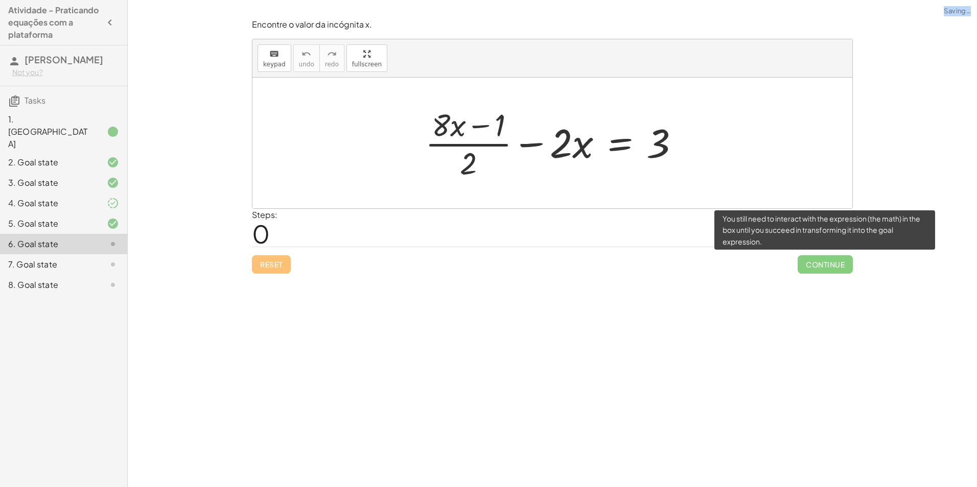
click at [808, 260] on span "Continue" at bounding box center [825, 264] width 55 height 18
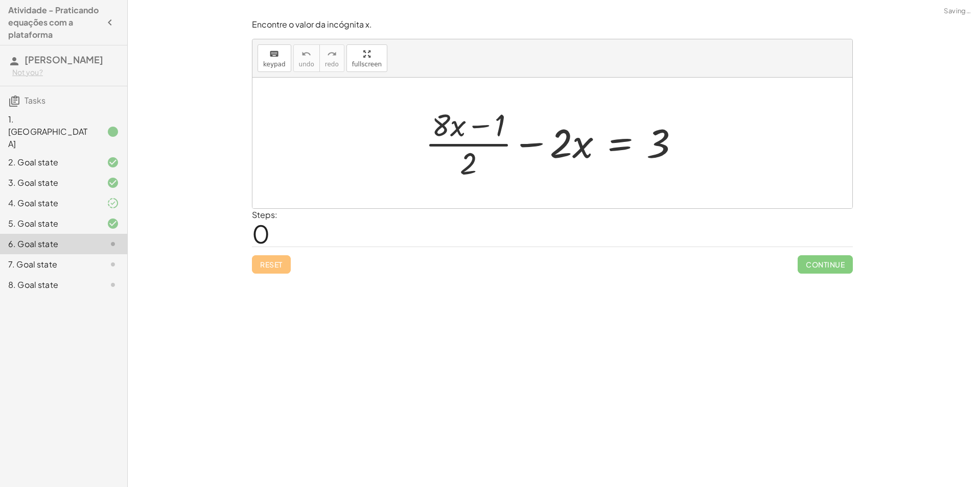
click at [649, 245] on div "Steps: 0" at bounding box center [552, 228] width 601 height 38
click at [468, 138] on div at bounding box center [556, 143] width 273 height 79
drag, startPoint x: 494, startPoint y: 126, endPoint x: 498, endPoint y: 117, distance: 10.1
click at [498, 117] on div at bounding box center [556, 143] width 273 height 79
drag, startPoint x: 503, startPoint y: 125, endPoint x: 497, endPoint y: 125, distance: 6.2
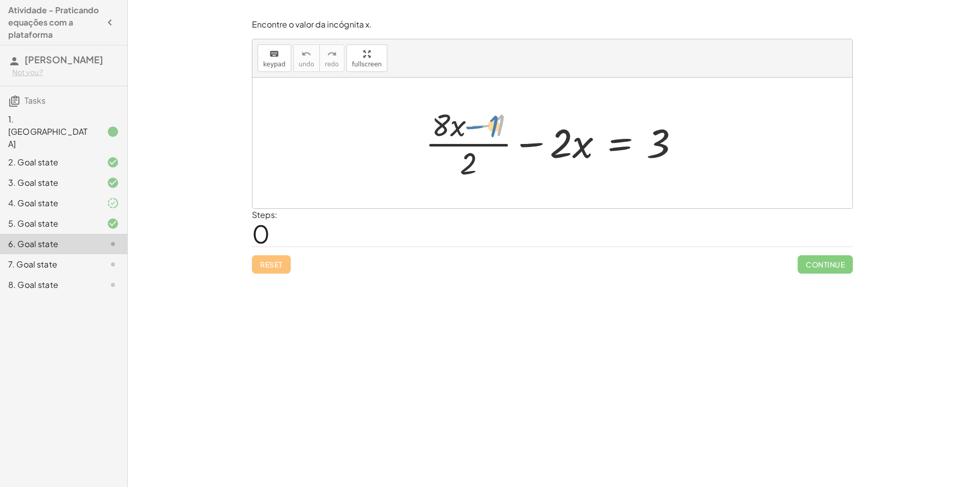
click at [497, 125] on div at bounding box center [556, 143] width 273 height 79
drag, startPoint x: 478, startPoint y: 164, endPoint x: 681, endPoint y: 141, distance: 204.2
click at [681, 141] on div at bounding box center [556, 143] width 273 height 79
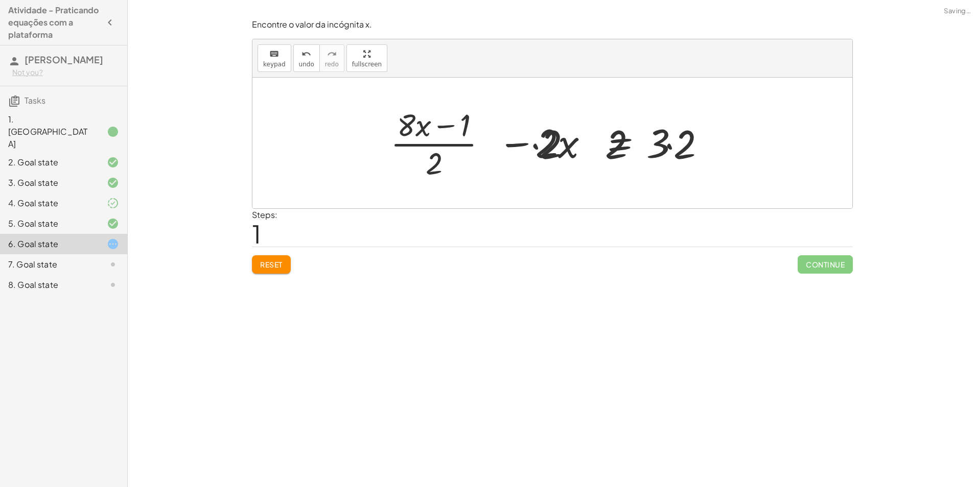
click at [668, 146] on div at bounding box center [545, 143] width 360 height 79
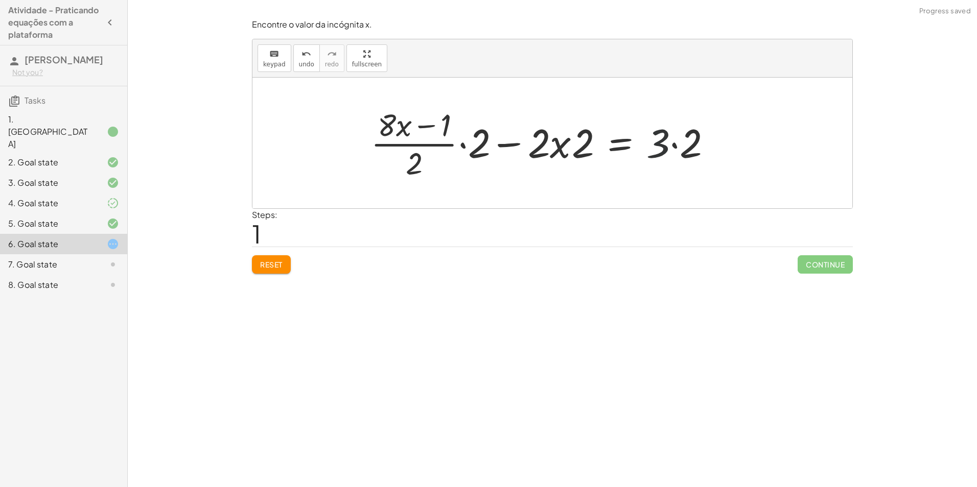
click at [668, 146] on div at bounding box center [545, 143] width 360 height 79
drag, startPoint x: 560, startPoint y: 144, endPoint x: 565, endPoint y: 142, distance: 6.0
click at [560, 144] on div at bounding box center [545, 143] width 360 height 79
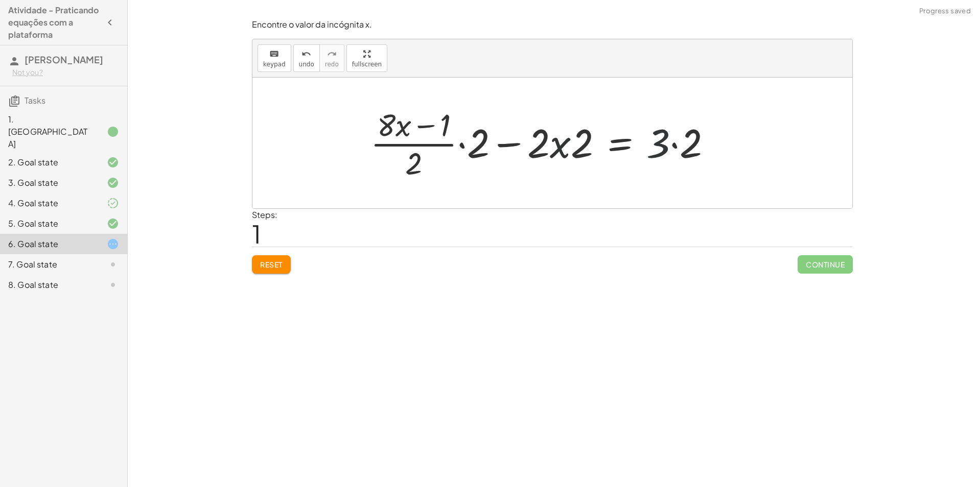
drag, startPoint x: 660, startPoint y: 147, endPoint x: 675, endPoint y: 140, distance: 16.5
click at [664, 147] on div at bounding box center [545, 143] width 360 height 79
click at [675, 141] on div at bounding box center [545, 143] width 360 height 79
click at [664, 142] on div at bounding box center [528, 143] width 327 height 79
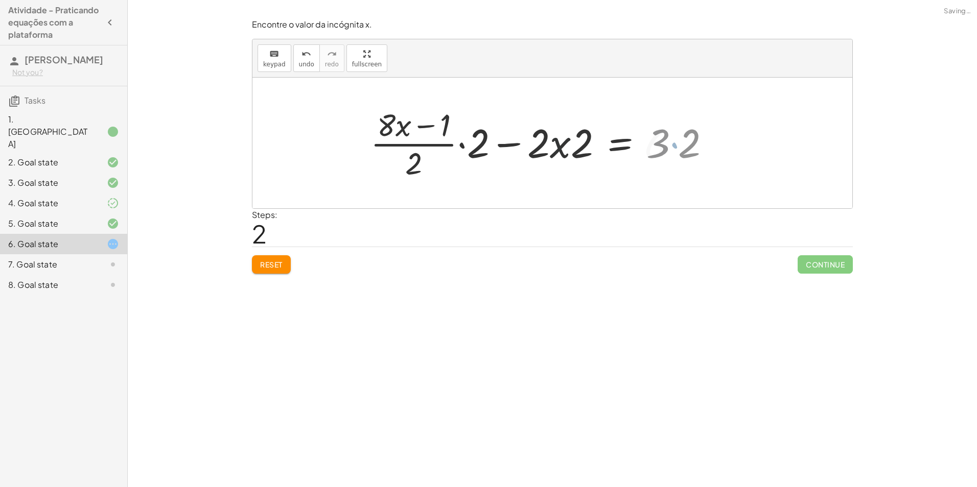
click at [664, 142] on div at bounding box center [528, 143] width 327 height 79
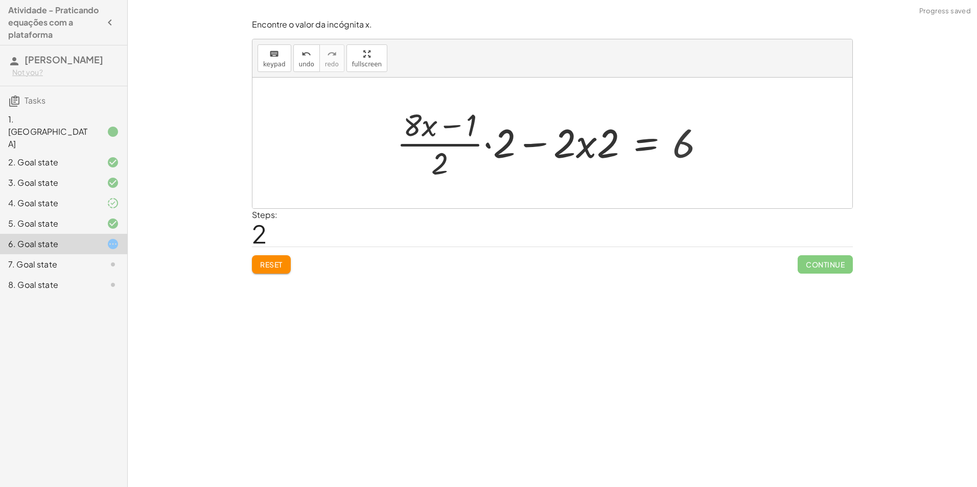
click at [582, 141] on div at bounding box center [554, 143] width 327 height 79
click at [582, 141] on div at bounding box center [556, 143] width 327 height 79
click at [570, 148] on div at bounding box center [556, 143] width 327 height 79
click at [569, 147] on div at bounding box center [556, 143] width 327 height 79
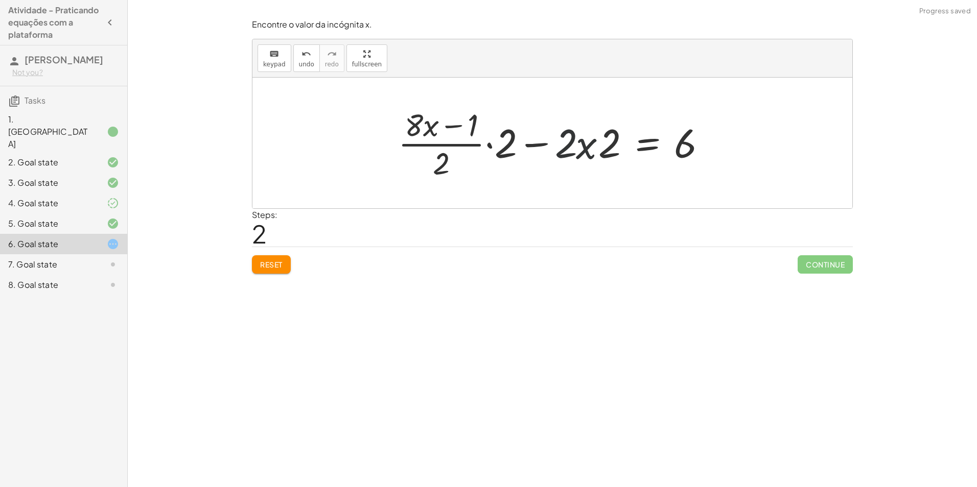
drag, startPoint x: 565, startPoint y: 145, endPoint x: 531, endPoint y: 141, distance: 34.4
click at [564, 145] on div at bounding box center [556, 143] width 327 height 79
click at [512, 149] on div at bounding box center [556, 143] width 327 height 79
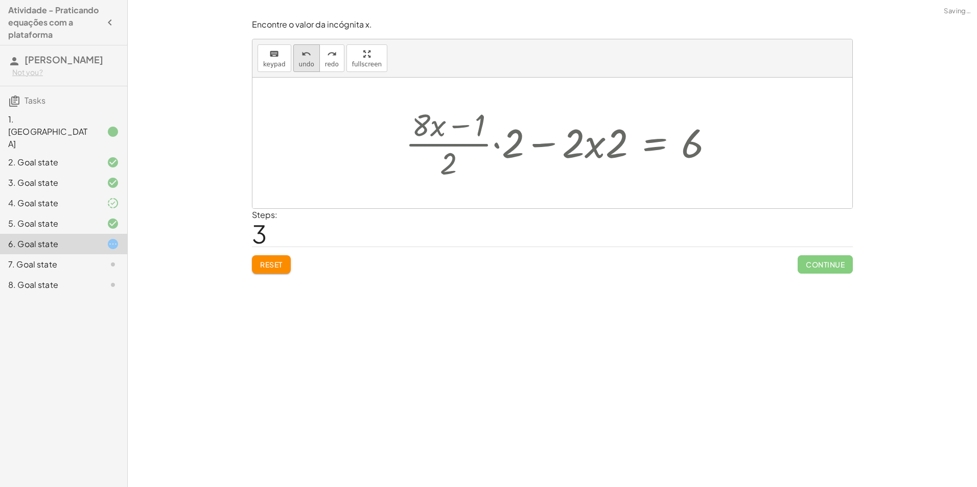
click at [304, 63] on span "undo" at bounding box center [306, 64] width 15 height 7
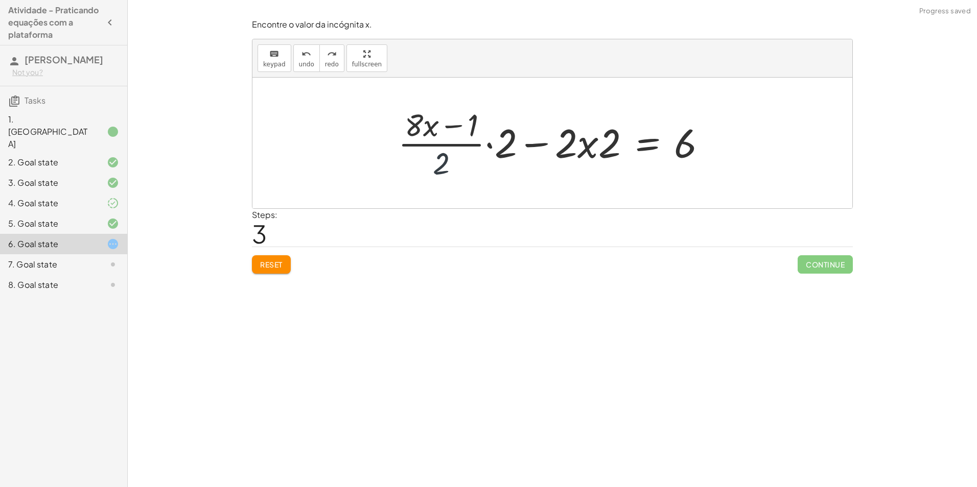
drag, startPoint x: 454, startPoint y: 154, endPoint x: 440, endPoint y: 157, distance: 14.1
click at [449, 156] on div at bounding box center [556, 143] width 327 height 79
drag, startPoint x: 440, startPoint y: 157, endPoint x: 509, endPoint y: 142, distance: 71.2
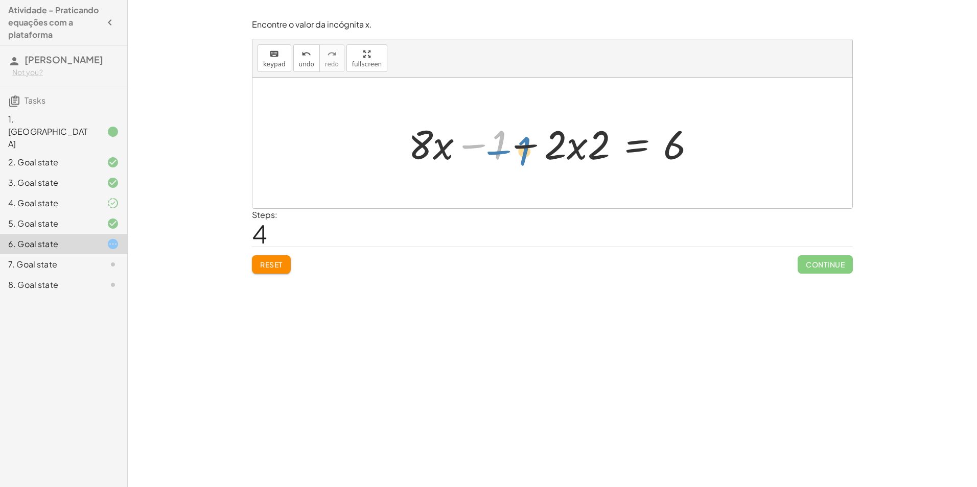
drag, startPoint x: 484, startPoint y: 147, endPoint x: 507, endPoint y: 150, distance: 23.3
click at [507, 150] on div at bounding box center [556, 143] width 306 height 53
click at [593, 146] on div at bounding box center [556, 143] width 306 height 53
drag, startPoint x: 571, startPoint y: 144, endPoint x: 569, endPoint y: 149, distance: 6.2
click at [570, 150] on div at bounding box center [556, 143] width 306 height 53
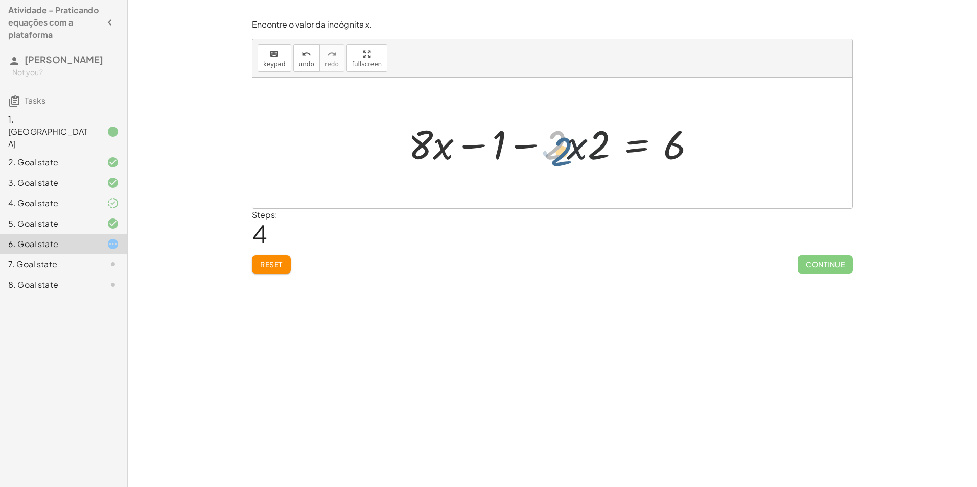
drag, startPoint x: 548, startPoint y: 145, endPoint x: 579, endPoint y: 146, distance: 31.2
click at [553, 148] on div at bounding box center [556, 143] width 306 height 53
drag, startPoint x: 594, startPoint y: 146, endPoint x: 427, endPoint y: 117, distance: 170.2
click at [427, 117] on div at bounding box center [556, 143] width 306 height 53
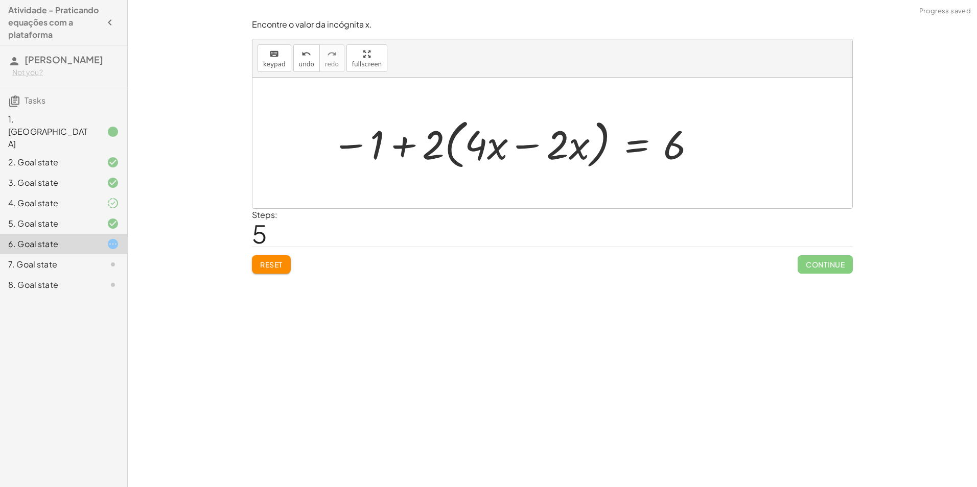
click at [494, 146] on div at bounding box center [515, 143] width 376 height 59
click at [474, 146] on div at bounding box center [515, 143] width 376 height 59
click at [588, 160] on div at bounding box center [515, 143] width 376 height 59
click at [570, 157] on div at bounding box center [515, 143] width 376 height 59
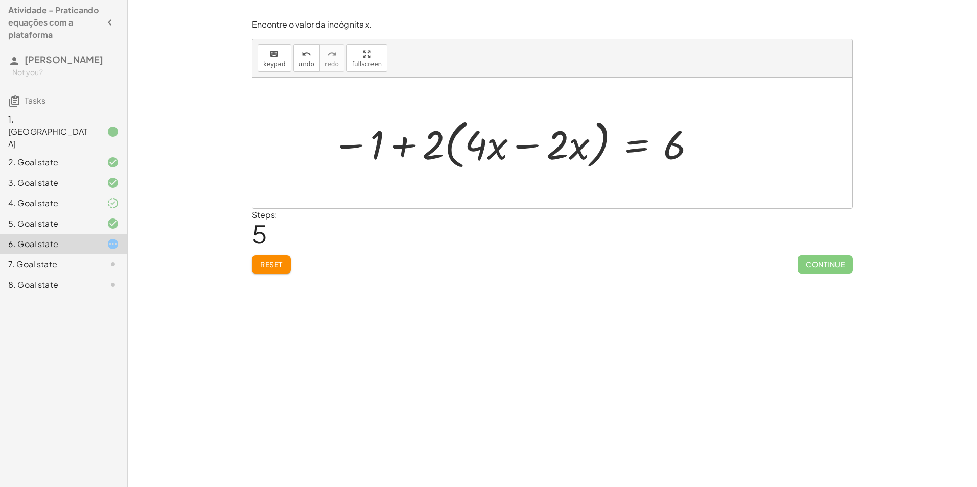
click at [392, 144] on div at bounding box center [515, 143] width 376 height 59
click at [411, 145] on div at bounding box center [515, 143] width 376 height 59
click at [558, 148] on div at bounding box center [515, 143] width 376 height 59
drag, startPoint x: 436, startPoint y: 136, endPoint x: 491, endPoint y: 137, distance: 54.7
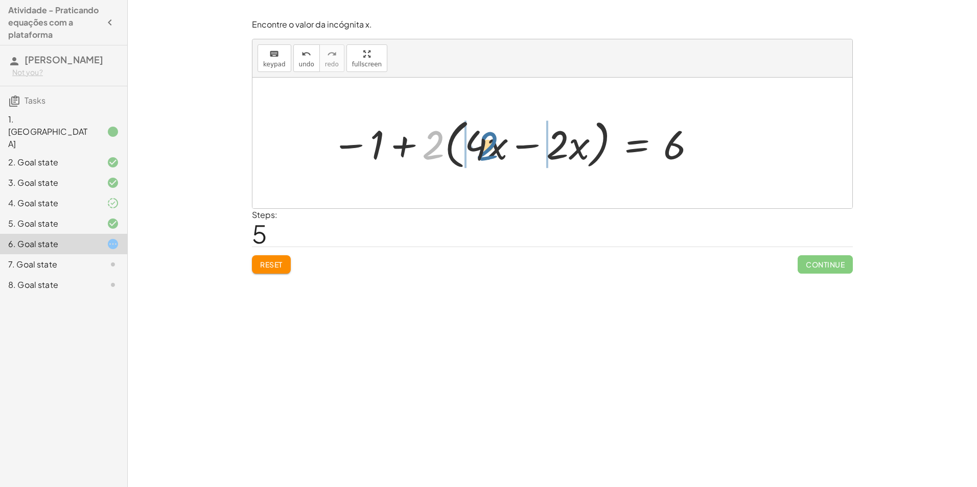
click at [491, 137] on div at bounding box center [515, 143] width 376 height 59
click at [481, 137] on div at bounding box center [514, 143] width 377 height 53
drag, startPoint x: 481, startPoint y: 137, endPoint x: 472, endPoint y: 141, distance: 9.4
click at [475, 141] on div at bounding box center [514, 143] width 377 height 53
drag, startPoint x: 520, startPoint y: 31, endPoint x: 482, endPoint y: 64, distance: 49.6
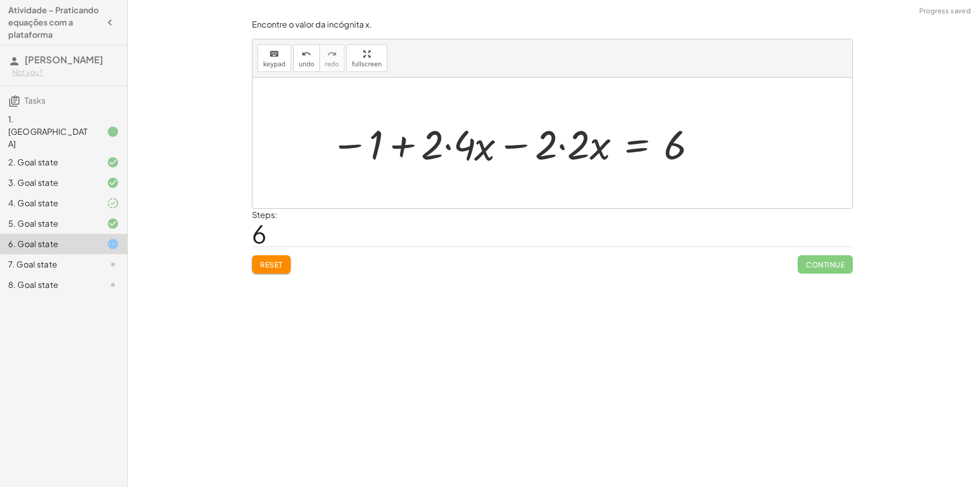
click at [0, 0] on div "Encontre o valor da incógnita x. keyboard keypad undo undo redo redo fullscreen…" at bounding box center [0, 0] width 0 height 0
drag, startPoint x: 488, startPoint y: 107, endPoint x: 480, endPoint y: 120, distance: 15.6
click at [486, 111] on div at bounding box center [552, 143] width 600 height 131
drag, startPoint x: 484, startPoint y: 137, endPoint x: 478, endPoint y: 138, distance: 6.2
click at [486, 137] on div at bounding box center [514, 143] width 377 height 53
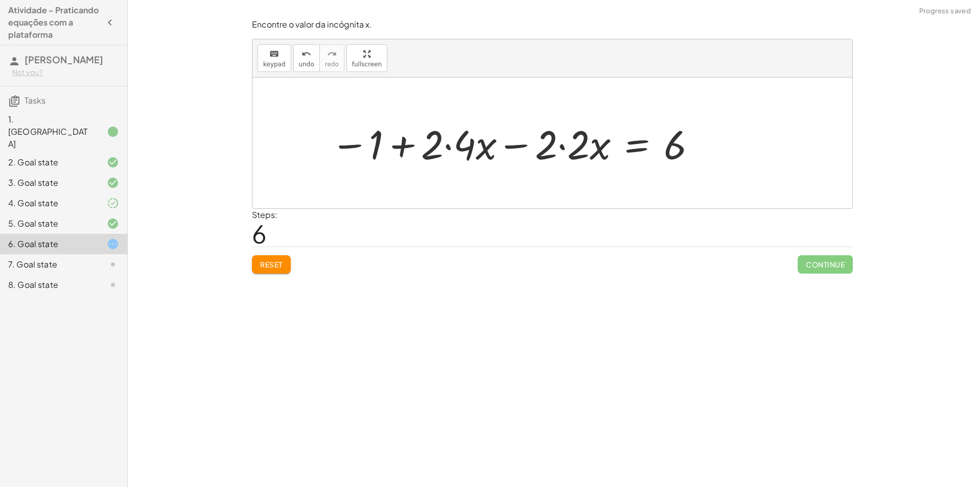
click at [474, 139] on div at bounding box center [514, 143] width 377 height 53
click at [478, 136] on div at bounding box center [529, 143] width 347 height 53
drag, startPoint x: 575, startPoint y: 138, endPoint x: 571, endPoint y: 143, distance: 5.8
click at [573, 143] on div at bounding box center [529, 143] width 347 height 53
click at [572, 145] on div at bounding box center [544, 143] width 315 height 53
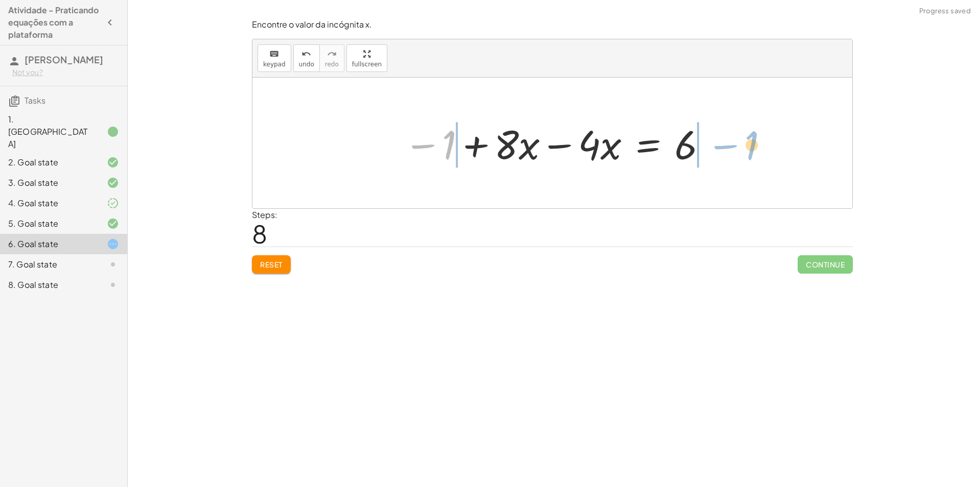
drag, startPoint x: 445, startPoint y: 149, endPoint x: 733, endPoint y: 153, distance: 288.2
click at [734, 156] on div "+ · ( + · 8 · x − 1 ) · 2 − · 2 · x = 3 + · · ( + · 8 · x − 1 ) · 2 · 2 − · 2 ·…" at bounding box center [552, 143] width 600 height 131
click at [689, 151] on div at bounding box center [556, 143] width 420 height 53
drag, startPoint x: 678, startPoint y: 150, endPoint x: 685, endPoint y: 147, distance: 7.6
click at [682, 149] on div at bounding box center [556, 143] width 420 height 53
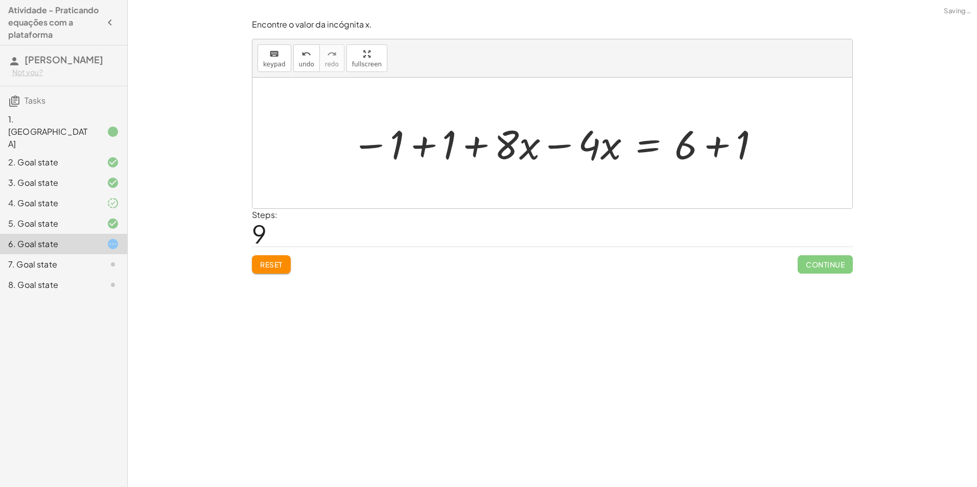
click at [705, 141] on div at bounding box center [556, 143] width 420 height 53
click at [711, 150] on div "+ · ( + · 8 · x − 1 ) · 2 − · 2 · x = 3 + · · ( + · 8 · x − 1 ) · 2 · 2 − · 2 ·…" at bounding box center [524, 143] width 376 height 58
click at [441, 130] on div at bounding box center [527, 143] width 363 height 53
click at [441, 130] on div at bounding box center [552, 143] width 600 height 131
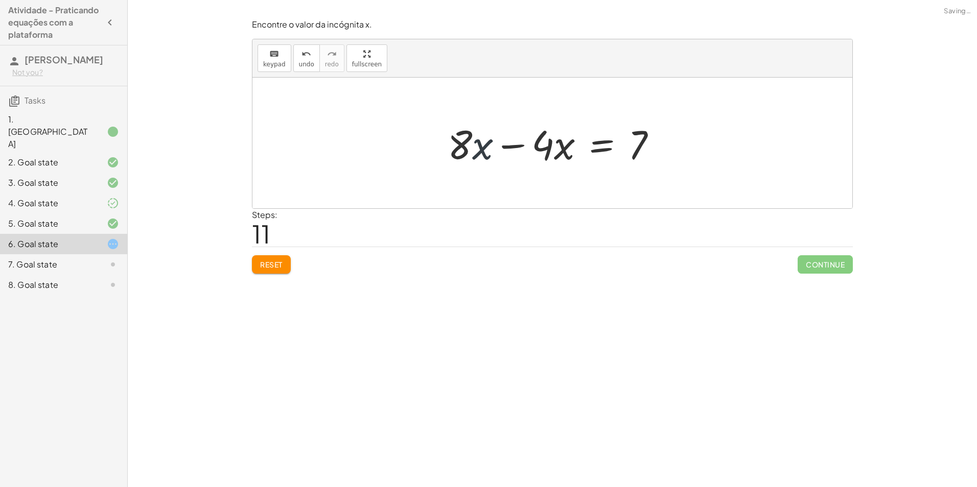
drag, startPoint x: 499, startPoint y: 147, endPoint x: 505, endPoint y: 145, distance: 6.6
click at [504, 146] on div at bounding box center [556, 143] width 227 height 53
click at [507, 143] on div at bounding box center [556, 143] width 227 height 53
click at [513, 142] on div at bounding box center [552, 143] width 600 height 131
drag, startPoint x: 513, startPoint y: 142, endPoint x: 513, endPoint y: 148, distance: 6.1
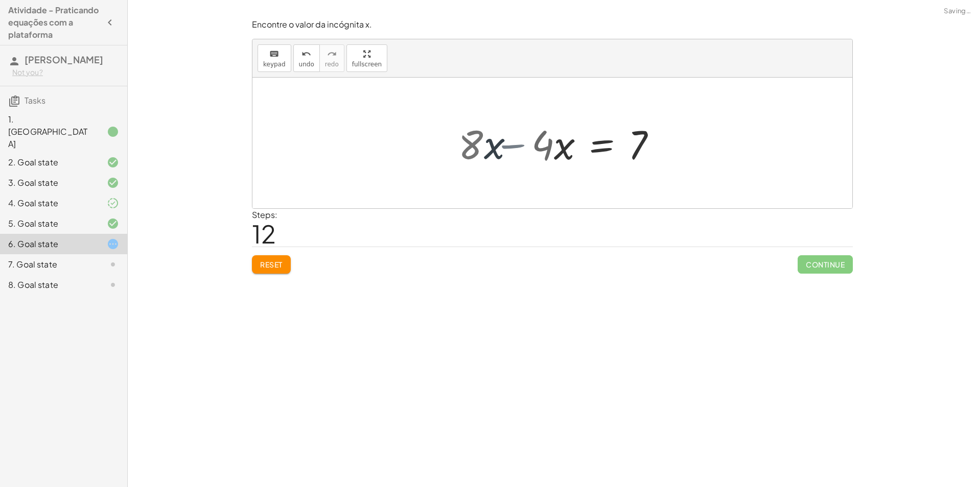
click at [514, 144] on div at bounding box center [552, 143] width 600 height 131
drag, startPoint x: 507, startPoint y: 146, endPoint x: 598, endPoint y: 168, distance: 93.0
click at [500, 153] on div at bounding box center [556, 143] width 157 height 79
click at [499, 153] on div "+ · ( + · 8 · x − 1 ) · 2 − · 2 · x = 3 + · · ( + · 8 · x − 1 ) · 2 · 2 − · 2 ·…" at bounding box center [553, 143] width 170 height 84
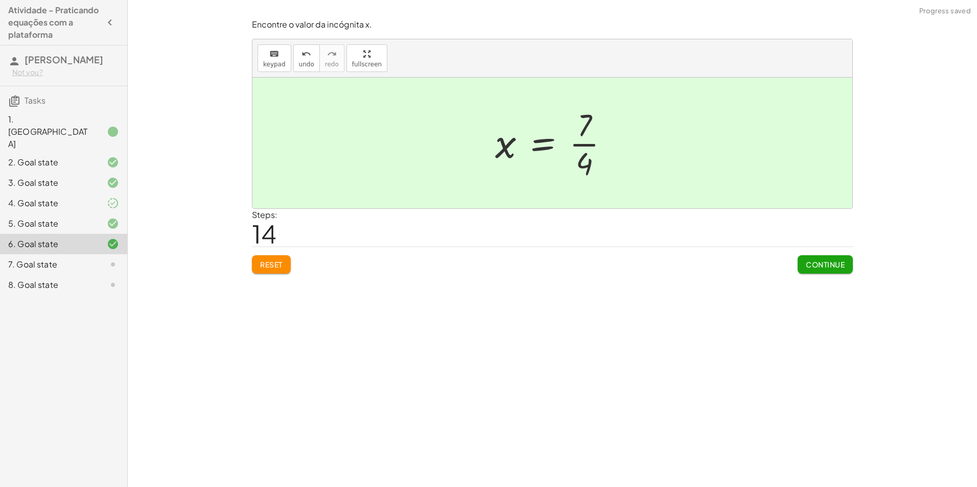
drag, startPoint x: 499, startPoint y: 153, endPoint x: 436, endPoint y: 172, distance: 65.0
click at [436, 171] on div at bounding box center [552, 143] width 600 height 131
click at [568, 133] on div at bounding box center [556, 143] width 132 height 79
drag, startPoint x: 568, startPoint y: 133, endPoint x: 591, endPoint y: 139, distance: 23.3
click at [569, 133] on div at bounding box center [556, 143] width 132 height 79
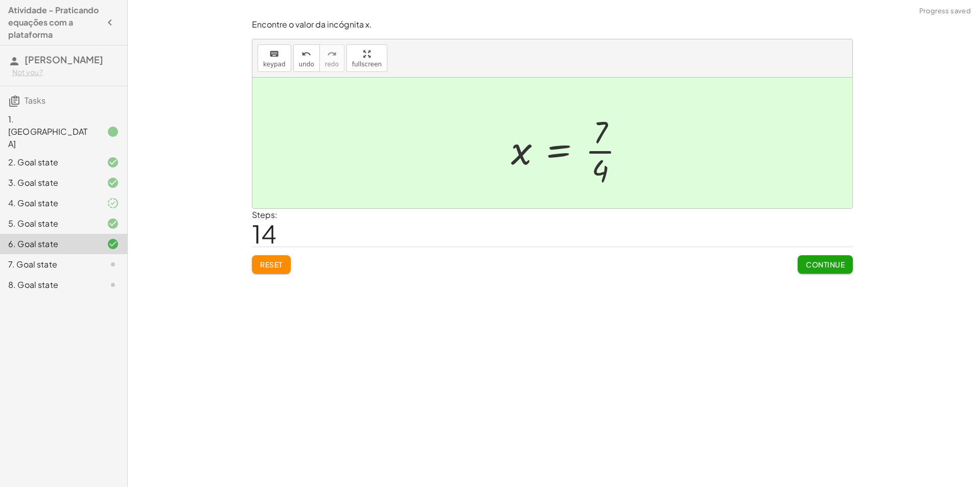
click at [597, 148] on div at bounding box center [556, 143] width 132 height 79
click at [817, 269] on span "Continue" at bounding box center [825, 264] width 39 height 9
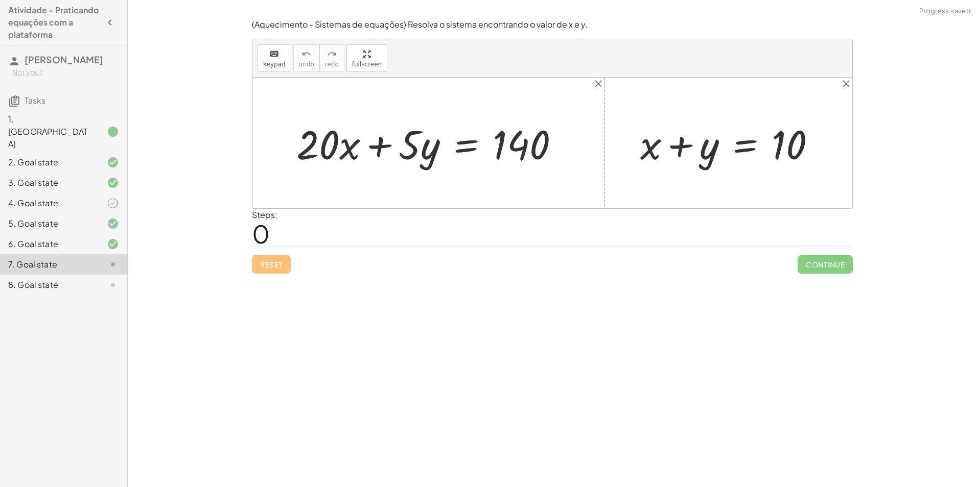
click at [524, 427] on div "Encontre o valor da incógnita x manipulando a equação. insert select one: Math …" at bounding box center [552, 243] width 849 height 487
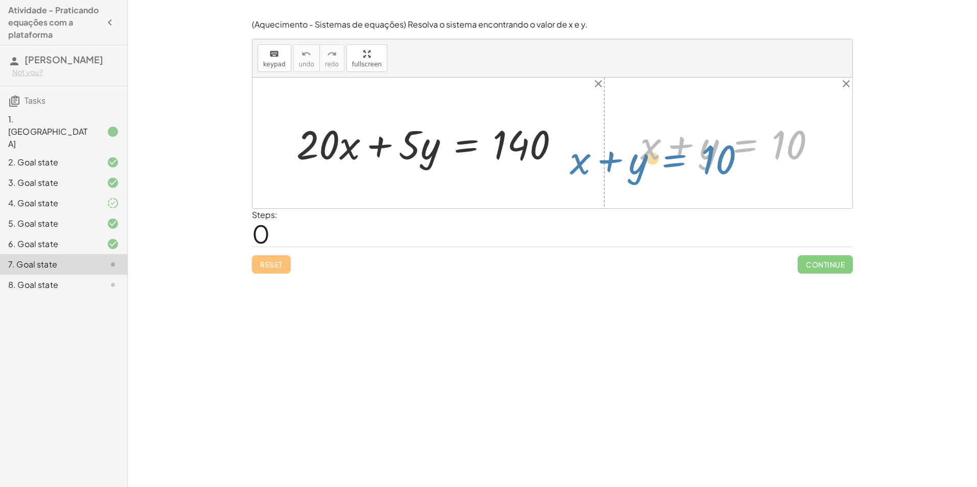
drag, startPoint x: 719, startPoint y: 155, endPoint x: 663, endPoint y: 168, distance: 57.6
click at [663, 168] on div at bounding box center [732, 143] width 194 height 53
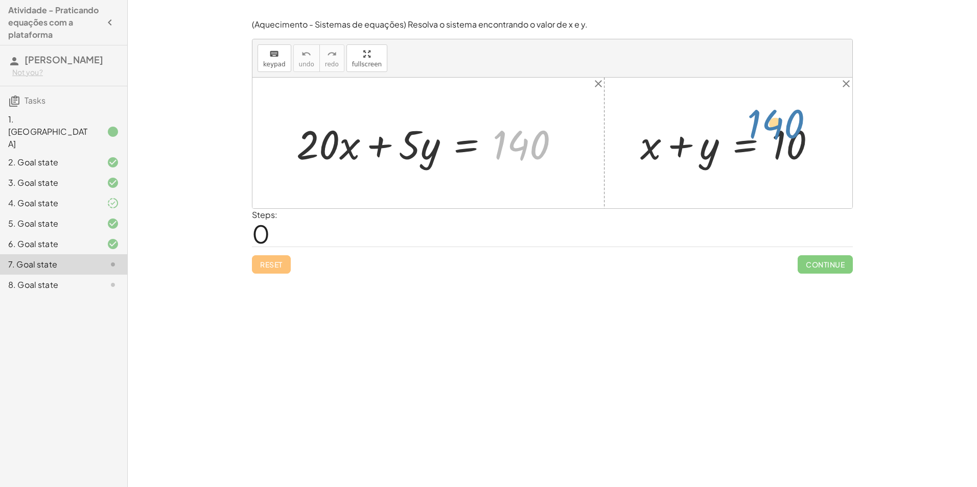
drag, startPoint x: 529, startPoint y: 149, endPoint x: 785, endPoint y: 127, distance: 257.4
click at [785, 127] on div "140 + · 20 · x + · 5 · y = 140 + x + y = 10" at bounding box center [552, 143] width 600 height 131
drag, startPoint x: 341, startPoint y: 143, endPoint x: 339, endPoint y: 148, distance: 5.3
click at [339, 148] on div at bounding box center [432, 143] width 282 height 53
drag, startPoint x: 415, startPoint y: 154, endPoint x: 711, endPoint y: 164, distance: 296.0
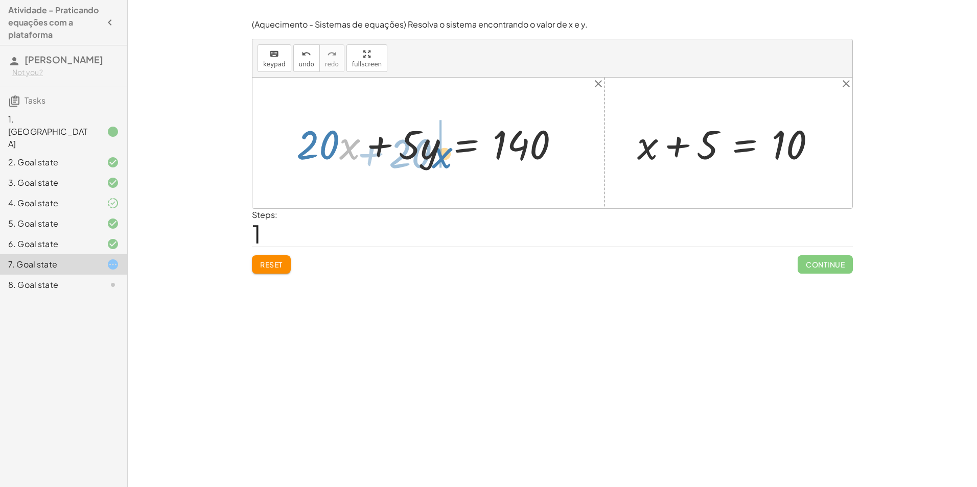
drag, startPoint x: 342, startPoint y: 152, endPoint x: 400, endPoint y: 157, distance: 58.5
click at [400, 157] on div at bounding box center [432, 143] width 282 height 53
drag, startPoint x: 433, startPoint y: 159, endPoint x: 423, endPoint y: 164, distance: 10.7
click at [423, 164] on div at bounding box center [432, 143] width 282 height 53
drag, startPoint x: 800, startPoint y: 153, endPoint x: 813, endPoint y: 153, distance: 13.3
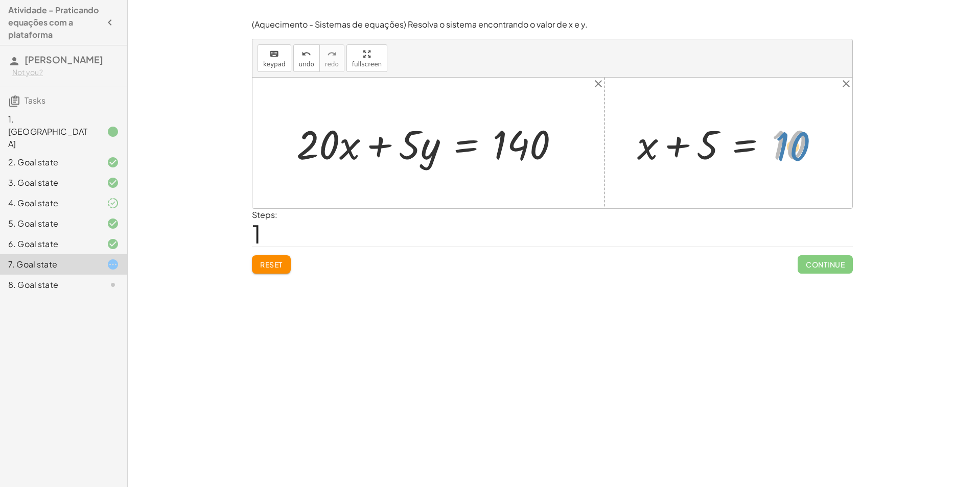
click at [813, 153] on div at bounding box center [730, 143] width 197 height 53
drag, startPoint x: 356, startPoint y: 143, endPoint x: 587, endPoint y: 161, distance: 231.7
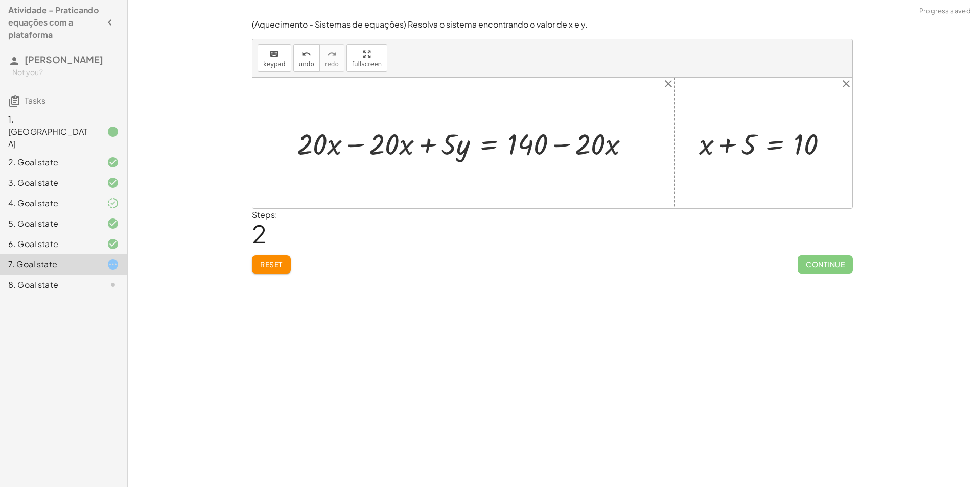
click at [386, 145] on div at bounding box center [467, 143] width 351 height 39
click at [360, 148] on div at bounding box center [467, 143] width 351 height 39
drag, startPoint x: 355, startPoint y: 147, endPoint x: 500, endPoint y: 167, distance: 146.5
click at [358, 148] on div at bounding box center [552, 143] width 600 height 131
drag, startPoint x: 614, startPoint y: 152, endPoint x: 582, endPoint y: 147, distance: 33.1
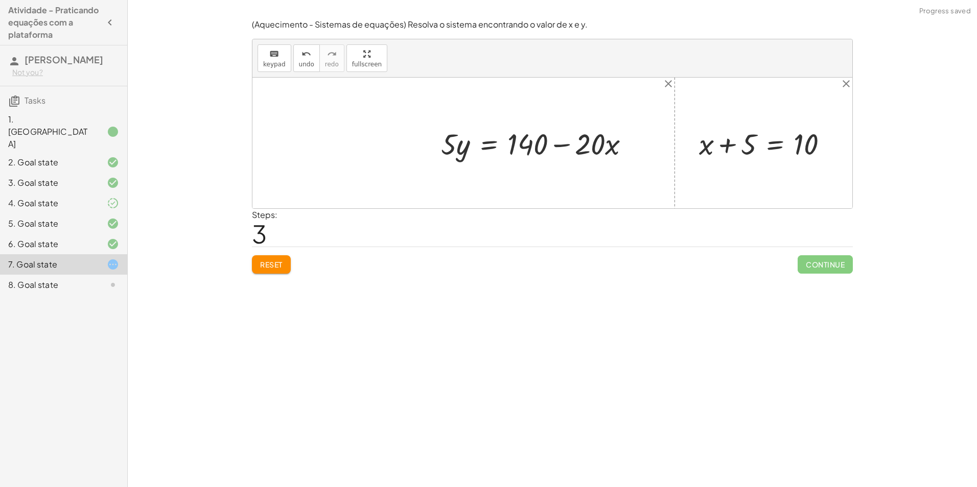
click at [613, 152] on div at bounding box center [539, 143] width 207 height 39
click at [582, 147] on div at bounding box center [539, 143] width 207 height 39
drag, startPoint x: 527, startPoint y: 147, endPoint x: 594, endPoint y: 155, distance: 67.4
click at [560, 141] on div at bounding box center [540, 143] width 208 height 43
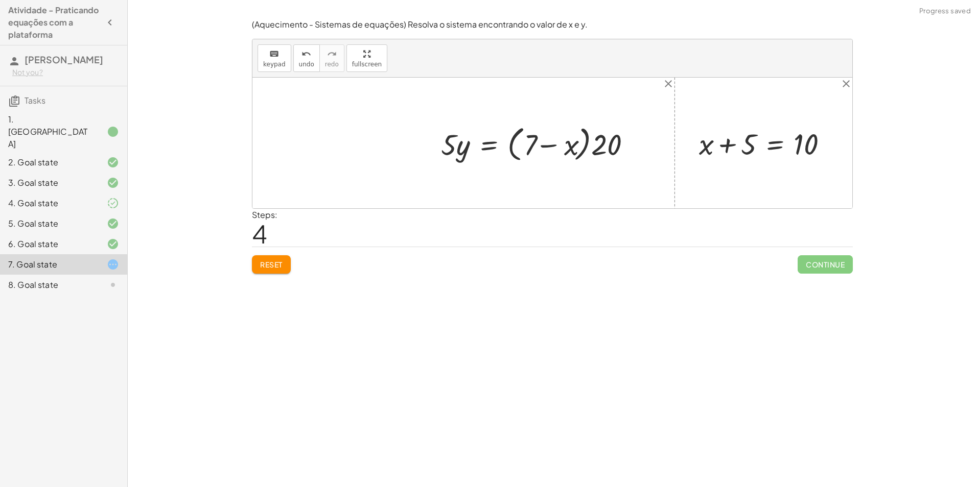
drag, startPoint x: 543, startPoint y: 144, endPoint x: 578, endPoint y: 147, distance: 35.4
click at [546, 145] on div at bounding box center [540, 143] width 208 height 43
drag, startPoint x: 601, startPoint y: 148, endPoint x: 548, endPoint y: 153, distance: 52.9
click at [549, 153] on div at bounding box center [540, 143] width 208 height 43
click at [546, 142] on div at bounding box center [544, 143] width 217 height 39
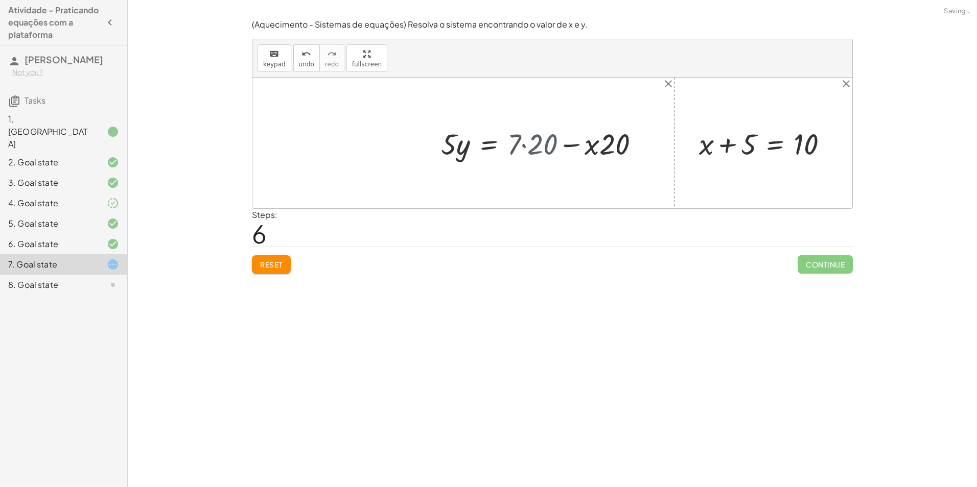
click at [546, 142] on div at bounding box center [539, 143] width 207 height 39
click at [596, 148] on div at bounding box center [539, 143] width 207 height 39
drag, startPoint x: 596, startPoint y: 148, endPoint x: 398, endPoint y: 157, distance: 199.0
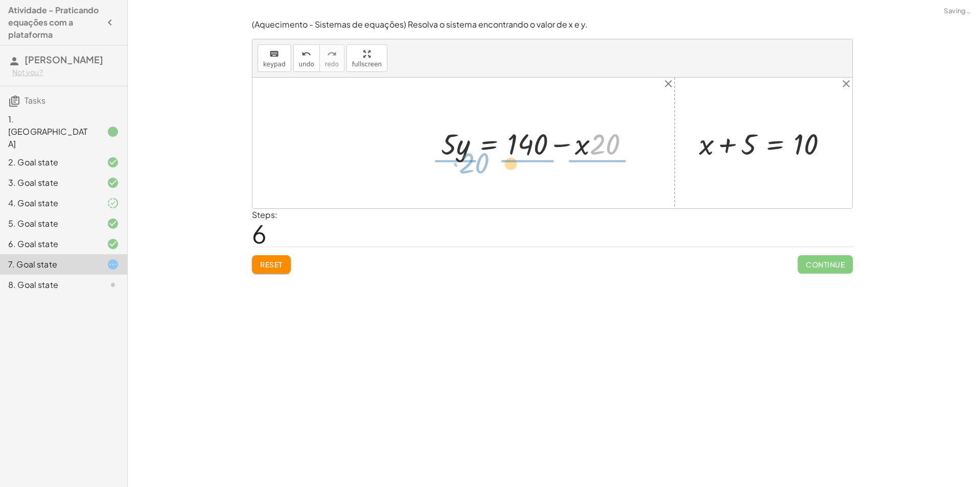
click at [395, 158] on div "+ · 20 · x + · 5 · y = 140 + · 20 · x − · 20 · x + · 5 · y = + 140 − · 20 · x +…" at bounding box center [552, 143] width 600 height 131
click at [635, 147] on div at bounding box center [539, 143] width 351 height 39
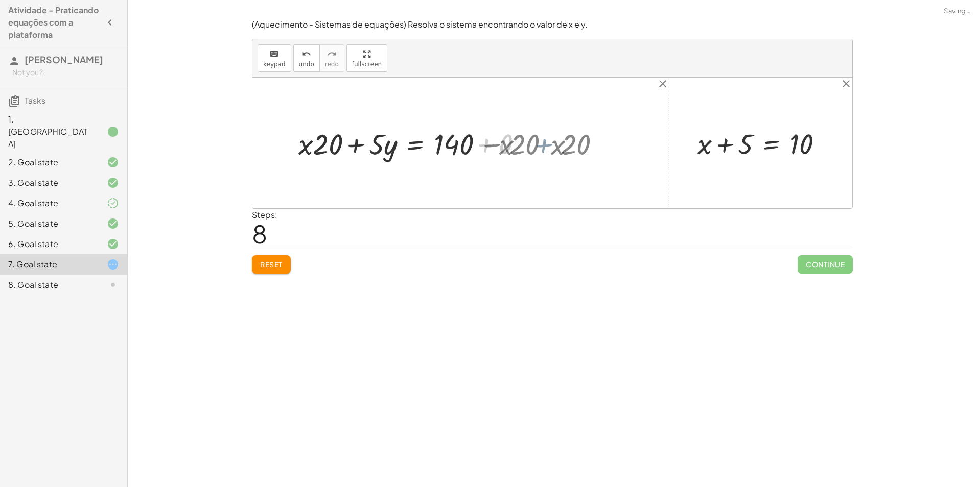
click at [593, 152] on div at bounding box center [552, 143] width 600 height 131
click at [344, 137] on div at bounding box center [395, 143] width 202 height 38
drag, startPoint x: 476, startPoint y: 207, endPoint x: 504, endPoint y: 219, distance: 30.9
click at [0, 0] on div "(Aquecimento - Sistemas de equações) Resolva o sistema encontrando o valor de x…" at bounding box center [0, 0] width 0 height 0
click at [238, 263] on div "Encontre o valor da incógnita x manipulando a equação. insert select one: Math …" at bounding box center [552, 243] width 849 height 487
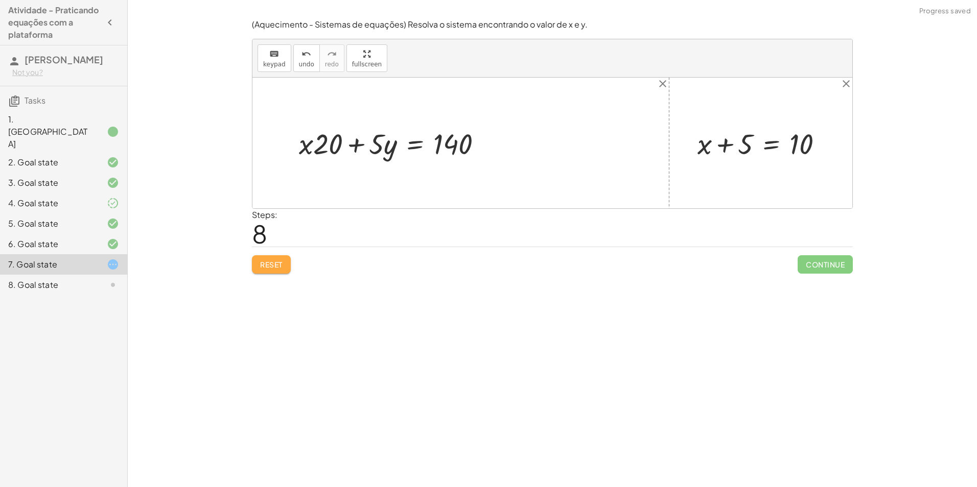
click at [258, 265] on button "Reset" at bounding box center [271, 264] width 39 height 18
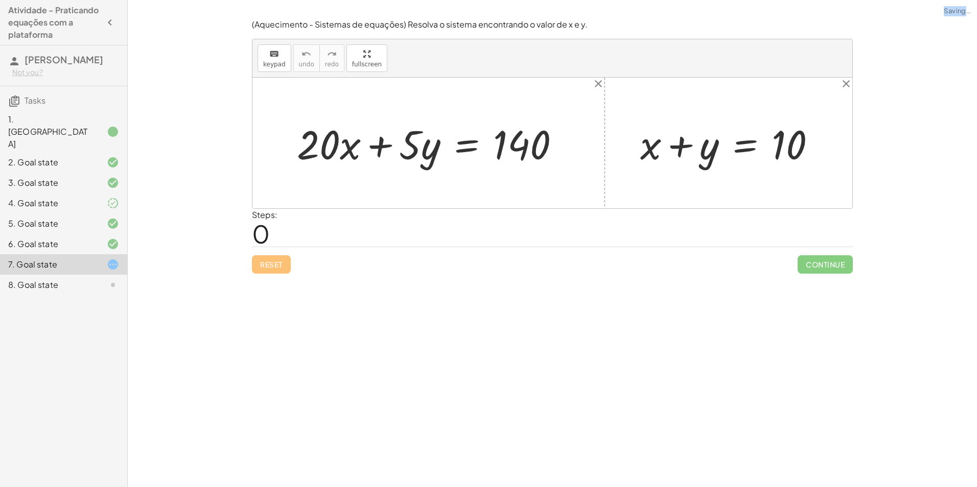
click at [259, 265] on div "Reset Continue" at bounding box center [552, 260] width 601 height 27
click at [657, 268] on div "Reset Continue" at bounding box center [552, 260] width 601 height 27
drag, startPoint x: 409, startPoint y: 147, endPoint x: 717, endPoint y: 155, distance: 308.2
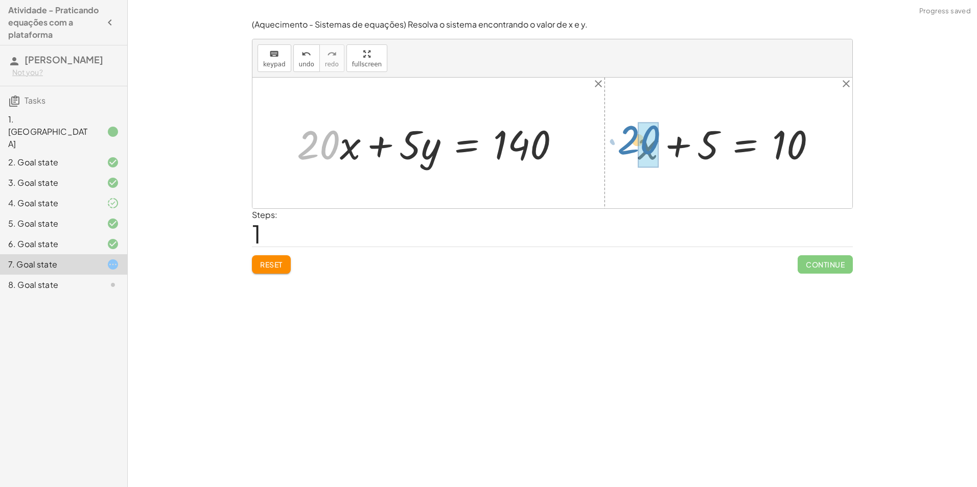
drag, startPoint x: 310, startPoint y: 141, endPoint x: 630, endPoint y: 135, distance: 319.9
click at [630, 135] on div "· 20 + · x · 5 + · 20 · x + · 5 · y = 140 + x + y = 10 + x + = 10 5" at bounding box center [552, 143] width 600 height 131
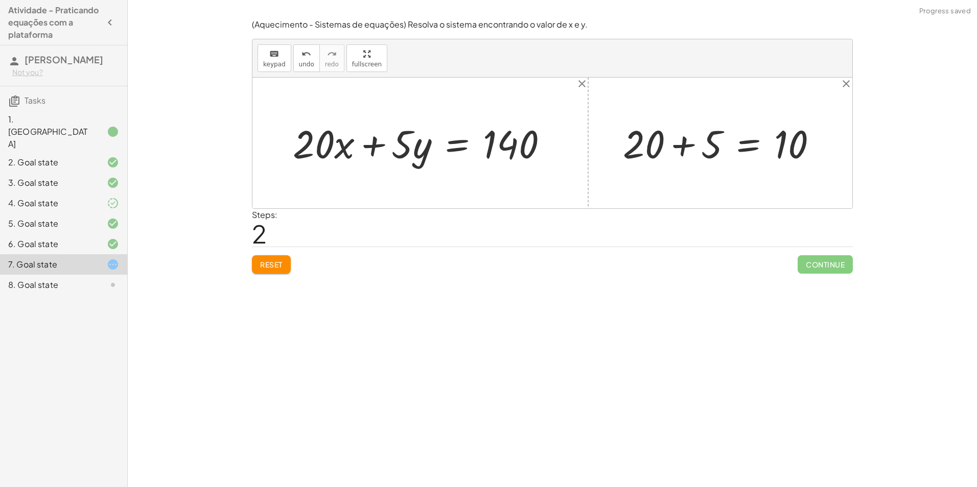
click at [702, 147] on div at bounding box center [724, 143] width 213 height 51
click at [375, 149] on div at bounding box center [424, 143] width 273 height 51
click at [354, 148] on div at bounding box center [424, 143] width 273 height 51
click at [324, 149] on div at bounding box center [424, 143] width 273 height 51
click at [254, 263] on button "Reset" at bounding box center [271, 264] width 39 height 18
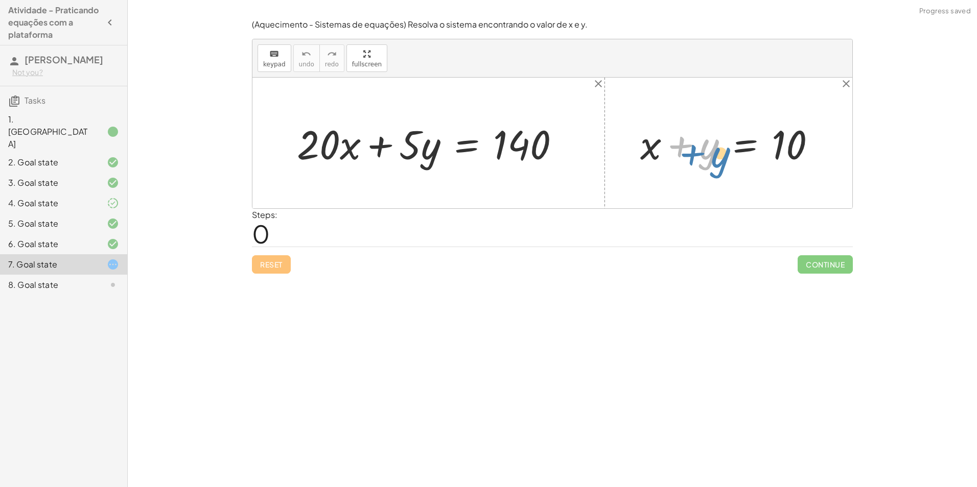
drag, startPoint x: 713, startPoint y: 151, endPoint x: 741, endPoint y: 158, distance: 29.0
click at [741, 158] on div at bounding box center [732, 143] width 194 height 53
drag, startPoint x: 425, startPoint y: 156, endPoint x: 643, endPoint y: 178, distance: 219.3
click at [643, 178] on div "· y + · 5 + · 20 · x + · 5 · y = 140 + x + y = 10" at bounding box center [552, 143] width 600 height 131
click at [673, 154] on div at bounding box center [733, 143] width 192 height 53
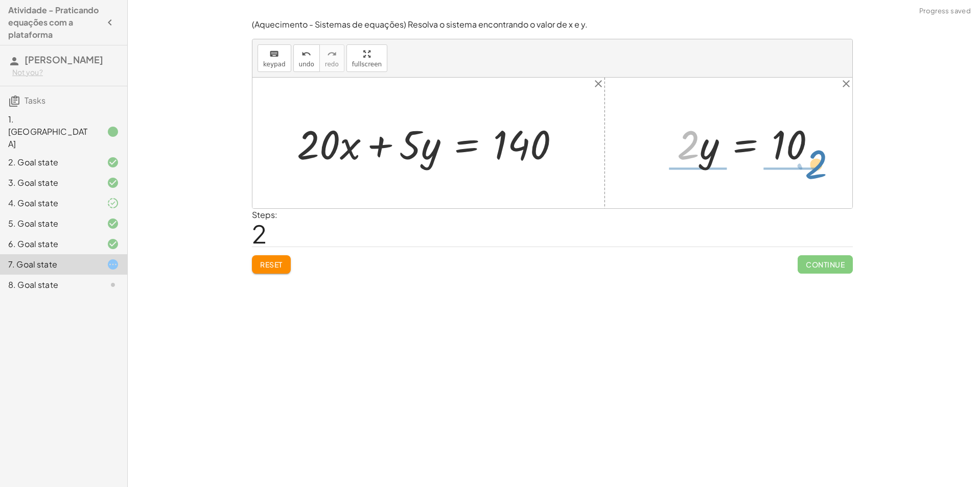
drag, startPoint x: 694, startPoint y: 156, endPoint x: 811, endPoint y: 176, distance: 118.7
click at [812, 179] on div "+ · 20 · x + · 5 · y = 140 + x + y = 10 + y + y = 10 · 2 · y = 10 y · 2 ·" at bounding box center [552, 143] width 600 height 131
click at [791, 146] on div at bounding box center [751, 143] width 165 height 79
click at [791, 146] on div at bounding box center [743, 143] width 148 height 79
click at [695, 146] on div at bounding box center [743, 143] width 148 height 79
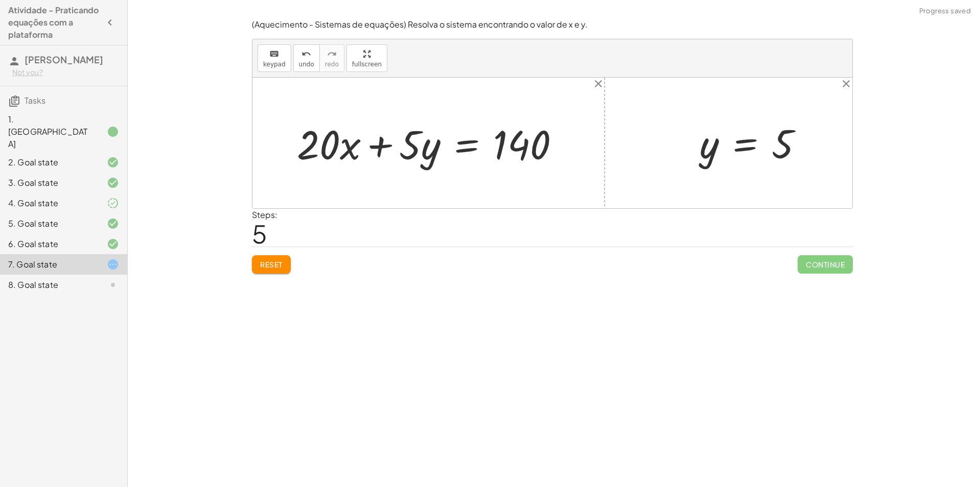
click at [428, 142] on div at bounding box center [433, 143] width 282 height 53
drag, startPoint x: 788, startPoint y: 155, endPoint x: 804, endPoint y: 166, distance: 18.7
click at [804, 166] on div at bounding box center [755, 143] width 122 height 51
drag, startPoint x: 714, startPoint y: 151, endPoint x: 698, endPoint y: 156, distance: 16.8
click at [702, 157] on div at bounding box center [755, 143] width 122 height 51
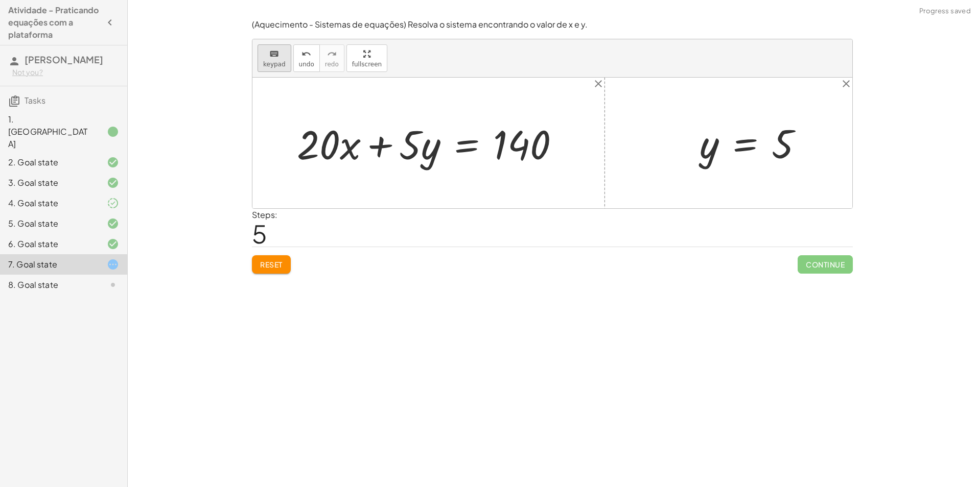
drag, startPoint x: 331, startPoint y: 103, endPoint x: 271, endPoint y: 55, distance: 76.7
click at [271, 55] on icon "keyboard" at bounding box center [274, 54] width 10 height 12
drag, startPoint x: 324, startPoint y: 158, endPoint x: 358, endPoint y: 192, distance: 47.0
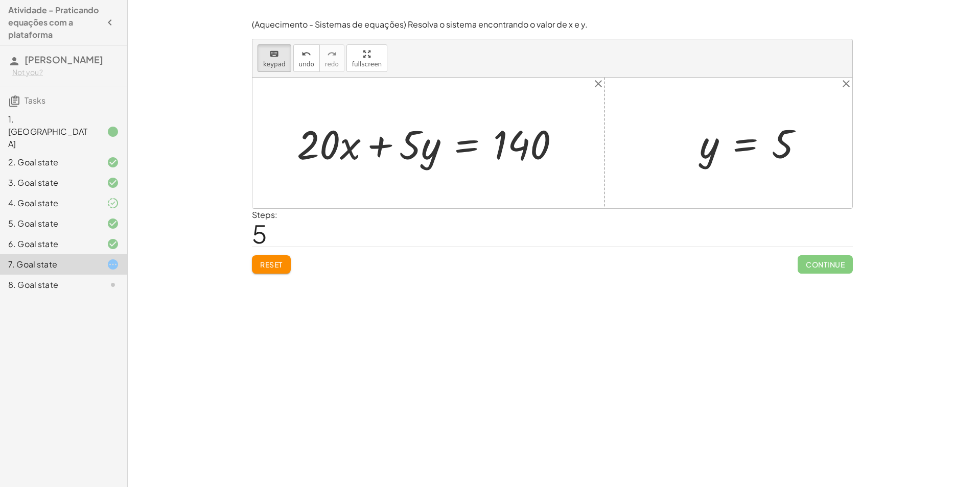
drag, startPoint x: 358, startPoint y: 192, endPoint x: 327, endPoint y: 194, distance: 31.3
click at [327, 194] on div at bounding box center [552, 143] width 600 height 131
drag, startPoint x: 401, startPoint y: 154, endPoint x: 505, endPoint y: 176, distance: 106.5
click at [728, 151] on div at bounding box center [747, 144] width 94 height 45
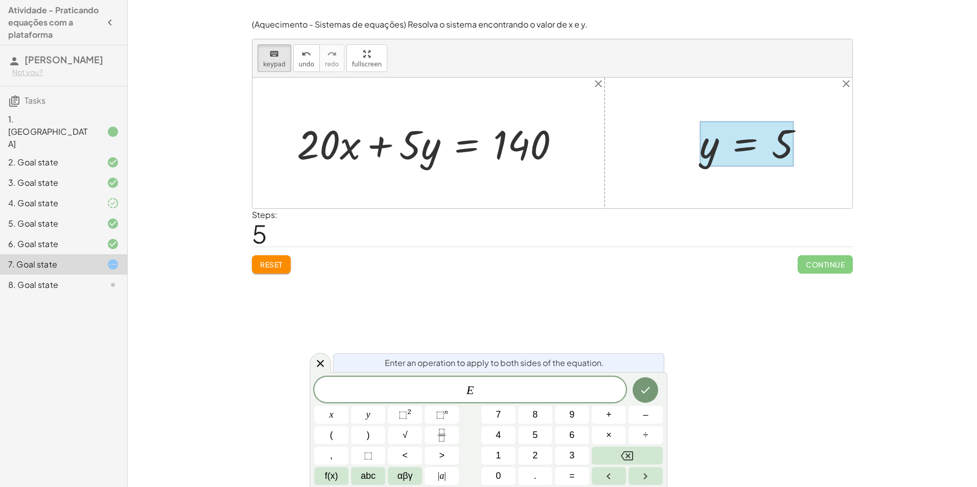
drag, startPoint x: 723, startPoint y: 158, endPoint x: 709, endPoint y: 182, distance: 27.3
click at [709, 182] on div "+ · 20 · x + · 5 · y = 140 + x + y = 10 + y + y = 10 · 2 · y = 10 · 2 · y · 2 =…" at bounding box center [552, 143] width 600 height 131
drag, startPoint x: 709, startPoint y: 182, endPoint x: 702, endPoint y: 211, distance: 30.0
click at [702, 211] on div "Steps: 5" at bounding box center [552, 228] width 601 height 38
click at [807, 246] on div "Steps: 5" at bounding box center [552, 228] width 601 height 38
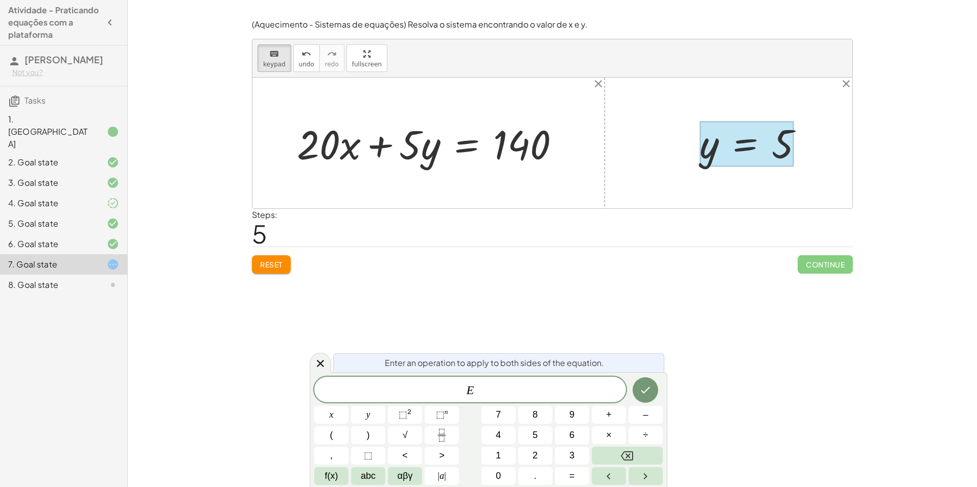
click at [826, 154] on div at bounding box center [552, 143] width 600 height 131
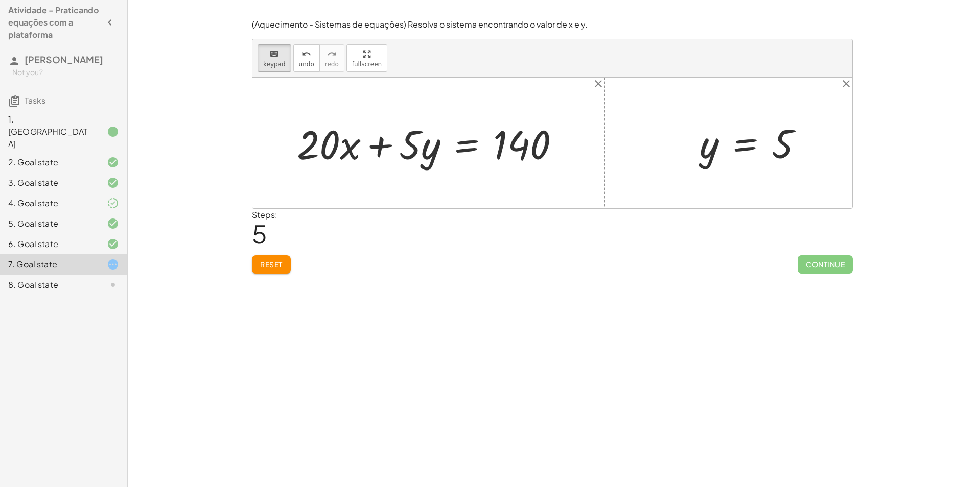
drag, startPoint x: 538, startPoint y: 154, endPoint x: 561, endPoint y: 182, distance: 36.3
drag, startPoint x: 368, startPoint y: 163, endPoint x: 384, endPoint y: 153, distance: 19.3
click at [433, 166] on div "+ · 20 · x + · 5 · y = 140 + x + y = 10 + y + y = 10 · 2 · y = 10 · 2 · y · 2 =…" at bounding box center [552, 143] width 600 height 131
click at [271, 61] on span "keypad" at bounding box center [274, 64] width 22 height 7
drag, startPoint x: 411, startPoint y: 160, endPoint x: 487, endPoint y: 196, distance: 83.9
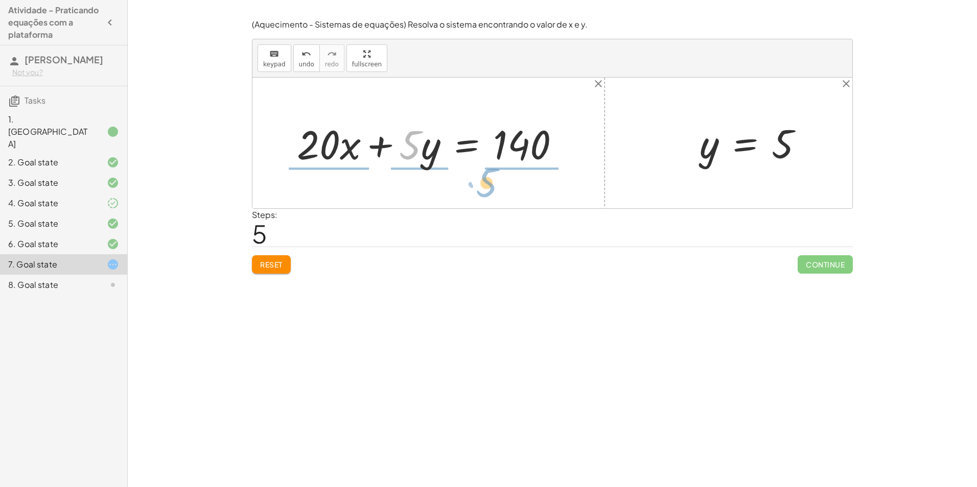
click at [487, 196] on div "· 5 · y + · 20 · x + · 5 · y = 140 + x + y = 10 + y + y = 10 · 2 · y = 10 · 2 ·…" at bounding box center [552, 143] width 600 height 131
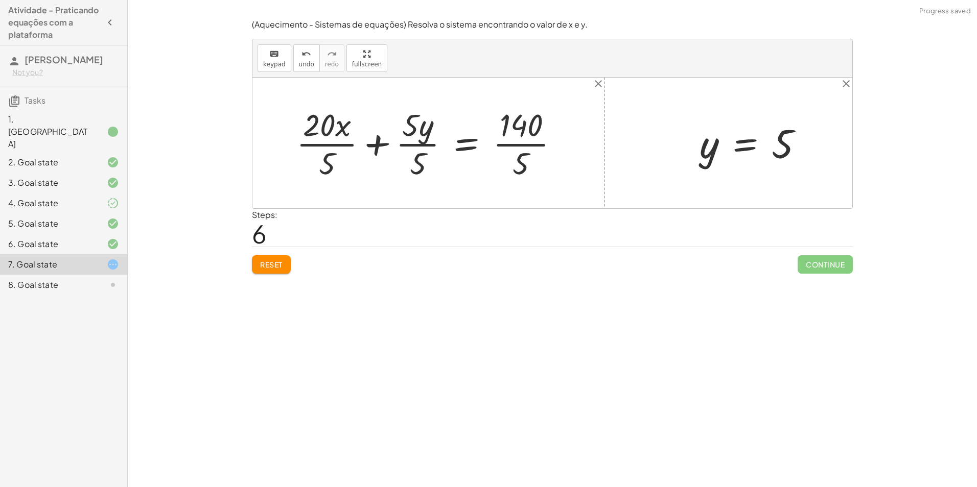
click at [519, 167] on div at bounding box center [431, 143] width 281 height 79
click at [414, 175] on div at bounding box center [427, 143] width 272 height 79
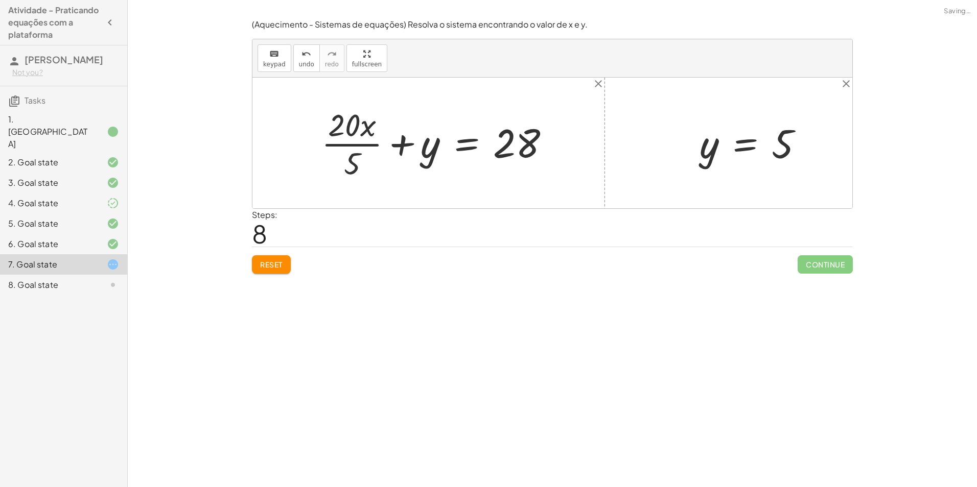
click at [359, 164] on div at bounding box center [439, 143] width 247 height 79
drag, startPoint x: 423, startPoint y: 156, endPoint x: 707, endPoint y: 176, distance: 285.4
click at [714, 176] on div "+ · 20 · x + · 5 · y = 140 + · 20 · x · 5 + · 5 · y · 5 = · 140 · 5 + · 20 · x …" at bounding box center [552, 143] width 600 height 131
drag, startPoint x: 371, startPoint y: 152, endPoint x: 402, endPoint y: 157, distance: 31.6
click at [402, 157] on div at bounding box center [448, 143] width 229 height 53
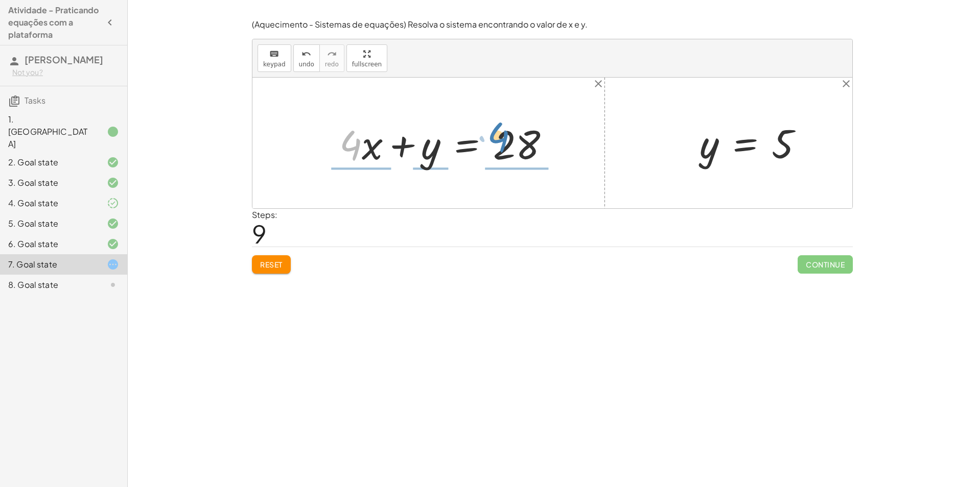
drag, startPoint x: 343, startPoint y: 148, endPoint x: 494, endPoint y: 140, distance: 150.9
click at [494, 140] on div at bounding box center [448, 143] width 229 height 53
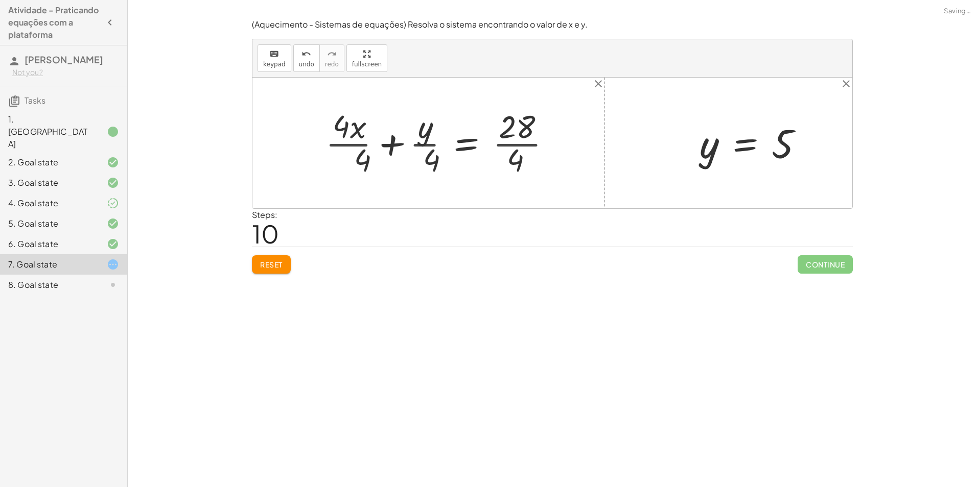
click at [507, 120] on div at bounding box center [442, 143] width 244 height 79
click at [513, 142] on div at bounding box center [442, 143] width 244 height 79
click at [360, 143] on div at bounding box center [427, 143] width 214 height 79
click at [352, 150] on div at bounding box center [440, 143] width 190 height 79
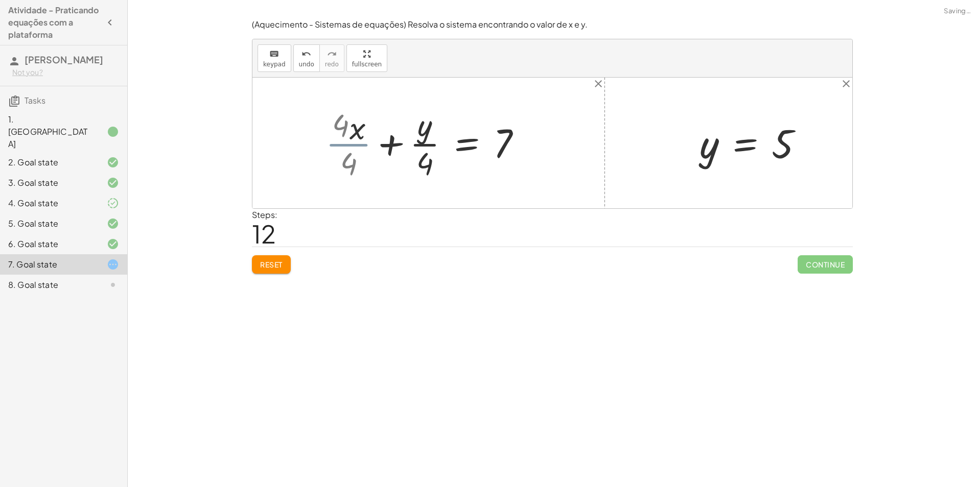
click at [355, 134] on div at bounding box center [440, 143] width 190 height 79
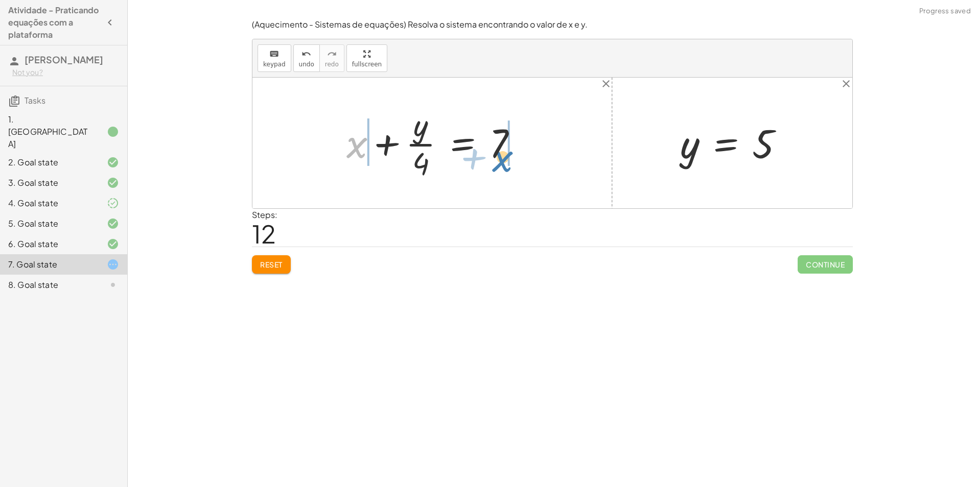
drag, startPoint x: 367, startPoint y: 145, endPoint x: 516, endPoint y: 170, distance: 150.3
click at [516, 170] on div at bounding box center [436, 143] width 190 height 79
click at [516, 151] on div at bounding box center [436, 143] width 308 height 79
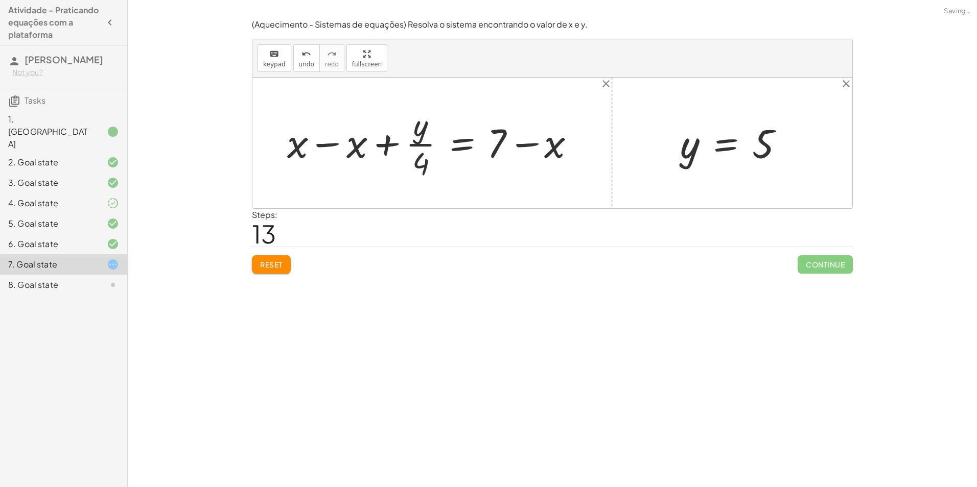
click at [350, 156] on div at bounding box center [436, 143] width 308 height 79
click at [345, 153] on div at bounding box center [552, 143] width 600 height 131
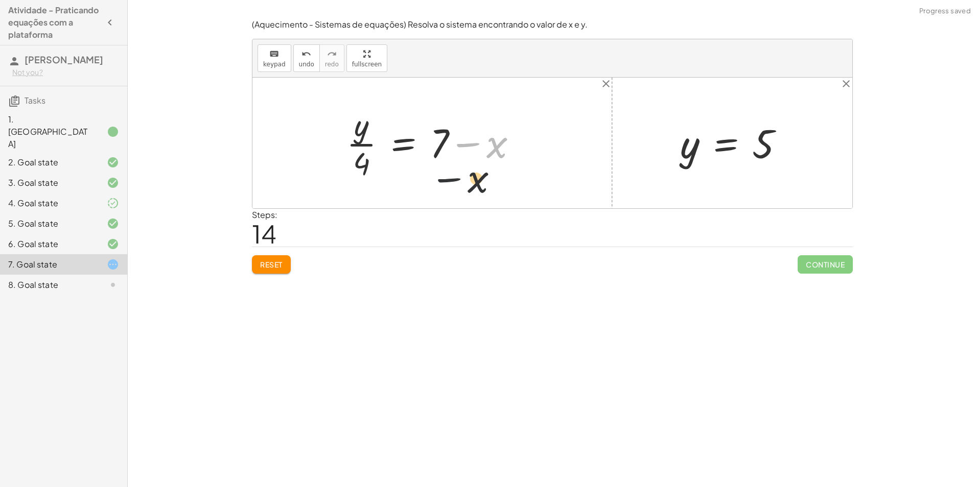
drag, startPoint x: 530, startPoint y: 149, endPoint x: 280, endPoint y: 163, distance: 250.3
drag, startPoint x: 278, startPoint y: 266, endPoint x: 277, endPoint y: 273, distance: 6.8
click at [278, 270] on button "Reset" at bounding box center [271, 264] width 39 height 18
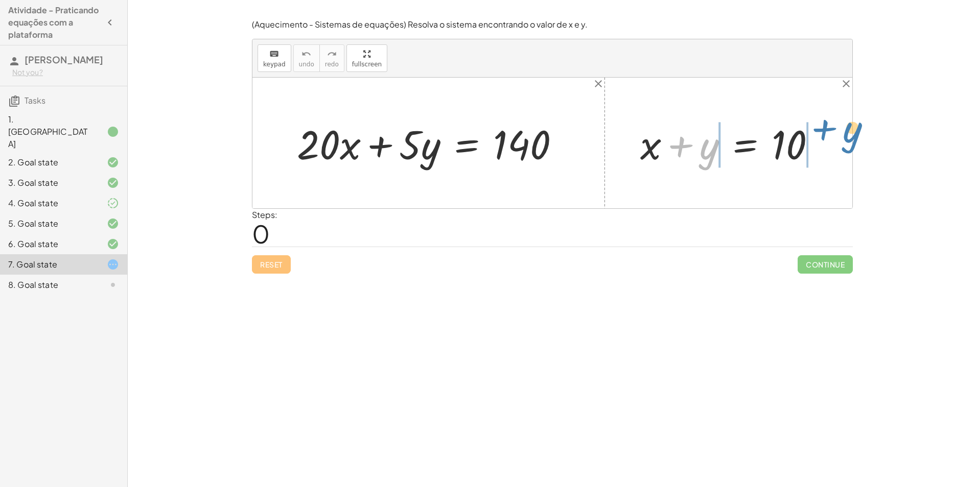
drag, startPoint x: 711, startPoint y: 143, endPoint x: 847, endPoint y: 122, distance: 136.9
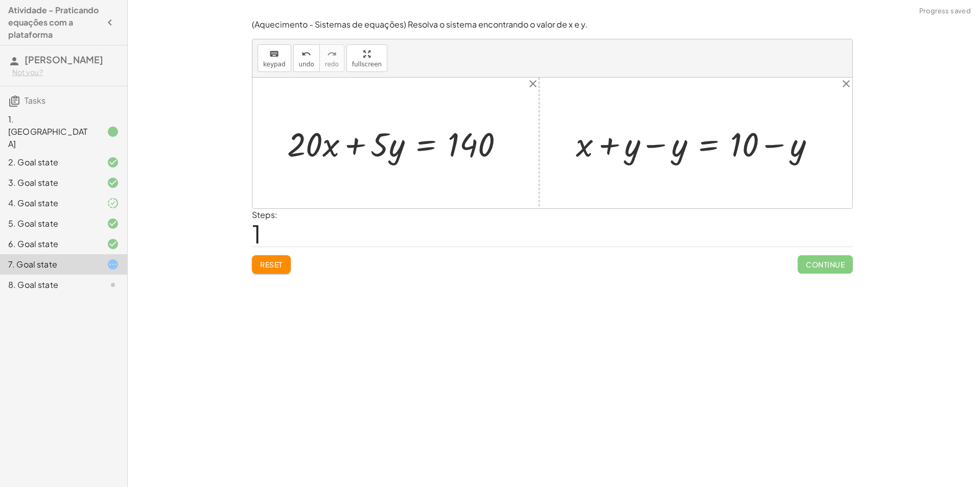
drag, startPoint x: 658, startPoint y: 138, endPoint x: 654, endPoint y: 141, distance: 5.3
click at [657, 138] on div at bounding box center [700, 143] width 258 height 44
click at [654, 141] on div "+ · 20 · x + · 5 · y = 140 + x + y = 10 + x = 10 + y − y + − y" at bounding box center [552, 143] width 600 height 131
drag, startPoint x: 654, startPoint y: 141, endPoint x: 774, endPoint y: 153, distance: 120.7
click at [774, 153] on div at bounding box center [746, 143] width 164 height 44
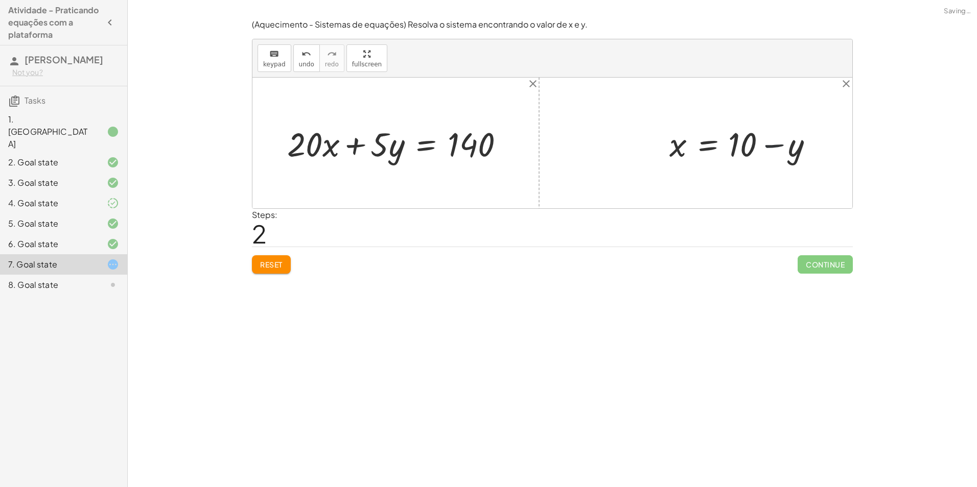
click at [774, 153] on div at bounding box center [746, 143] width 164 height 44
drag, startPoint x: 679, startPoint y: 153, endPoint x: 342, endPoint y: 153, distance: 336.7
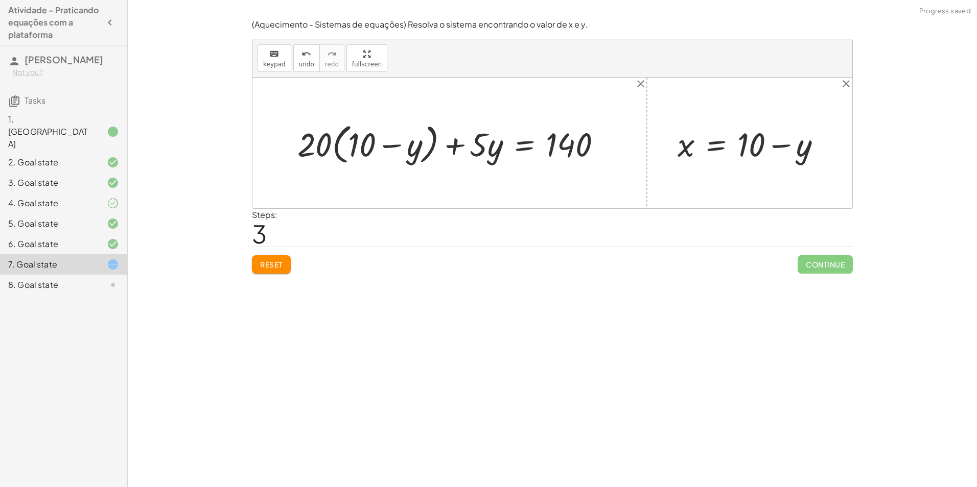
click at [405, 156] on div at bounding box center [453, 143] width 323 height 49
drag, startPoint x: 449, startPoint y: 178, endPoint x: 496, endPoint y: 151, distance: 54.5
click at [496, 151] on div at bounding box center [453, 143] width 323 height 49
drag, startPoint x: 328, startPoint y: 147, endPoint x: 394, endPoint y: 160, distance: 67.7
click at [394, 160] on div at bounding box center [453, 143] width 323 height 49
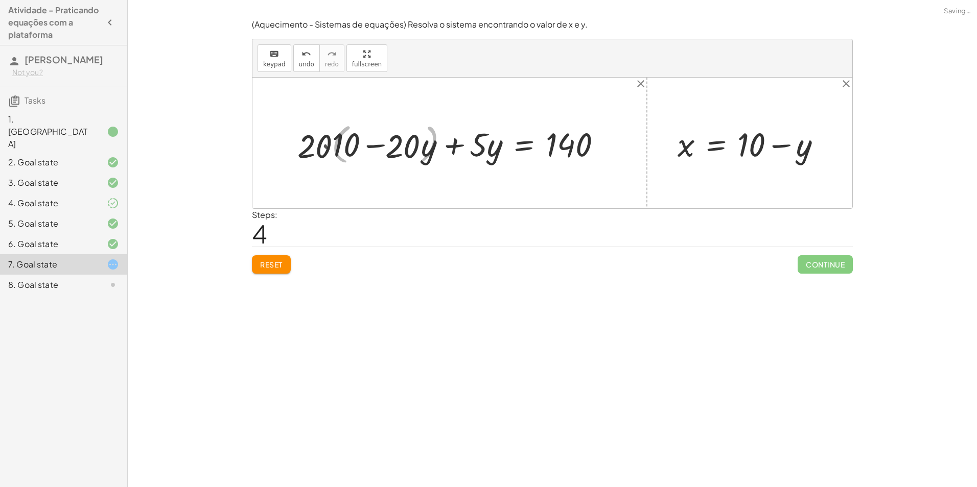
click at [402, 152] on div at bounding box center [448, 143] width 333 height 43
click at [340, 147] on div at bounding box center [448, 143] width 333 height 43
click at [340, 147] on div at bounding box center [457, 143] width 313 height 43
click at [416, 150] on div at bounding box center [457, 143] width 313 height 43
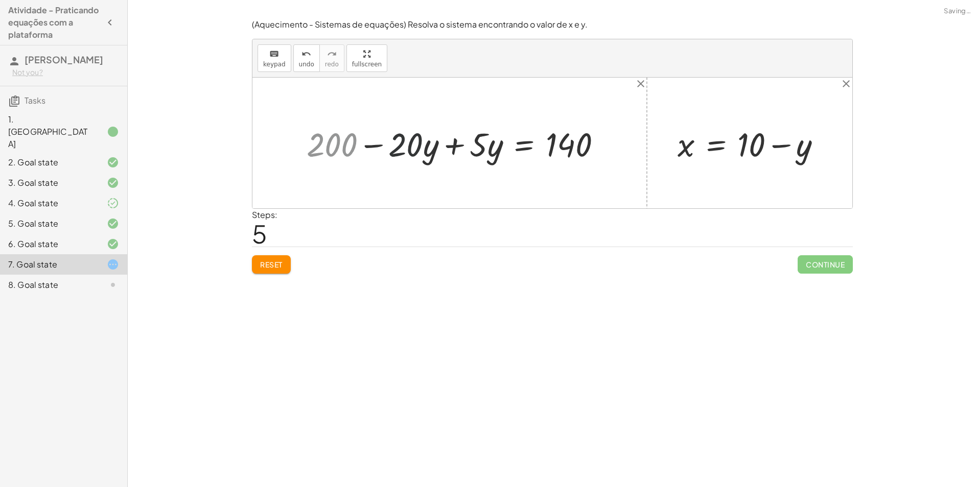
click at [416, 150] on div at bounding box center [457, 143] width 313 height 43
click at [418, 152] on div at bounding box center [457, 143] width 313 height 43
click at [398, 155] on div at bounding box center [457, 143] width 313 height 43
click at [419, 152] on div at bounding box center [457, 143] width 313 height 43
drag, startPoint x: 425, startPoint y: 151, endPoint x: 432, endPoint y: 154, distance: 8.5
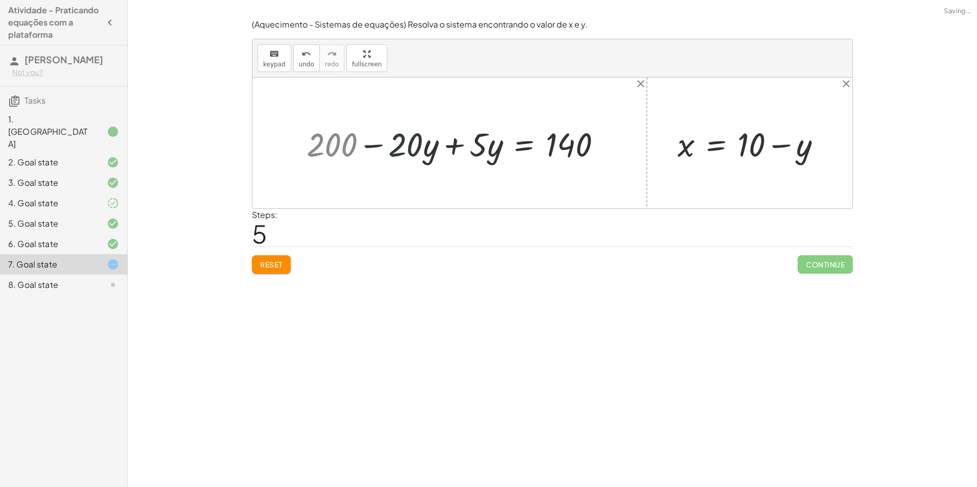
click at [429, 152] on div at bounding box center [457, 143] width 313 height 43
click at [432, 158] on div at bounding box center [457, 143] width 313 height 43
click at [462, 148] on div at bounding box center [457, 143] width 313 height 43
drag, startPoint x: 403, startPoint y: 144, endPoint x: 568, endPoint y: 155, distance: 165.4
click at [568, 155] on div at bounding box center [493, 143] width 244 height 43
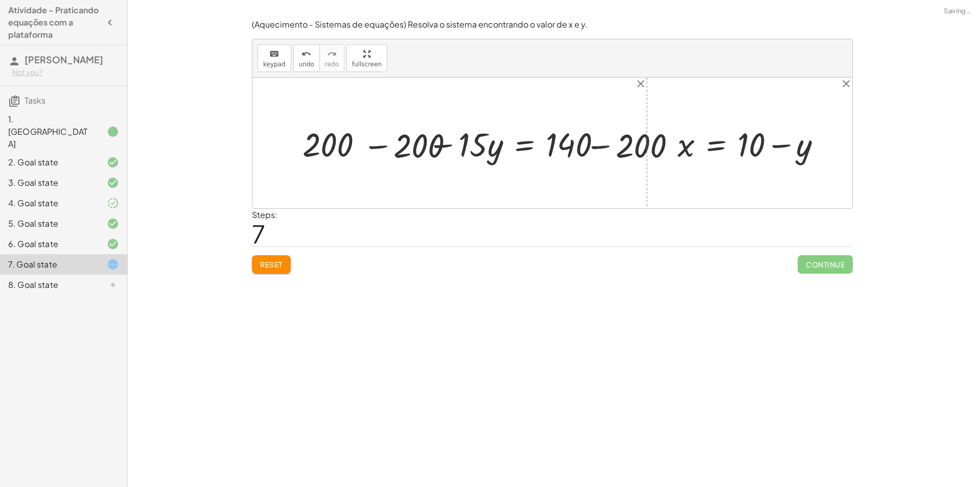
click at [560, 145] on div at bounding box center [493, 143] width 408 height 43
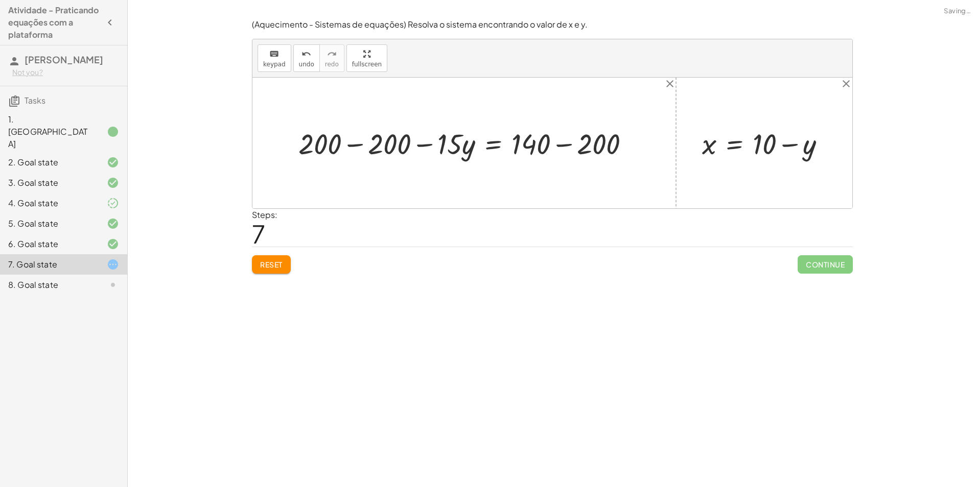
click at [355, 146] on div at bounding box center [468, 143] width 350 height 38
drag, startPoint x: 359, startPoint y: 146, endPoint x: 431, endPoint y: 157, distance: 72.9
click at [361, 147] on div at bounding box center [552, 143] width 600 height 131
click at [576, 157] on div at bounding box center [531, 143] width 224 height 38
click at [576, 153] on div at bounding box center [497, 143] width 157 height 38
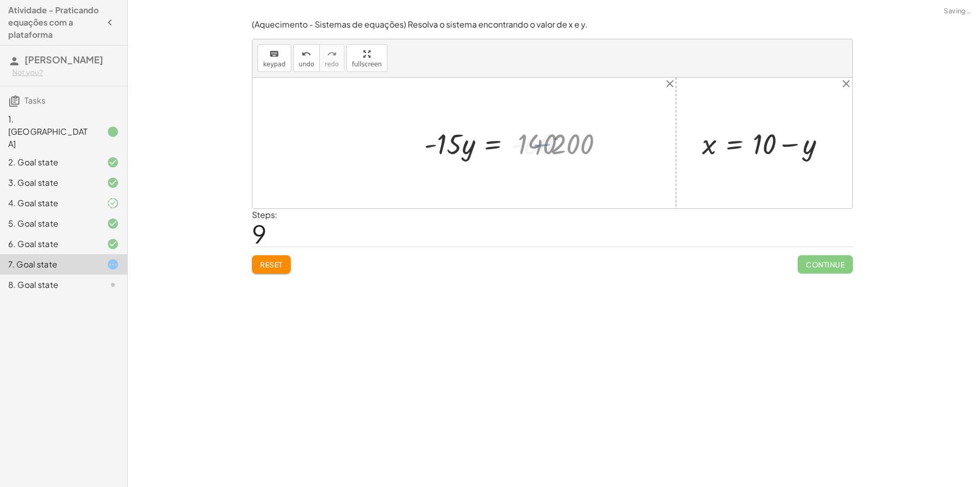
click at [573, 149] on div at bounding box center [497, 143] width 157 height 38
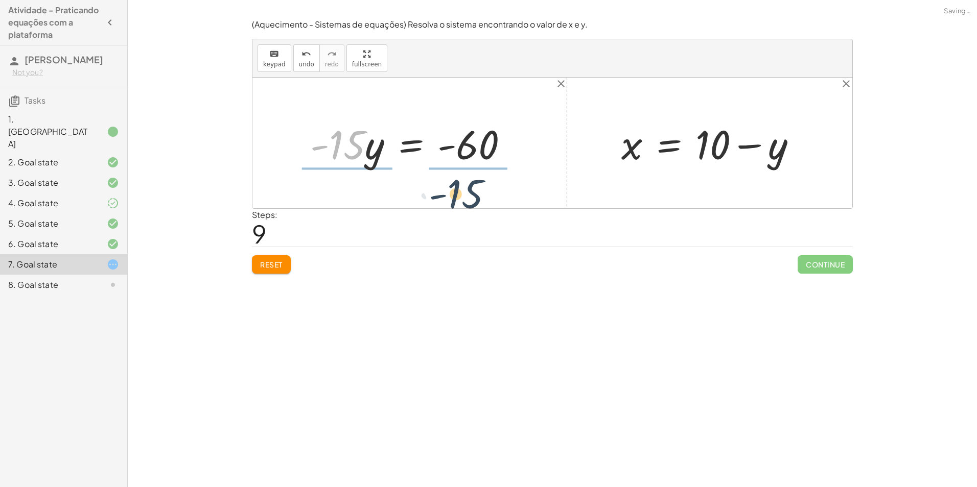
drag, startPoint x: 360, startPoint y: 140, endPoint x: 483, endPoint y: 189, distance: 131.9
click at [483, 189] on div "+ · 20 · x + · 5 · y = 140 + · 20 · ( + 10 − y ) + · 5 · y = 140 + · 20 · 10 − …" at bounding box center [552, 143] width 600 height 131
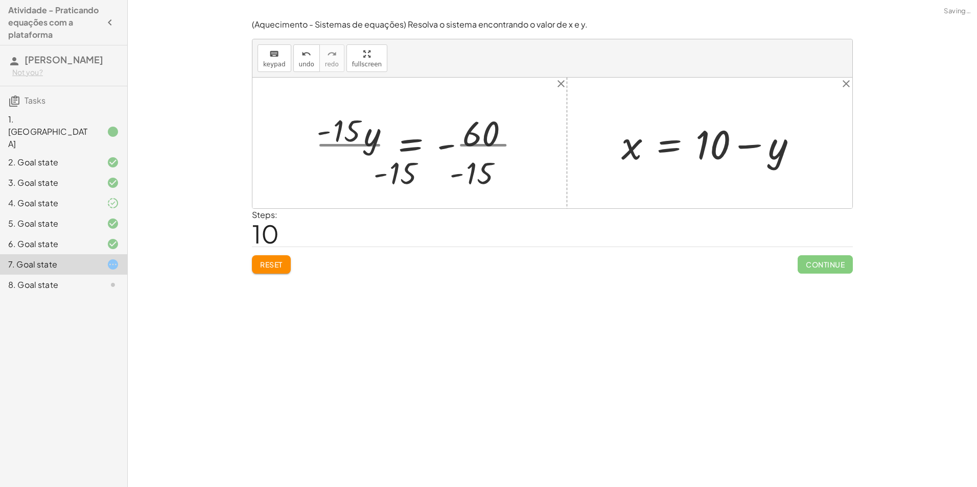
click at [485, 148] on div at bounding box center [421, 143] width 223 height 79
click at [485, 148] on div at bounding box center [415, 143] width 210 height 79
click at [376, 142] on div at bounding box center [415, 143] width 210 height 79
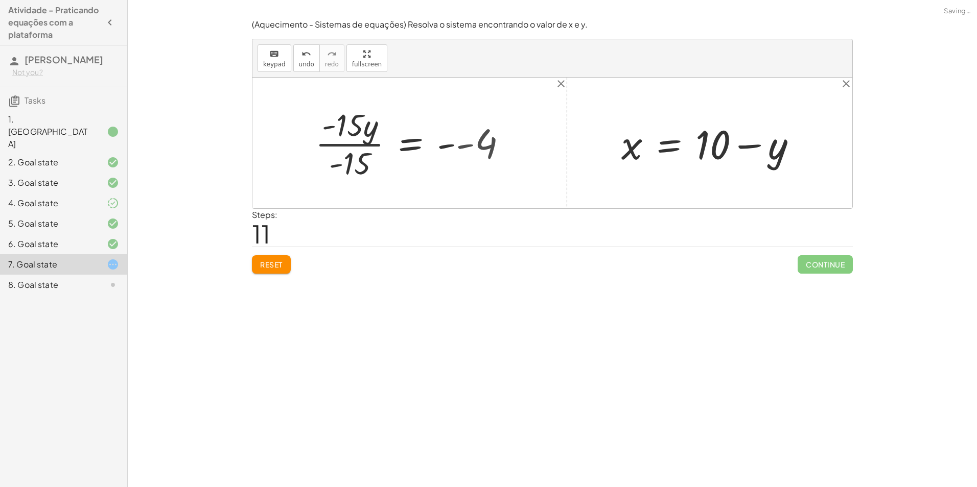
click at [358, 151] on div at bounding box center [415, 143] width 210 height 79
click at [346, 143] on div at bounding box center [552, 143] width 600 height 131
drag, startPoint x: 450, startPoint y: 143, endPoint x: 403, endPoint y: 145, distance: 47.6
click at [403, 145] on div at bounding box center [440, 143] width 160 height 51
drag, startPoint x: 450, startPoint y: 150, endPoint x: 459, endPoint y: 155, distance: 11.0
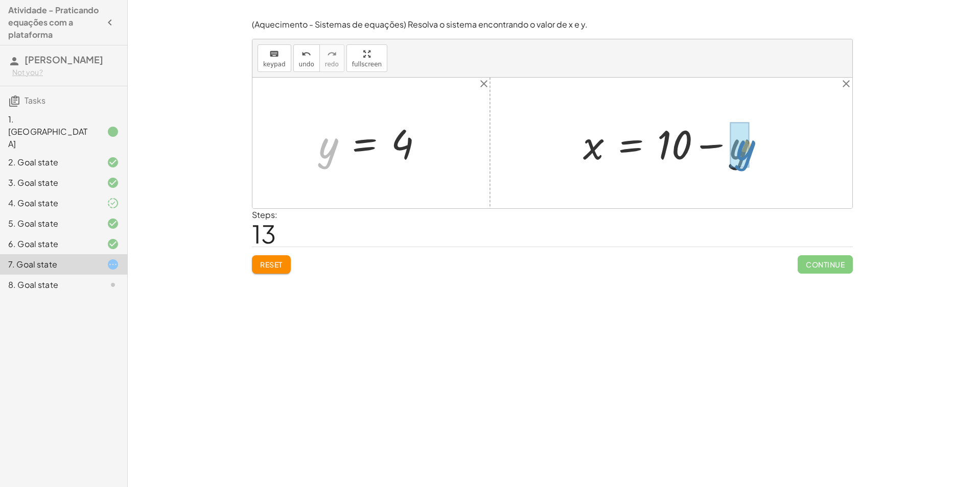
drag, startPoint x: 330, startPoint y: 145, endPoint x: 753, endPoint y: 147, distance: 422.6
click at [707, 148] on div at bounding box center [676, 143] width 197 height 53
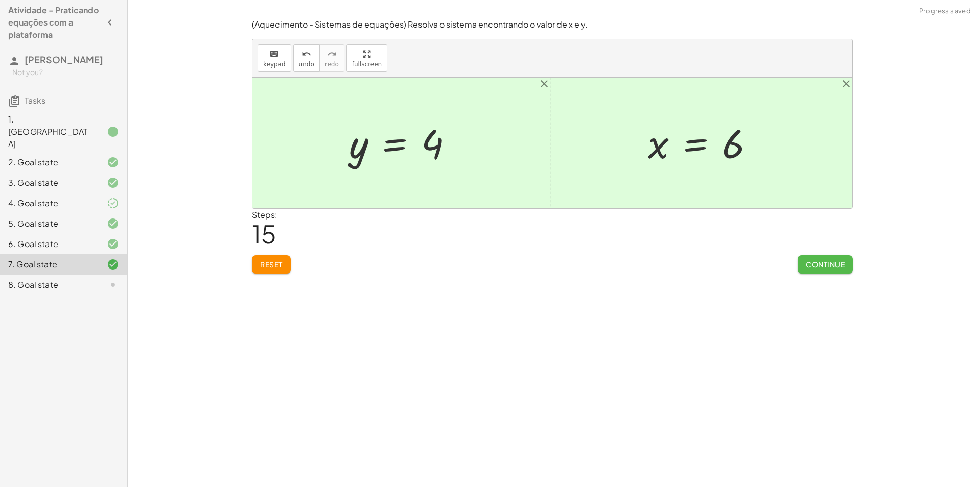
click at [841, 263] on span "Continue" at bounding box center [825, 264] width 39 height 9
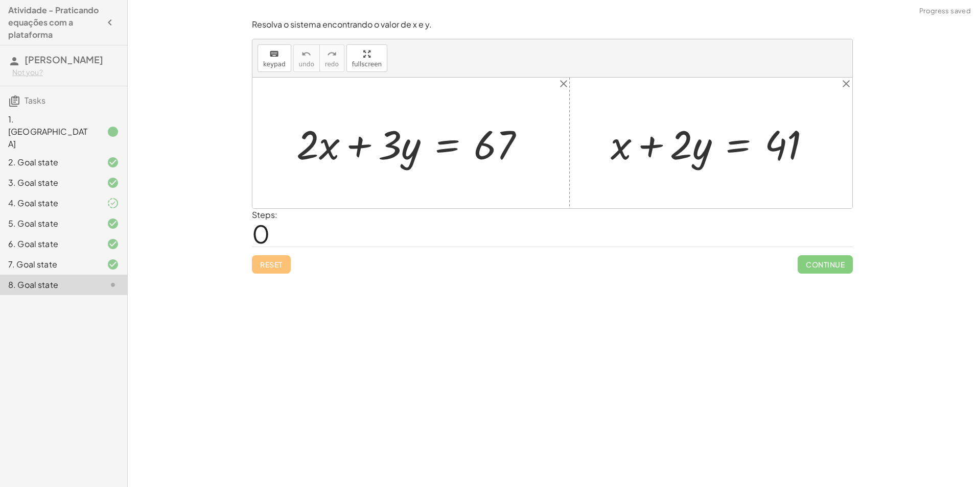
click at [571, 255] on div "Reset Continue" at bounding box center [552, 260] width 601 height 27
drag, startPoint x: 754, startPoint y: 131, endPoint x: 831, endPoint y: 144, distance: 77.8
click at [831, 144] on div "+ · 2 · x + · 3 · y = 67 · y + · 2 + x + · 2 · y = 41" at bounding box center [552, 143] width 600 height 131
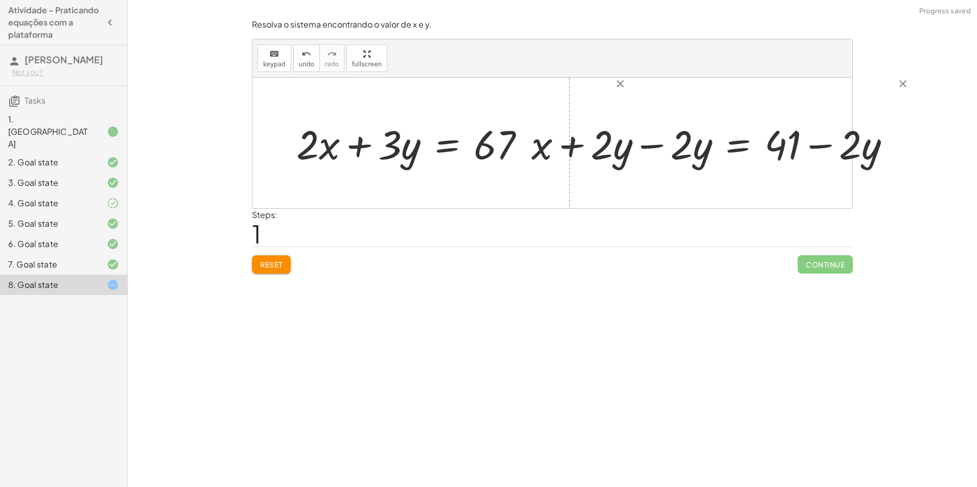
click at [822, 133] on div at bounding box center [715, 143] width 378 height 53
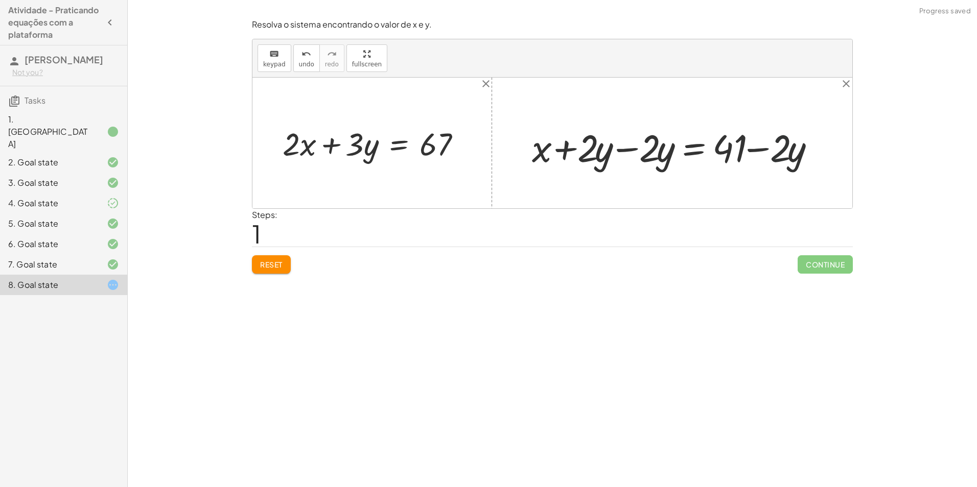
click at [757, 158] on div at bounding box center [676, 143] width 298 height 42
click at [663, 160] on div at bounding box center [676, 143] width 298 height 42
click at [643, 154] on div at bounding box center [676, 143] width 298 height 42
click at [631, 149] on div at bounding box center [676, 143] width 298 height 42
click at [631, 149] on div at bounding box center [552, 143] width 600 height 131
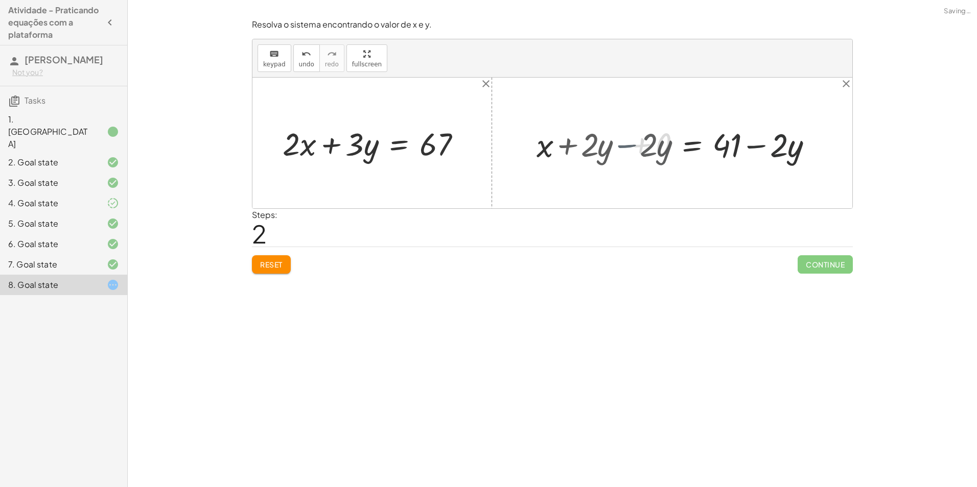
click at [631, 149] on div at bounding box center [552, 143] width 600 height 131
drag, startPoint x: 658, startPoint y: 152, endPoint x: 313, endPoint y: 160, distance: 345.0
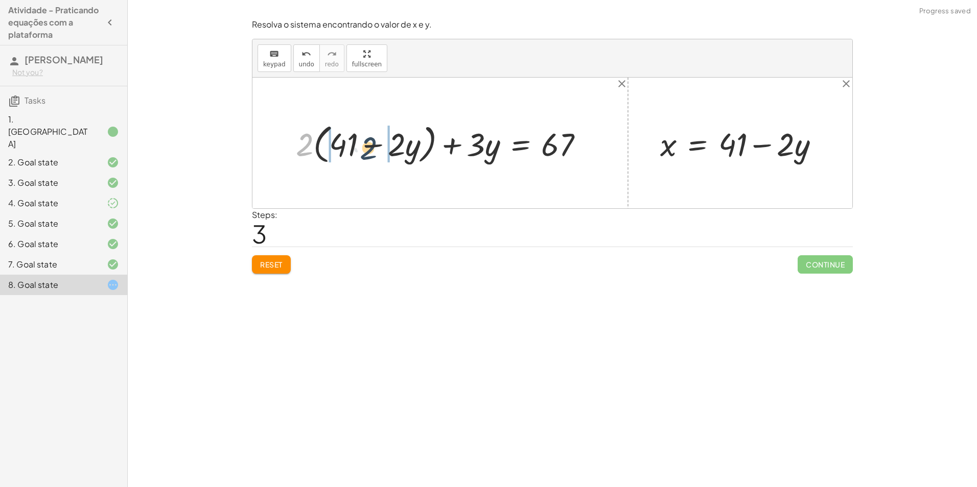
drag, startPoint x: 304, startPoint y: 148, endPoint x: 369, endPoint y: 151, distance: 64.9
click at [369, 151] on div at bounding box center [444, 143] width 306 height 47
click at [365, 147] on div at bounding box center [443, 143] width 307 height 42
click at [342, 150] on div at bounding box center [443, 143] width 307 height 42
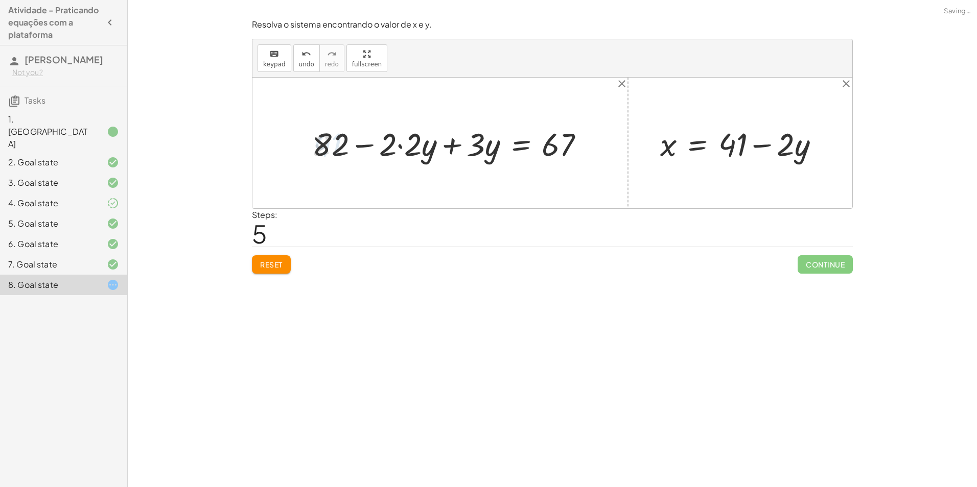
drag, startPoint x: 394, startPoint y: 138, endPoint x: 400, endPoint y: 137, distance: 5.7
click at [395, 138] on div at bounding box center [452, 143] width 290 height 42
click at [400, 137] on div at bounding box center [452, 143] width 290 height 42
click at [396, 143] on div at bounding box center [452, 143] width 290 height 42
click at [419, 155] on div at bounding box center [452, 143] width 290 height 42
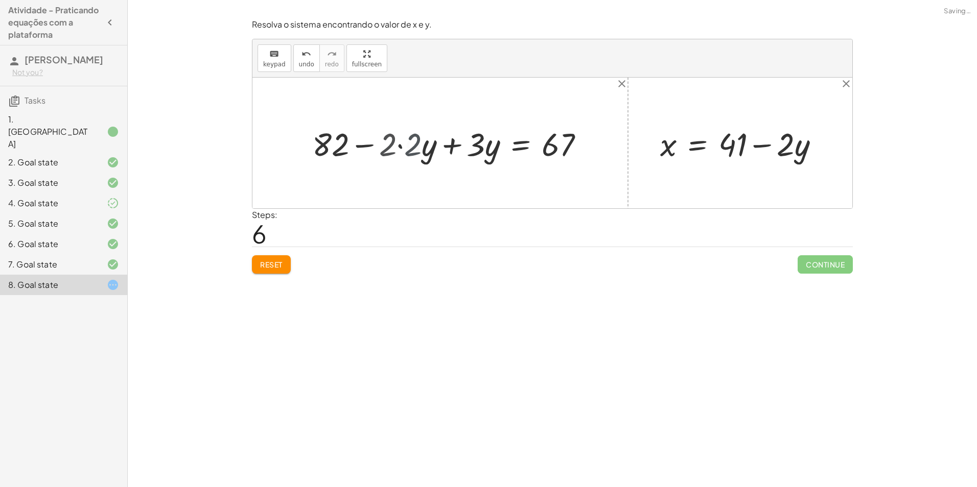
click at [398, 156] on div at bounding box center [464, 143] width 265 height 42
click at [397, 154] on div at bounding box center [464, 143] width 265 height 42
click at [452, 147] on div at bounding box center [464, 143] width 265 height 42
drag, startPoint x: 434, startPoint y: 148, endPoint x: 571, endPoint y: 157, distance: 137.3
click at [571, 157] on div at bounding box center [505, 143] width 184 height 42
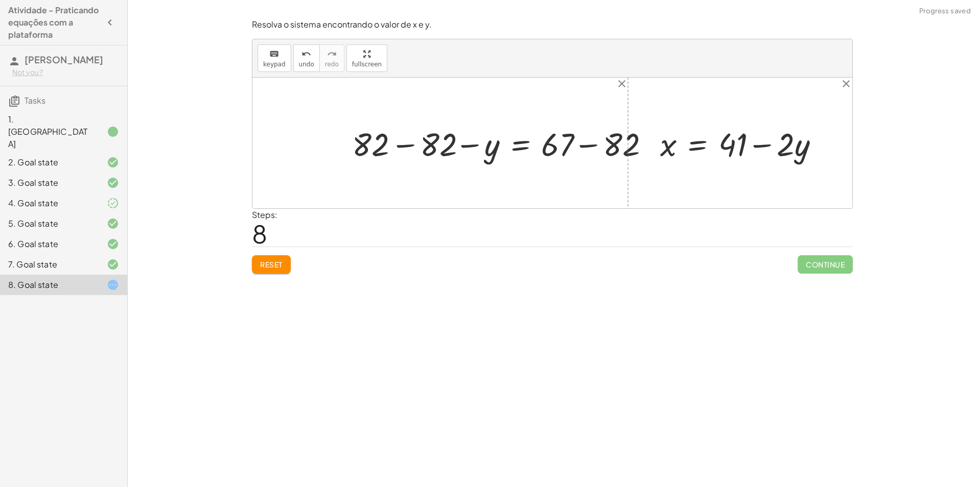
click at [548, 152] on div at bounding box center [505, 143] width 318 height 42
click at [565, 146] on div at bounding box center [505, 143] width 318 height 42
click at [428, 155] on div at bounding box center [505, 143] width 318 height 42
click at [429, 153] on div at bounding box center [552, 143] width 600 height 131
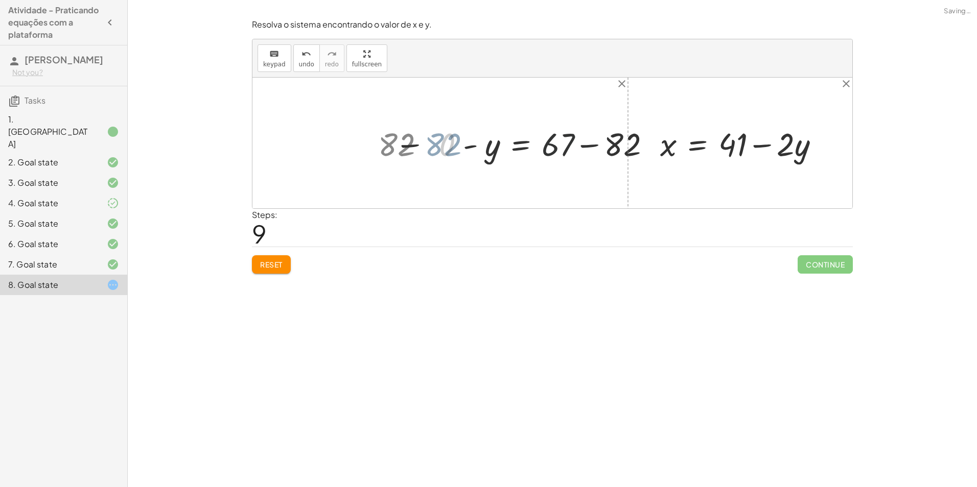
click at [596, 151] on div at bounding box center [564, 143] width 199 height 42
click at [592, 151] on div at bounding box center [536, 143] width 143 height 41
click at [579, 145] on div at bounding box center [536, 143] width 143 height 41
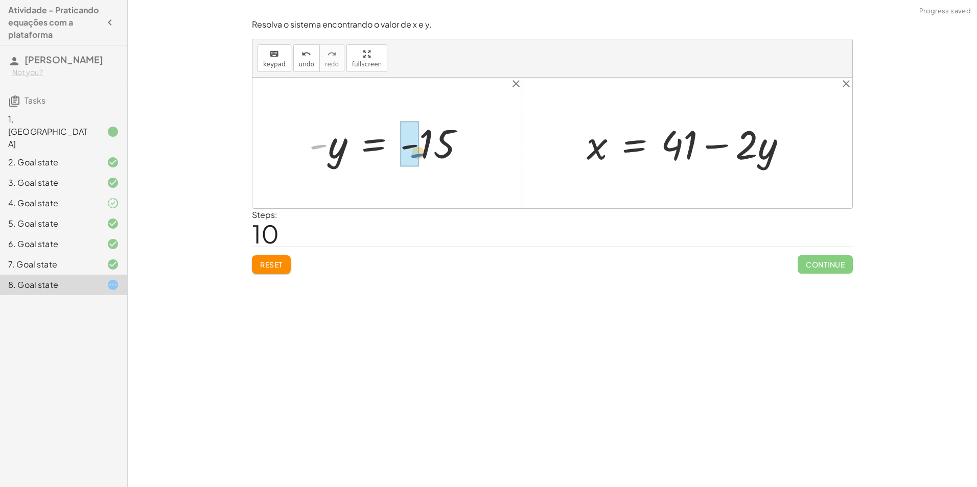
drag, startPoint x: 322, startPoint y: 146, endPoint x: 422, endPoint y: 154, distance: 100.0
click at [422, 154] on div at bounding box center [391, 143] width 174 height 51
click at [419, 148] on div at bounding box center [391, 143] width 136 height 51
click at [585, 183] on div at bounding box center [552, 143] width 600 height 131
drag, startPoint x: 339, startPoint y: 158, endPoint x: 778, endPoint y: 159, distance: 438.4
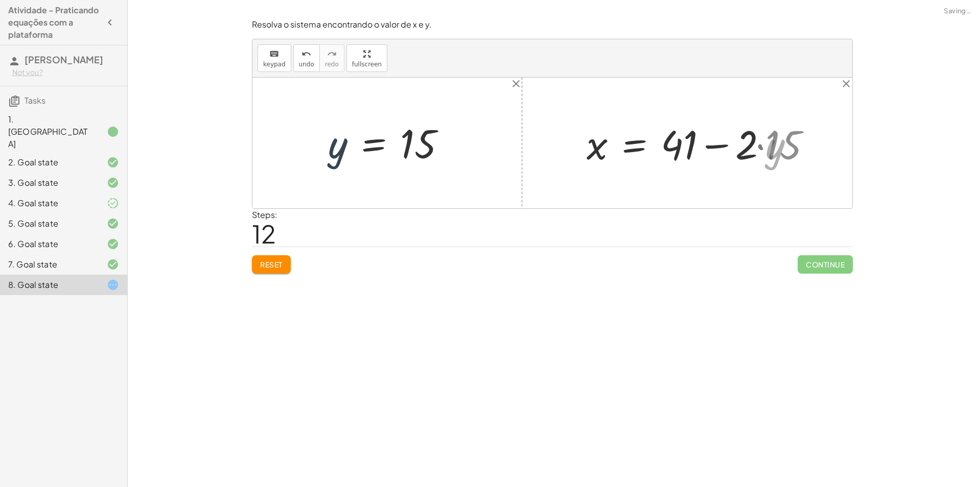
click at [748, 155] on div at bounding box center [704, 143] width 245 height 53
click at [749, 152] on div at bounding box center [704, 143] width 245 height 53
click at [748, 147] on div at bounding box center [704, 143] width 245 height 53
drag, startPoint x: 751, startPoint y: 145, endPoint x: 773, endPoint y: 140, distance: 22.7
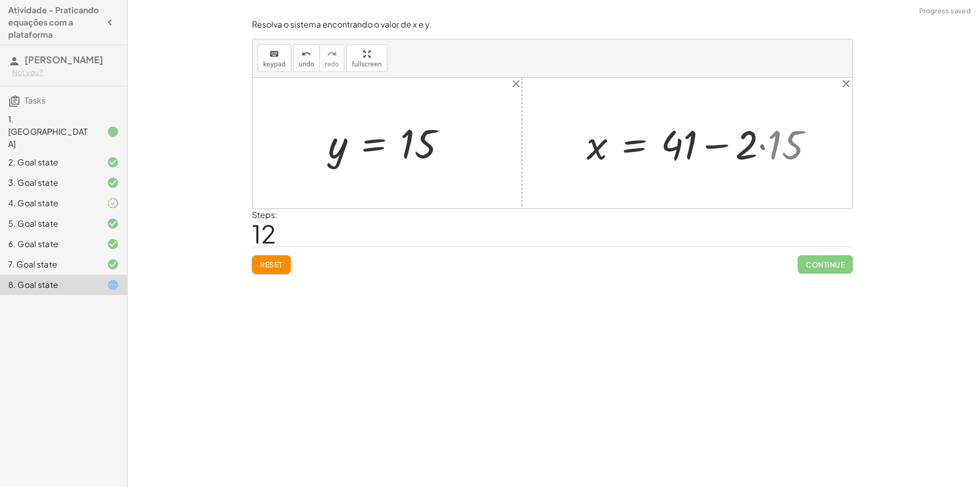
click at [755, 144] on div at bounding box center [704, 143] width 245 height 53
click at [773, 140] on div at bounding box center [704, 143] width 245 height 53
click at [769, 142] on div at bounding box center [704, 143] width 245 height 53
click at [766, 144] on div at bounding box center [692, 143] width 221 height 53
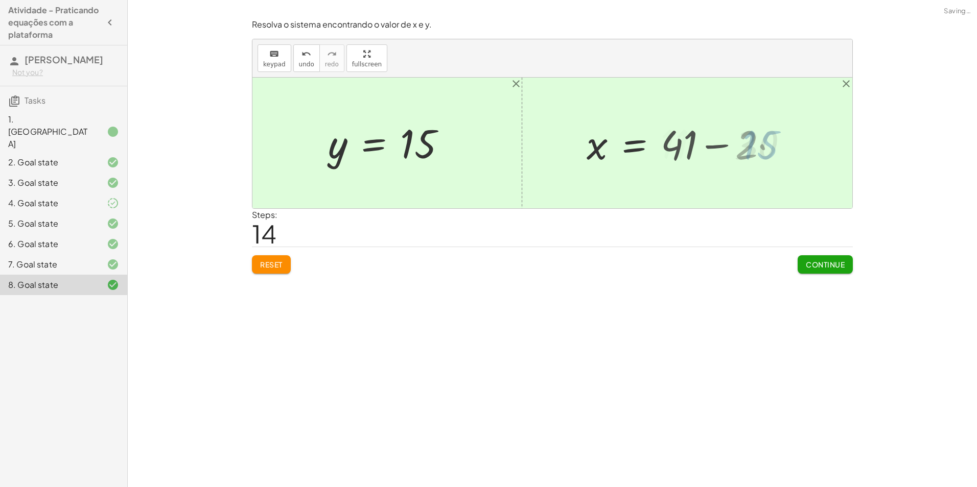
click at [699, 147] on div at bounding box center [647, 143] width 130 height 51
click at [713, 147] on div "+ x + · 2 · y = 41 + x + · 2 · y − · 2 · y = + 41 − · 2 · y + x + 0 = + 41 − · …" at bounding box center [642, 143] width 143 height 56
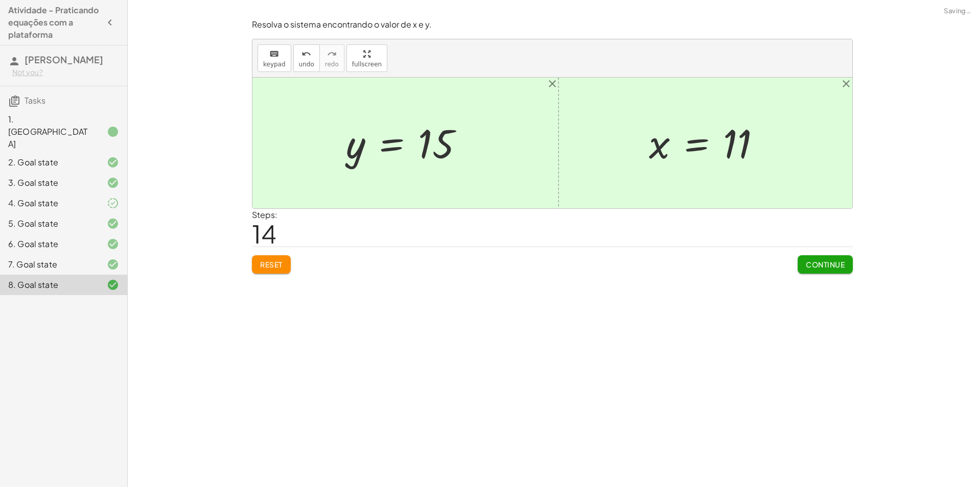
click at [825, 261] on button "Continue" at bounding box center [825, 264] width 55 height 18
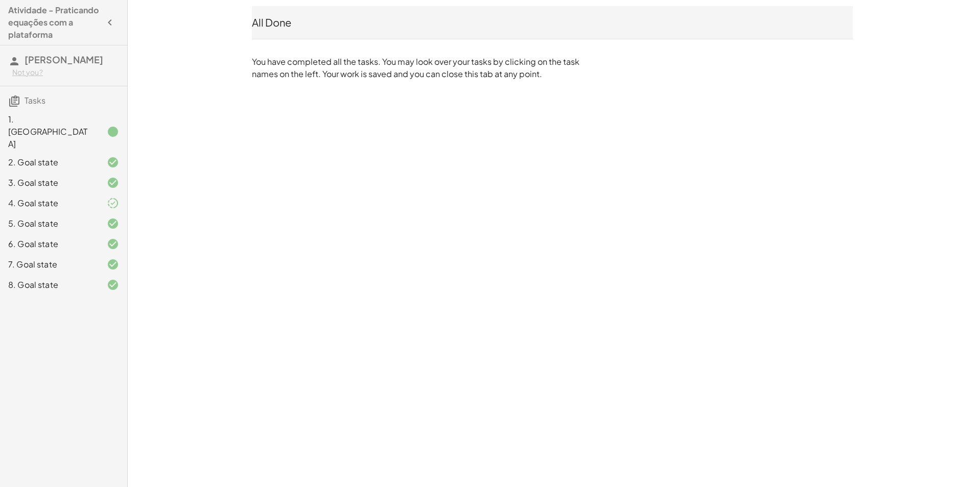
click at [680, 31] on div "All Done" at bounding box center [552, 22] width 601 height 33
click at [432, 78] on p "You have completed all the tasks. You may look over your tasks by clicking on t…" at bounding box center [418, 68] width 332 height 25
drag, startPoint x: 468, startPoint y: 76, endPoint x: 475, endPoint y: 83, distance: 10.1
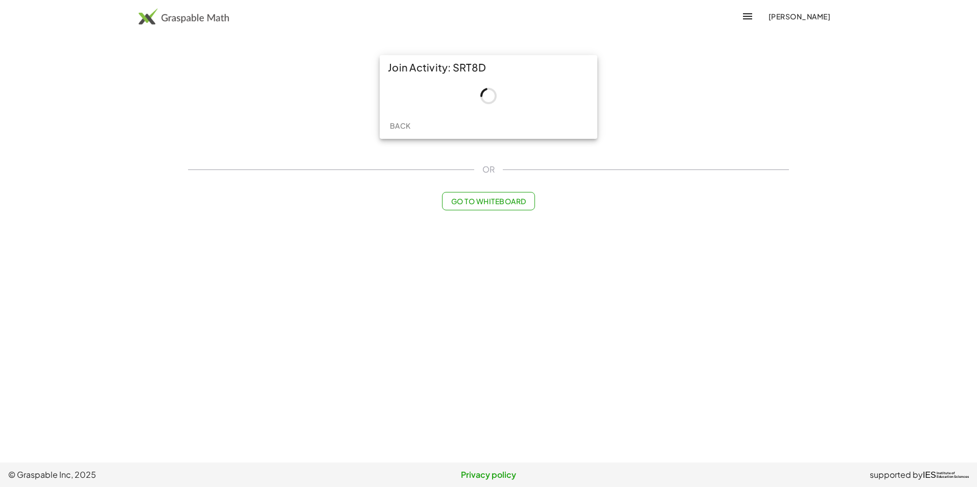
click at [371, 153] on div "Join Activity: SRT8D Back OR Go to Whiteboard" at bounding box center [488, 133] width 613 height 168
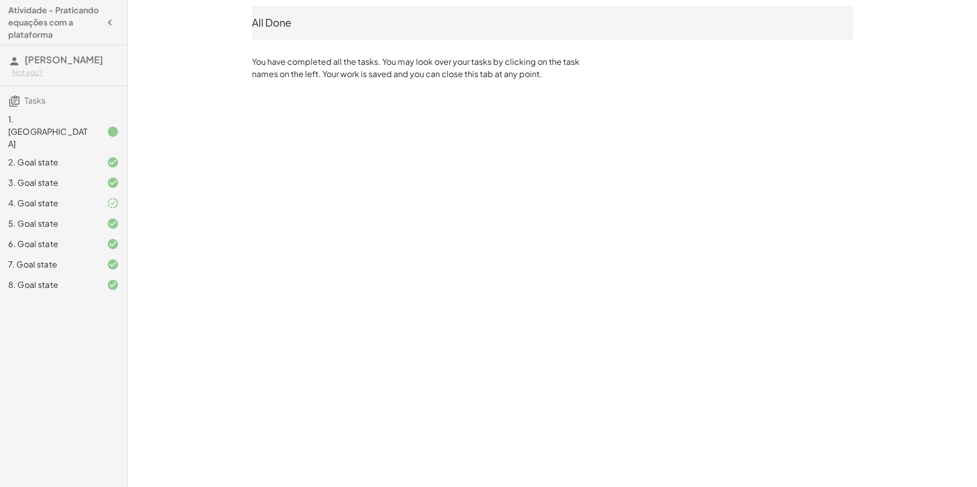
click at [324, 13] on div "All Done" at bounding box center [552, 22] width 601 height 33
click at [309, 33] on div "All Done" at bounding box center [552, 22] width 601 height 33
click at [286, 79] on p "You have completed all the tasks. You may look over your tasks by clicking on t…" at bounding box center [418, 68] width 332 height 25
drag, startPoint x: 286, startPoint y: 79, endPoint x: 277, endPoint y: 94, distance: 17.4
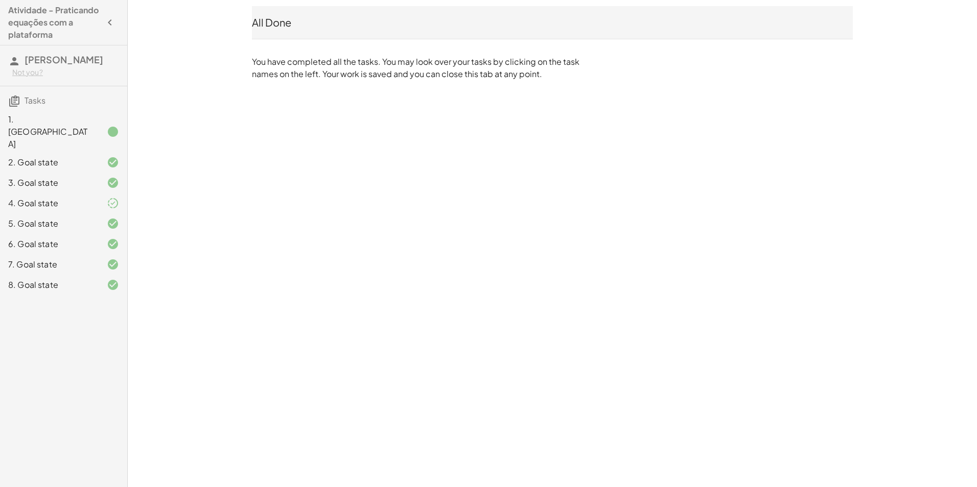
click at [0, 0] on div "Atividade - Praticando equações com a plataforma enzo hama Not you? Tasks 1. Ca…" at bounding box center [0, 0] width 0 height 0
